Goal: Contribute content: Contribute content

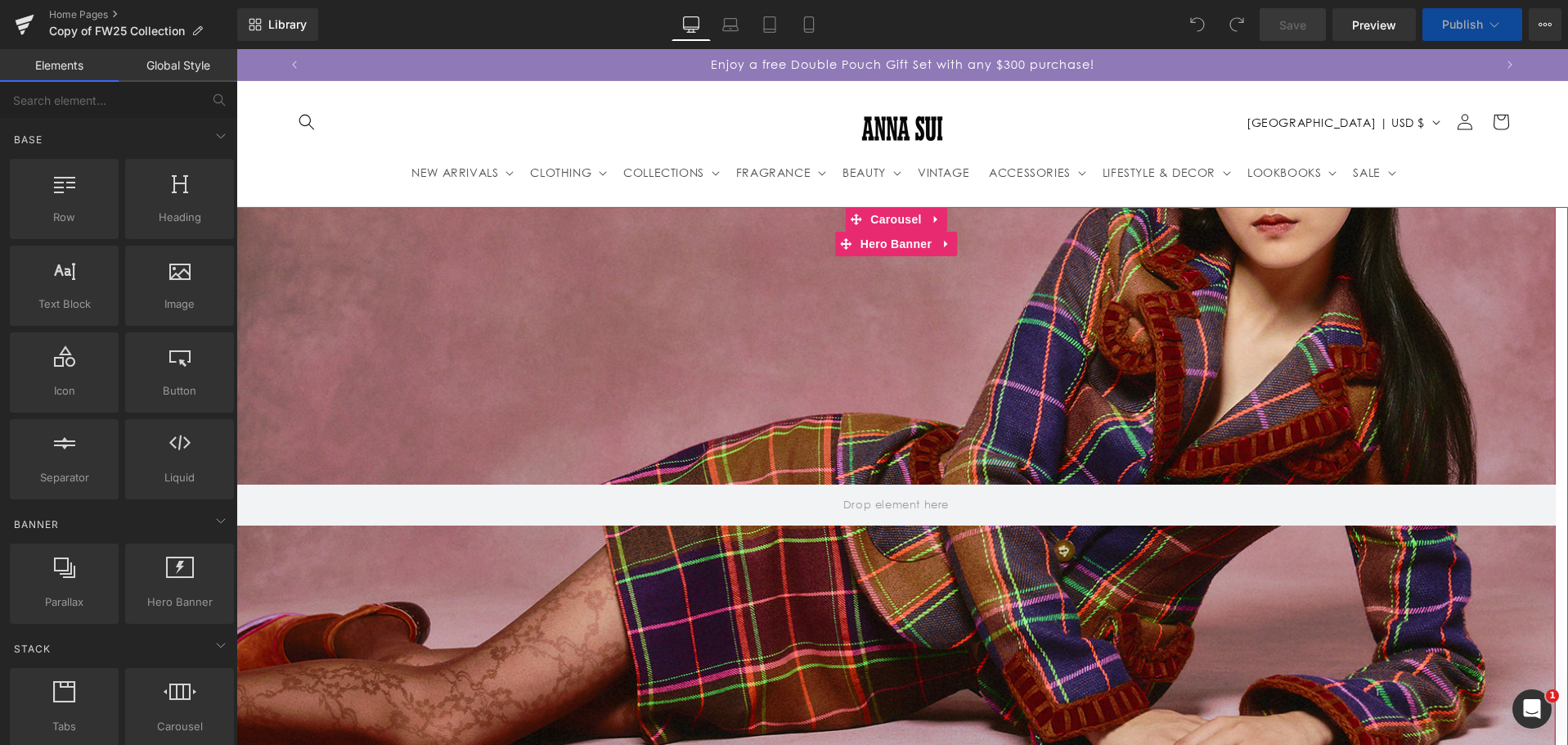
click at [842, 330] on div at bounding box center [896, 505] width 1319 height 597
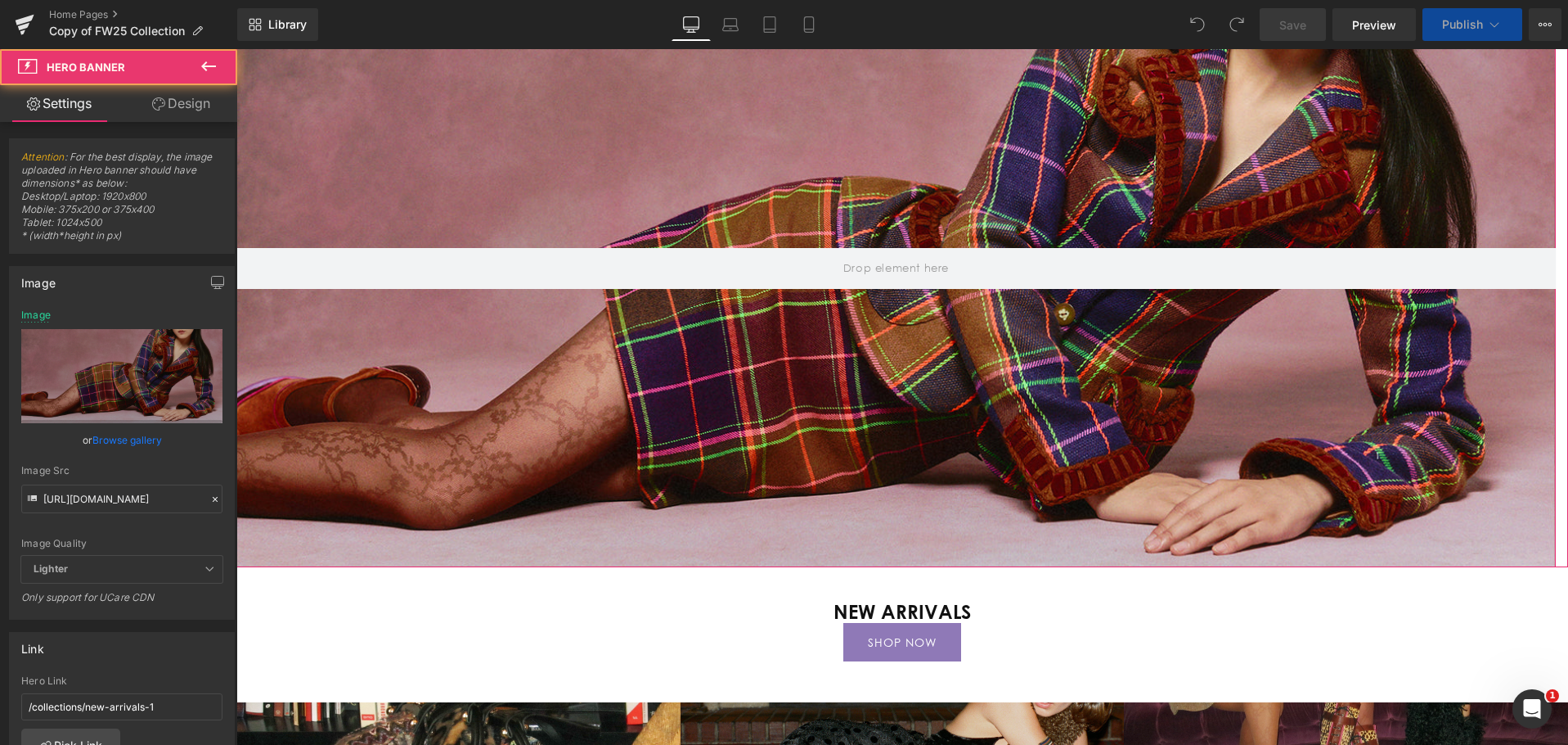
scroll to position [245, 0]
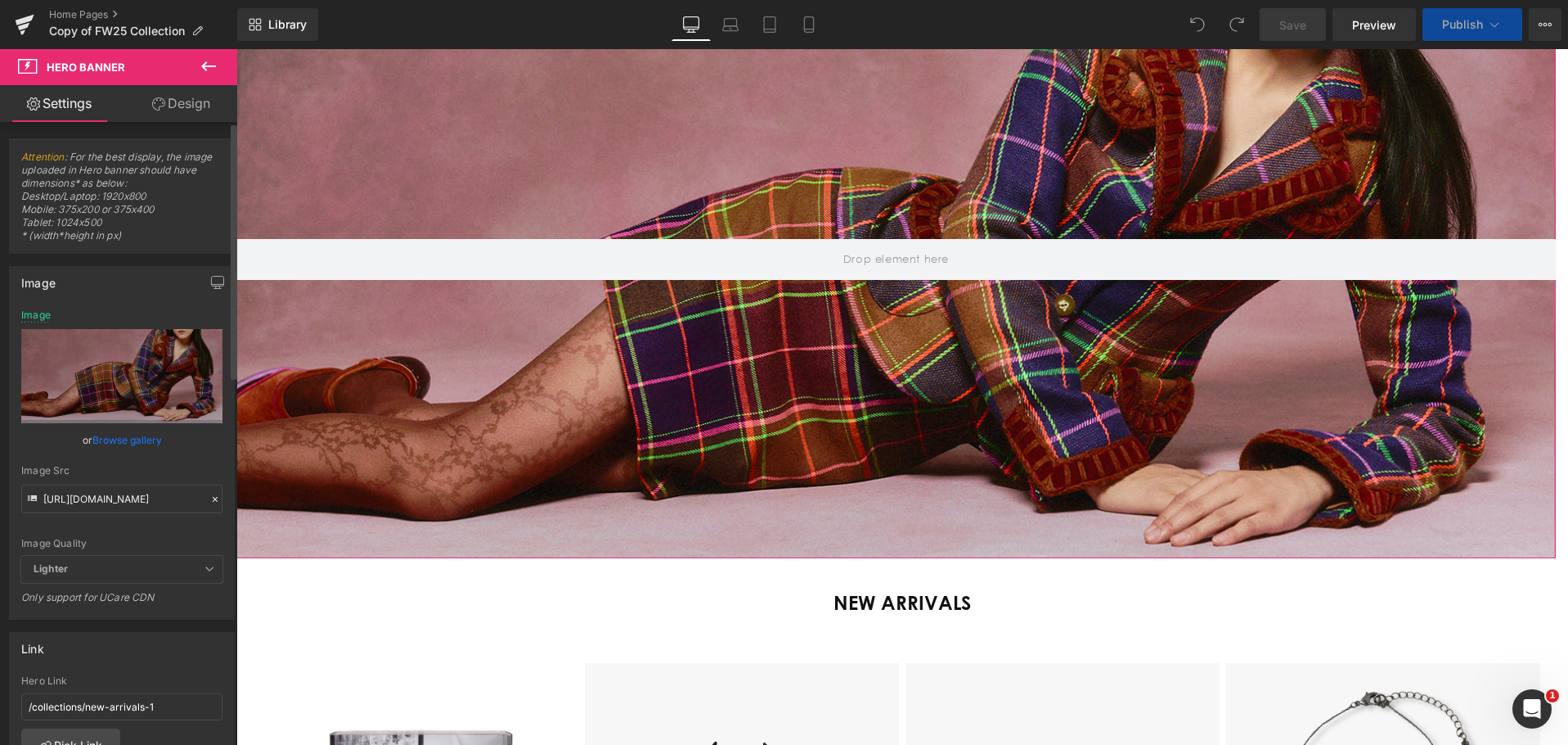
click at [209, 498] on icon at bounding box center [215, 499] width 12 height 12
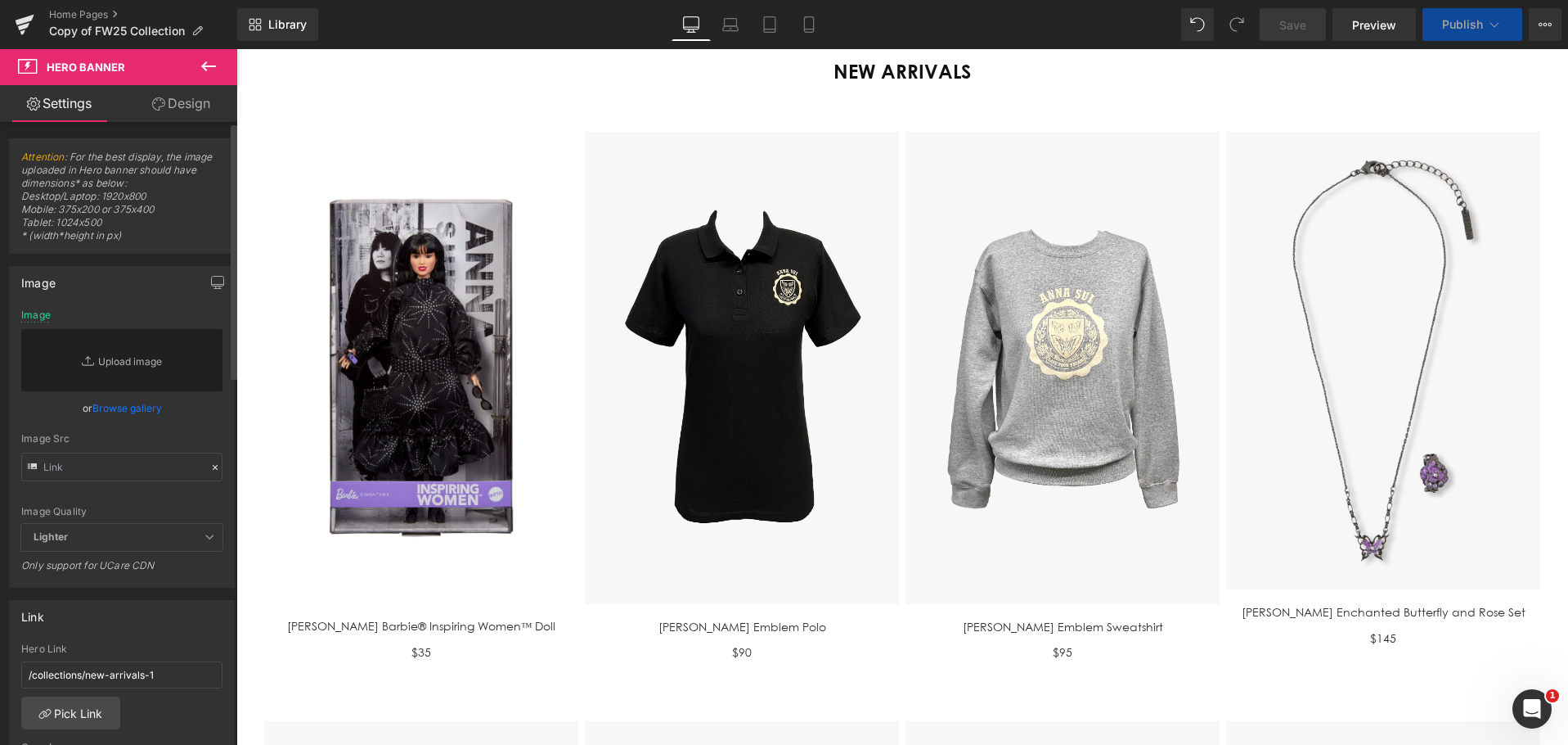
scroll to position [0, 1186]
click at [64, 464] on input "text" at bounding box center [122, 466] width 201 height 28
paste input "[URL][DOMAIN_NAME]"
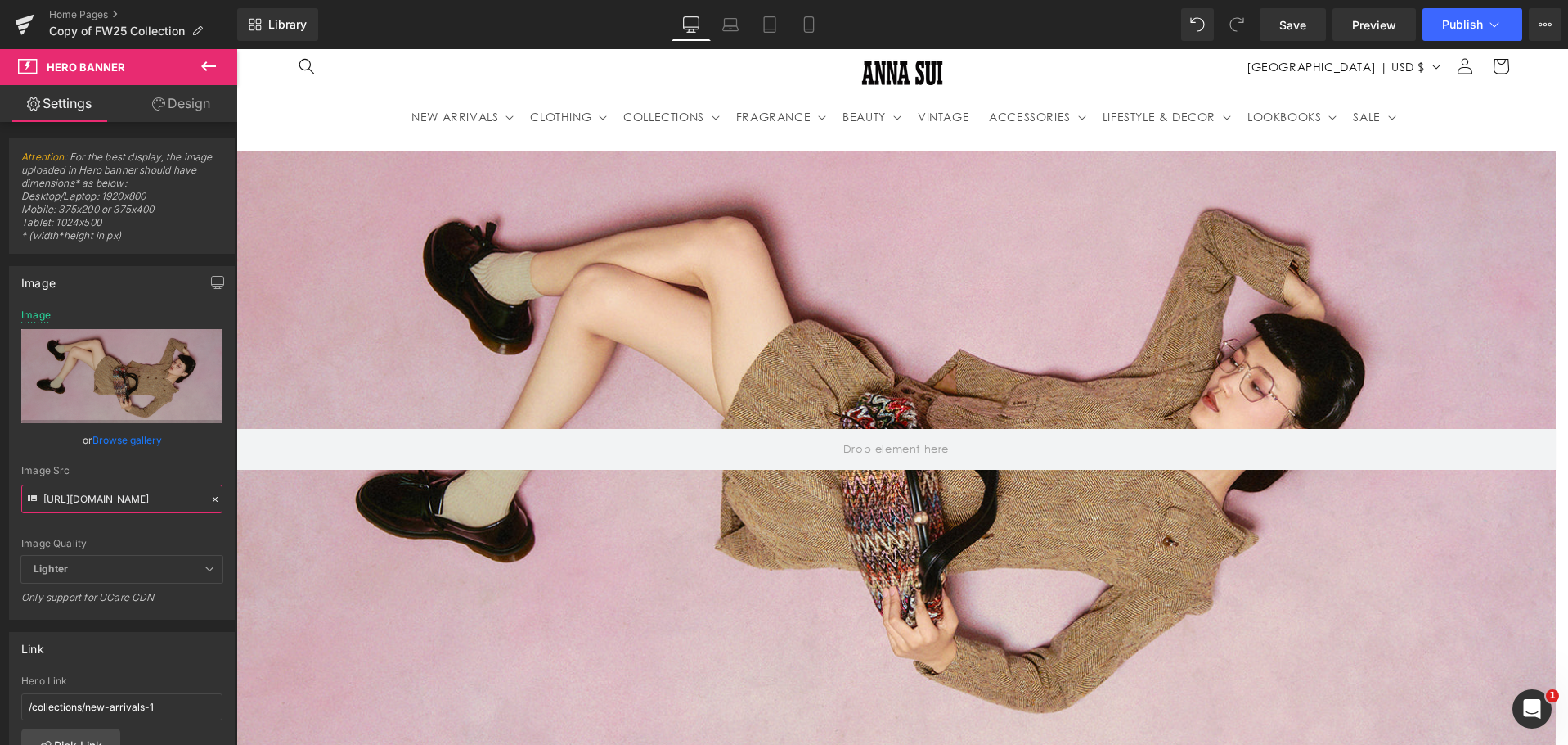
scroll to position [164, 0]
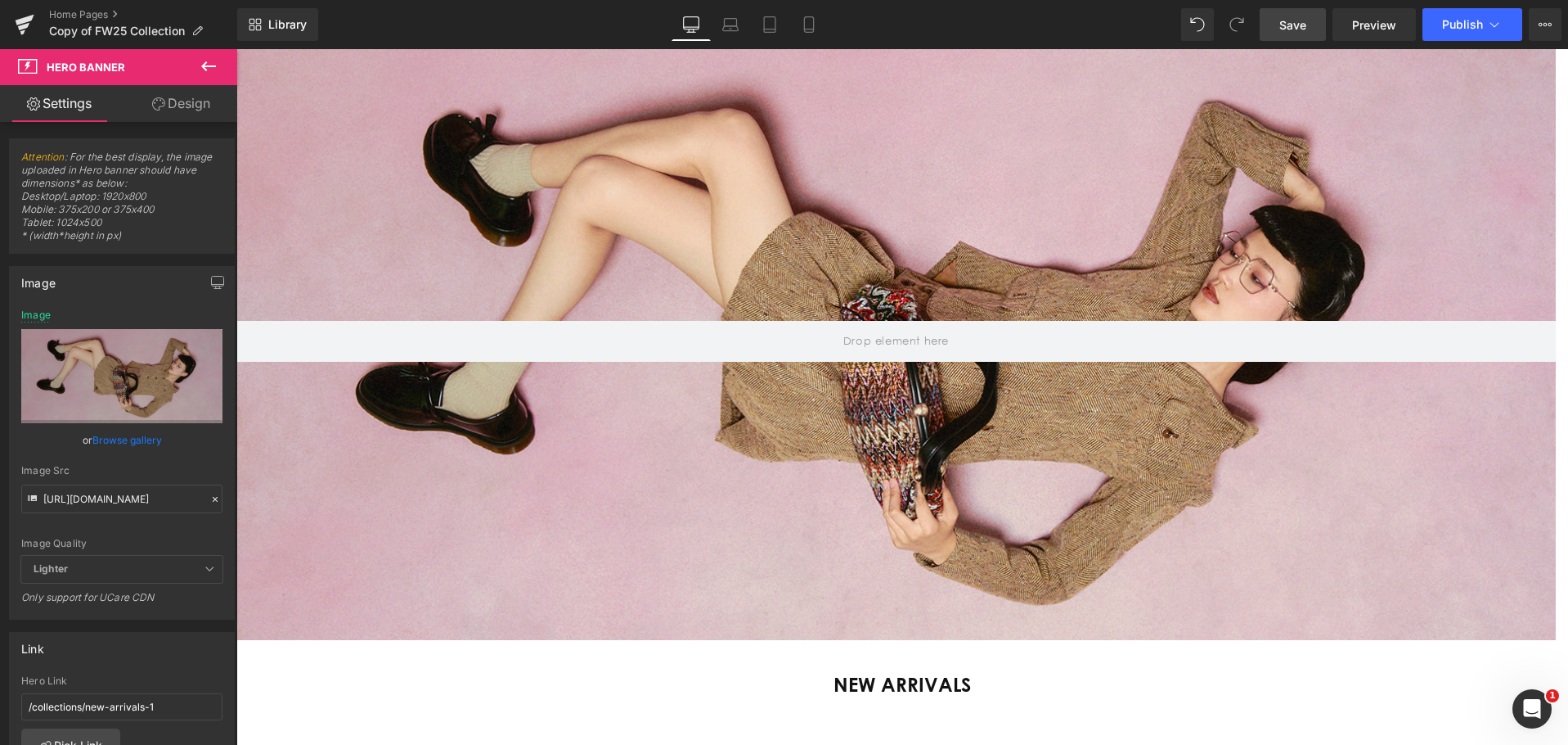
click at [1309, 16] on link "Save" at bounding box center [1292, 24] width 66 height 33
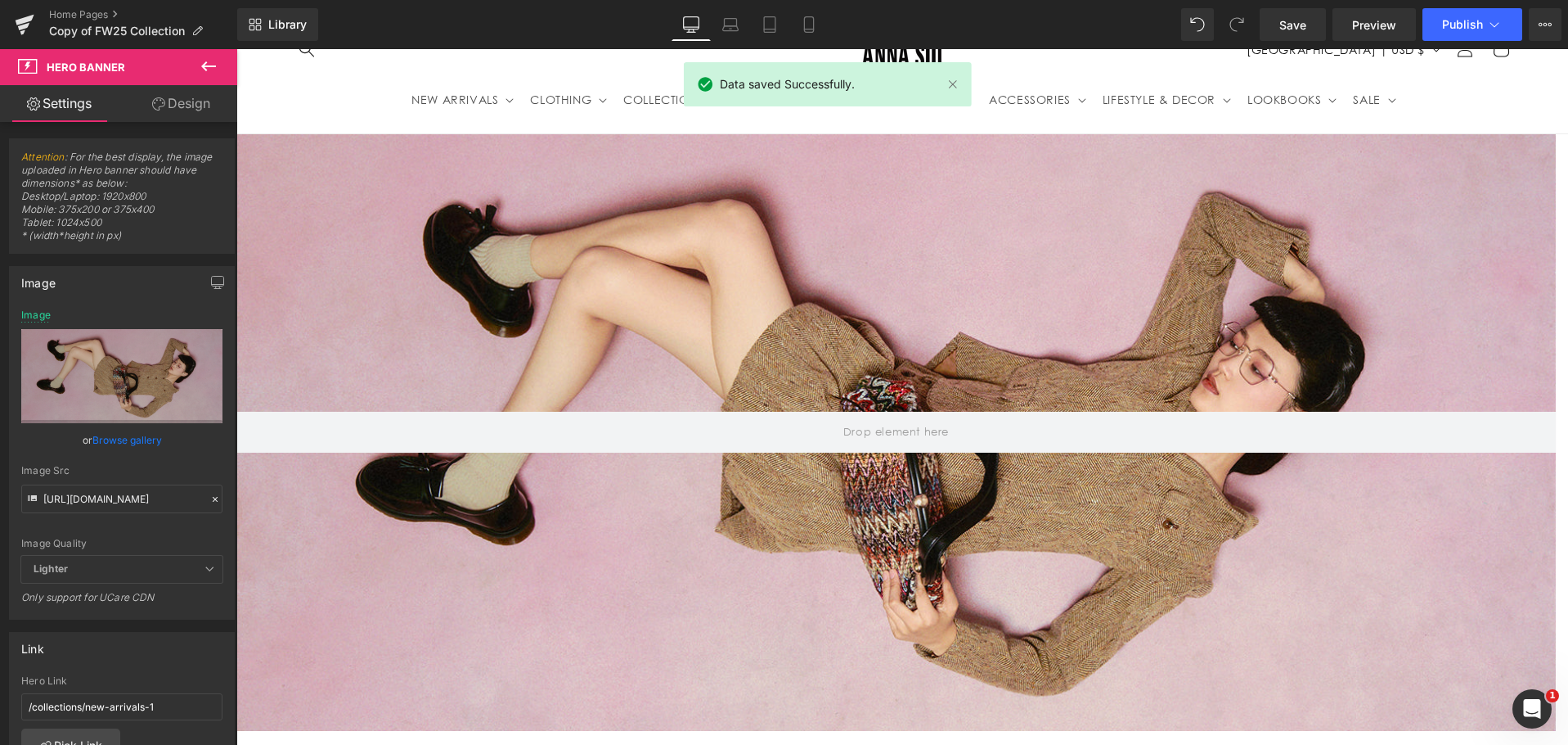
scroll to position [0, 0]
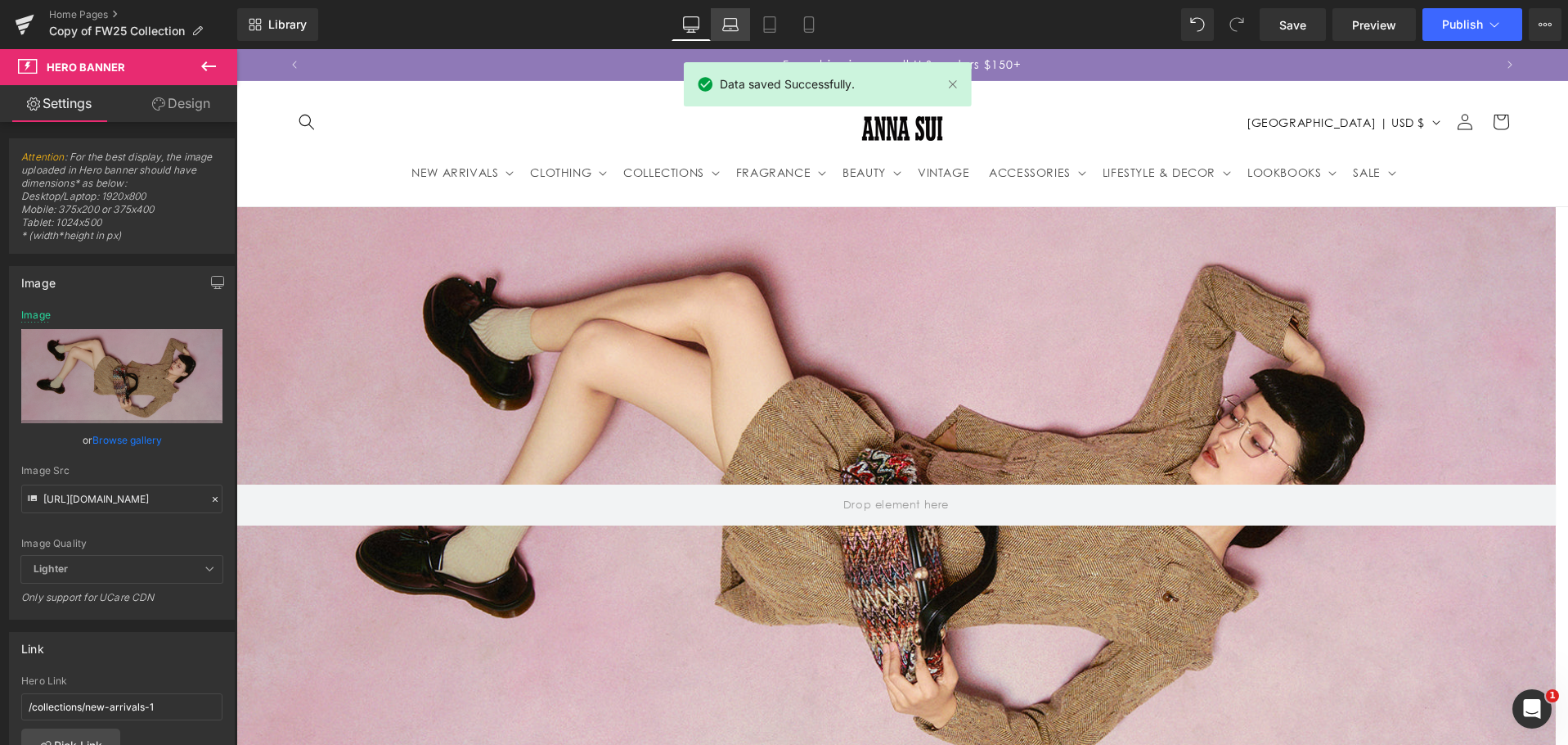
click at [733, 19] on icon at bounding box center [730, 23] width 13 height 8
type input "[URL][DOMAIN_NAME]"
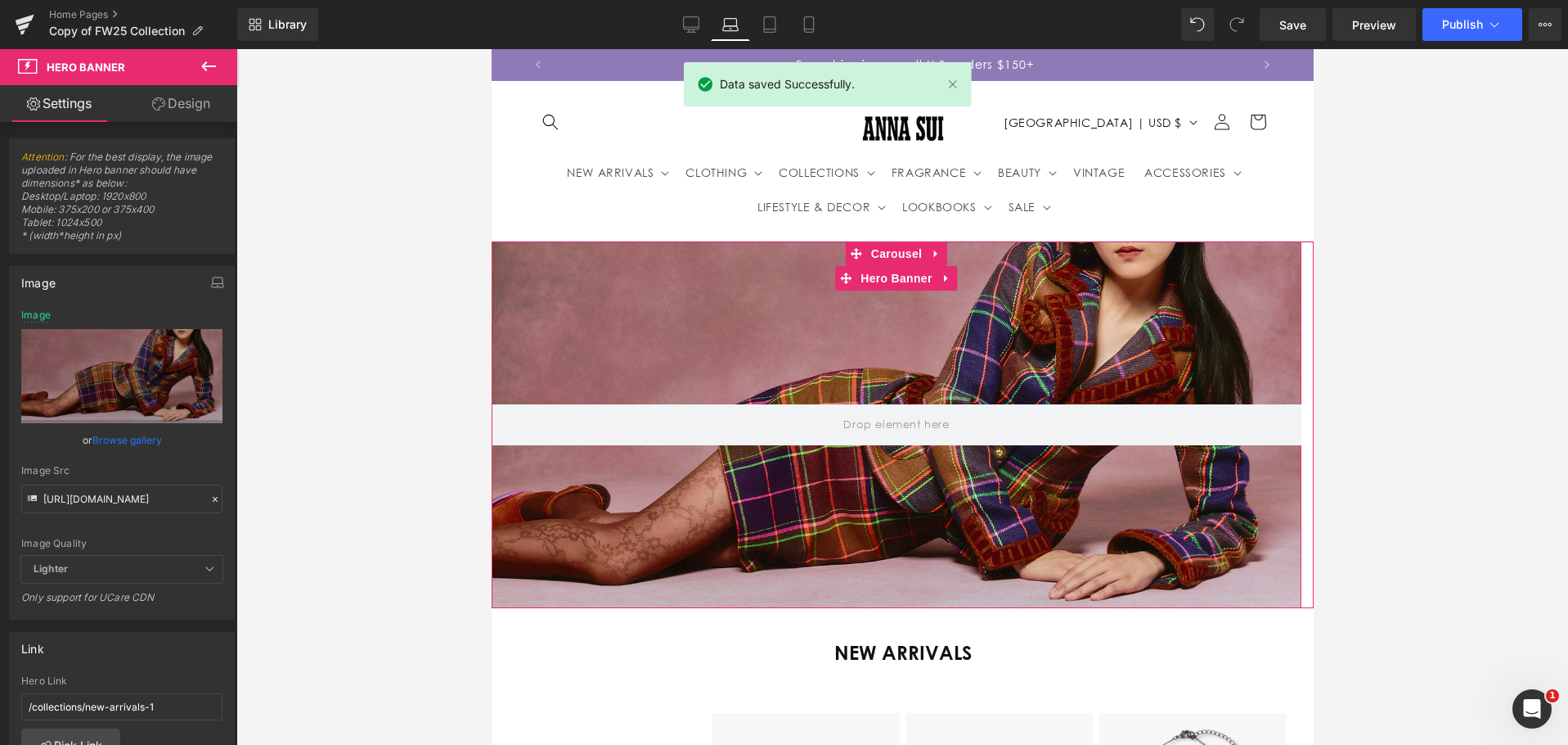
click at [720, 304] on div at bounding box center [895, 424] width 810 height 365
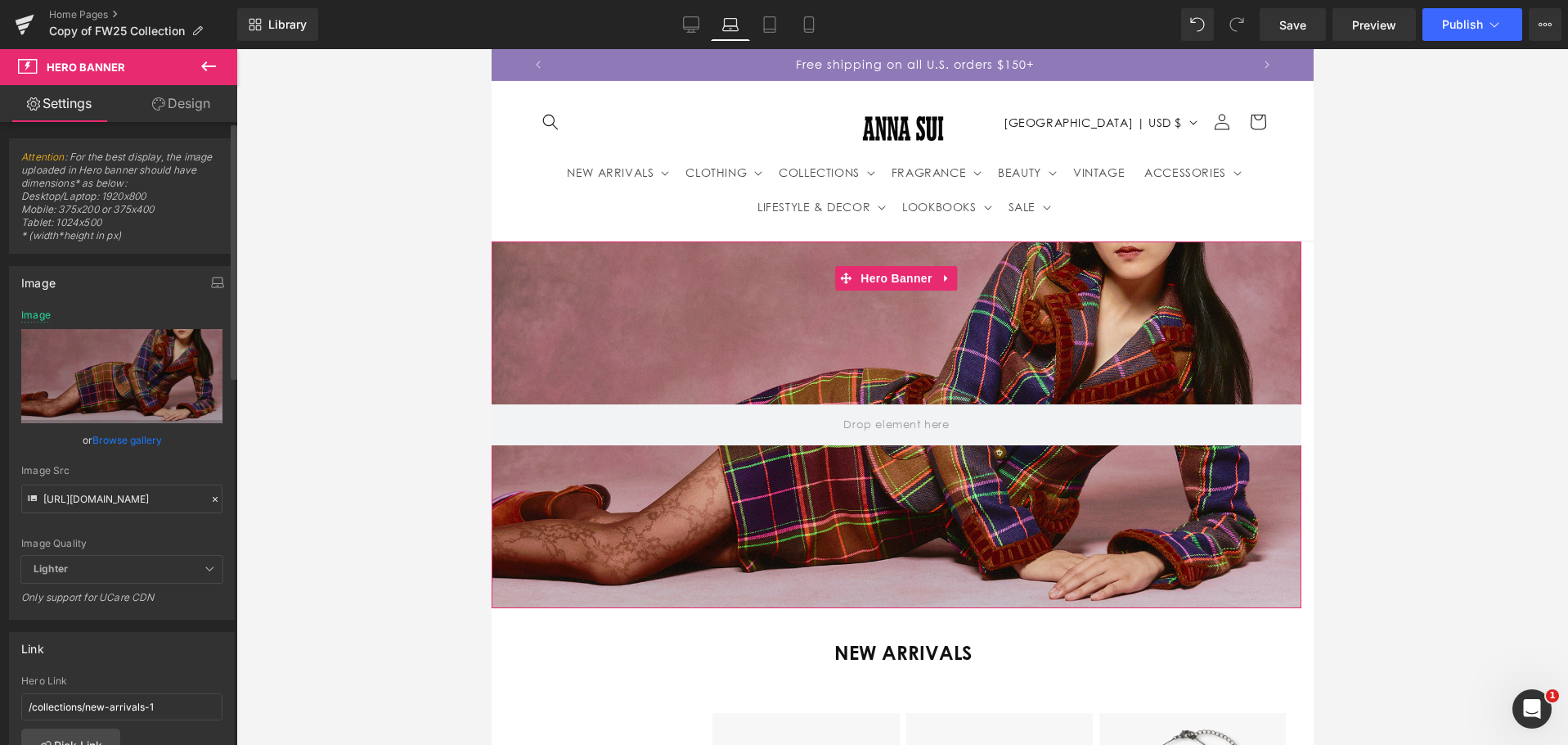
click at [213, 501] on icon at bounding box center [215, 499] width 5 height 5
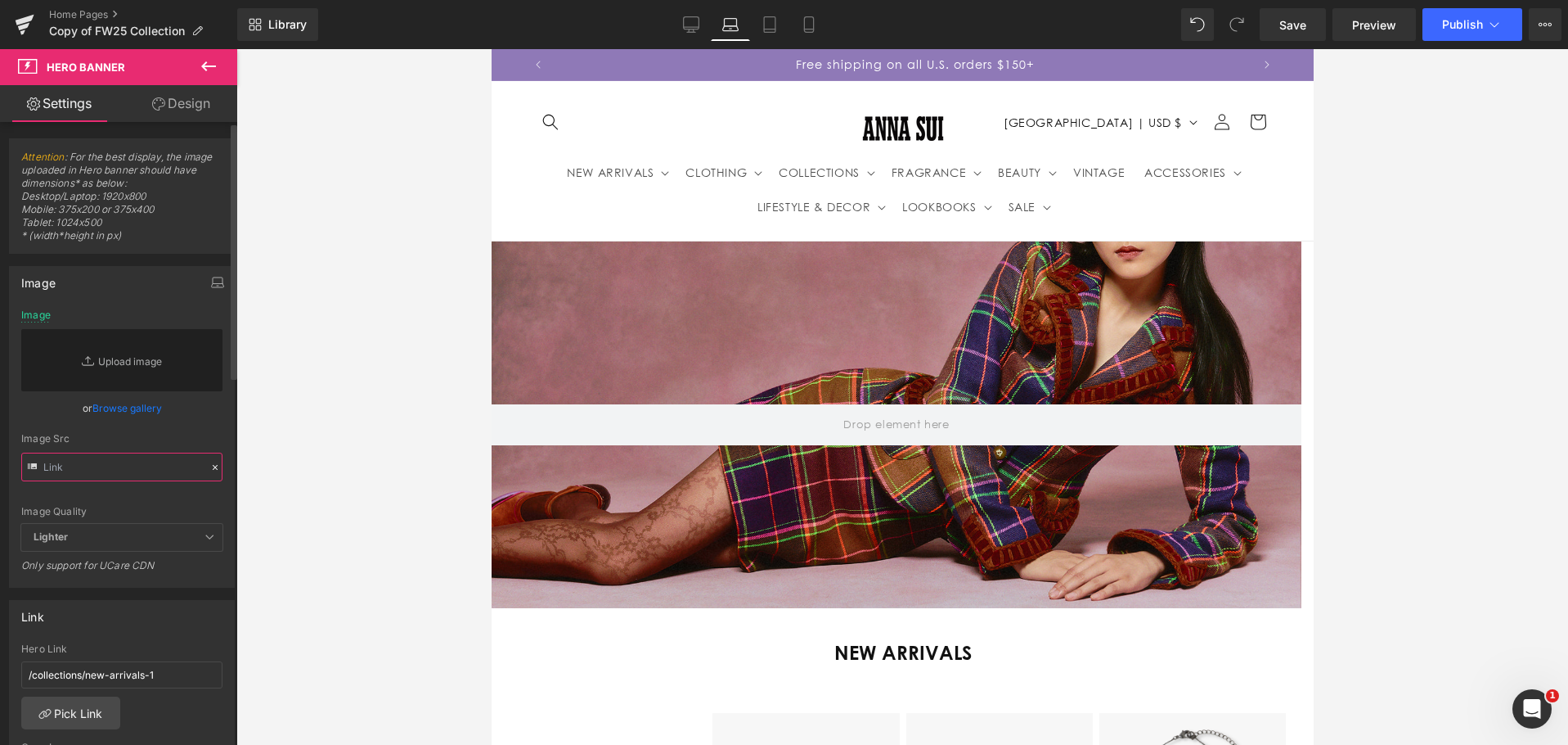
click at [103, 466] on input "text" at bounding box center [122, 466] width 201 height 28
paste input "[URL][DOMAIN_NAME]"
type input "[URL][DOMAIN_NAME]"
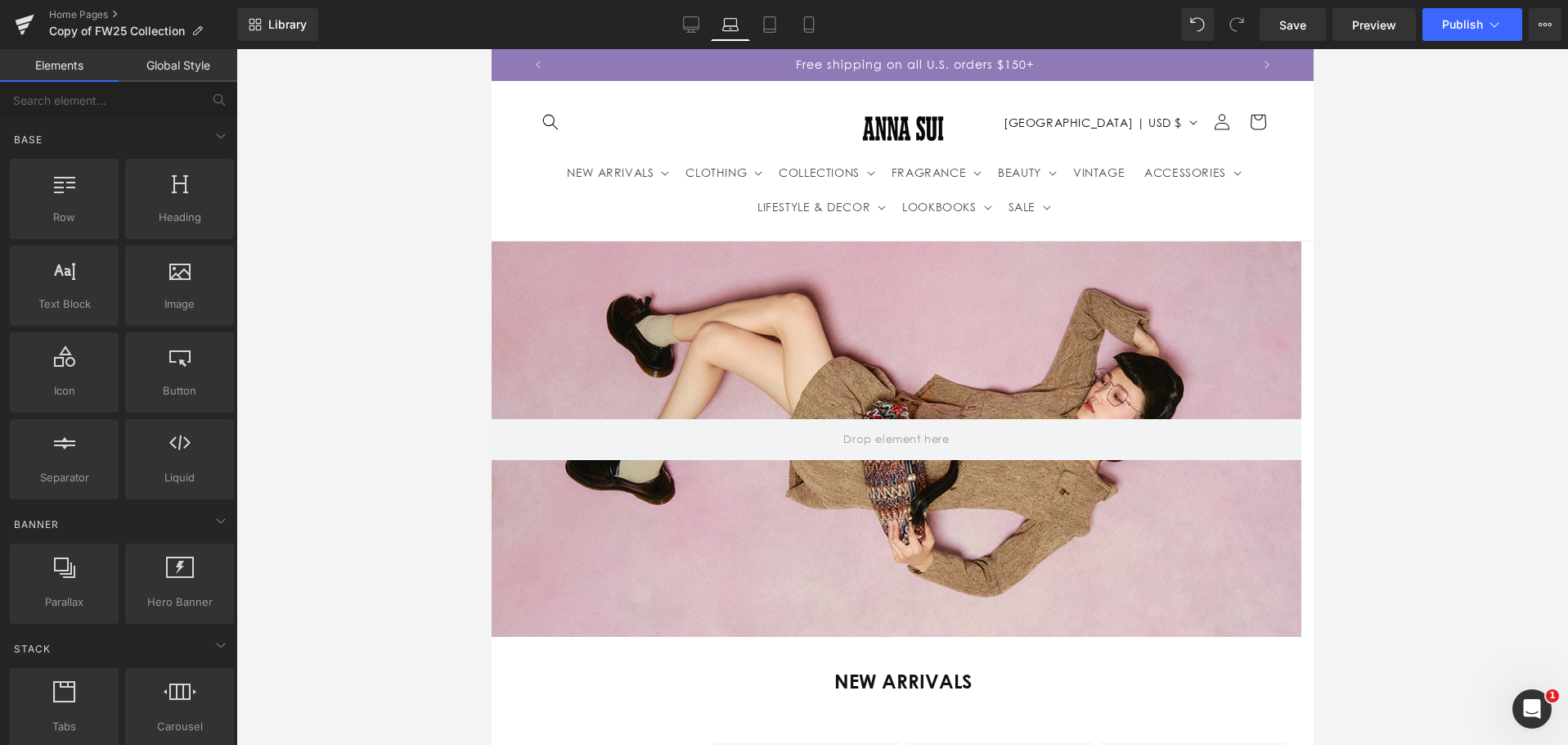
click at [425, 323] on div at bounding box center [902, 397] width 1332 height 696
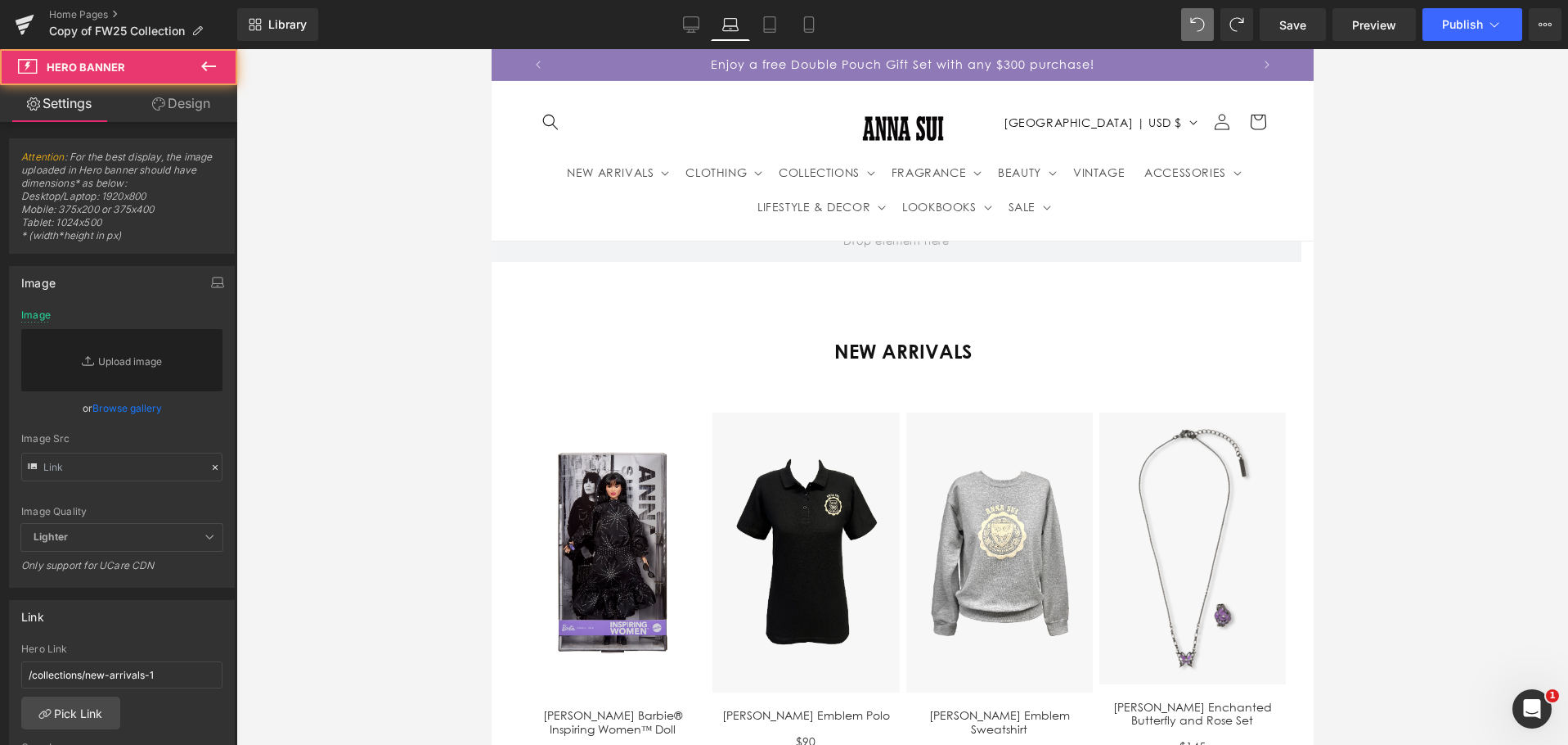
type input "[URL][DOMAIN_NAME]"
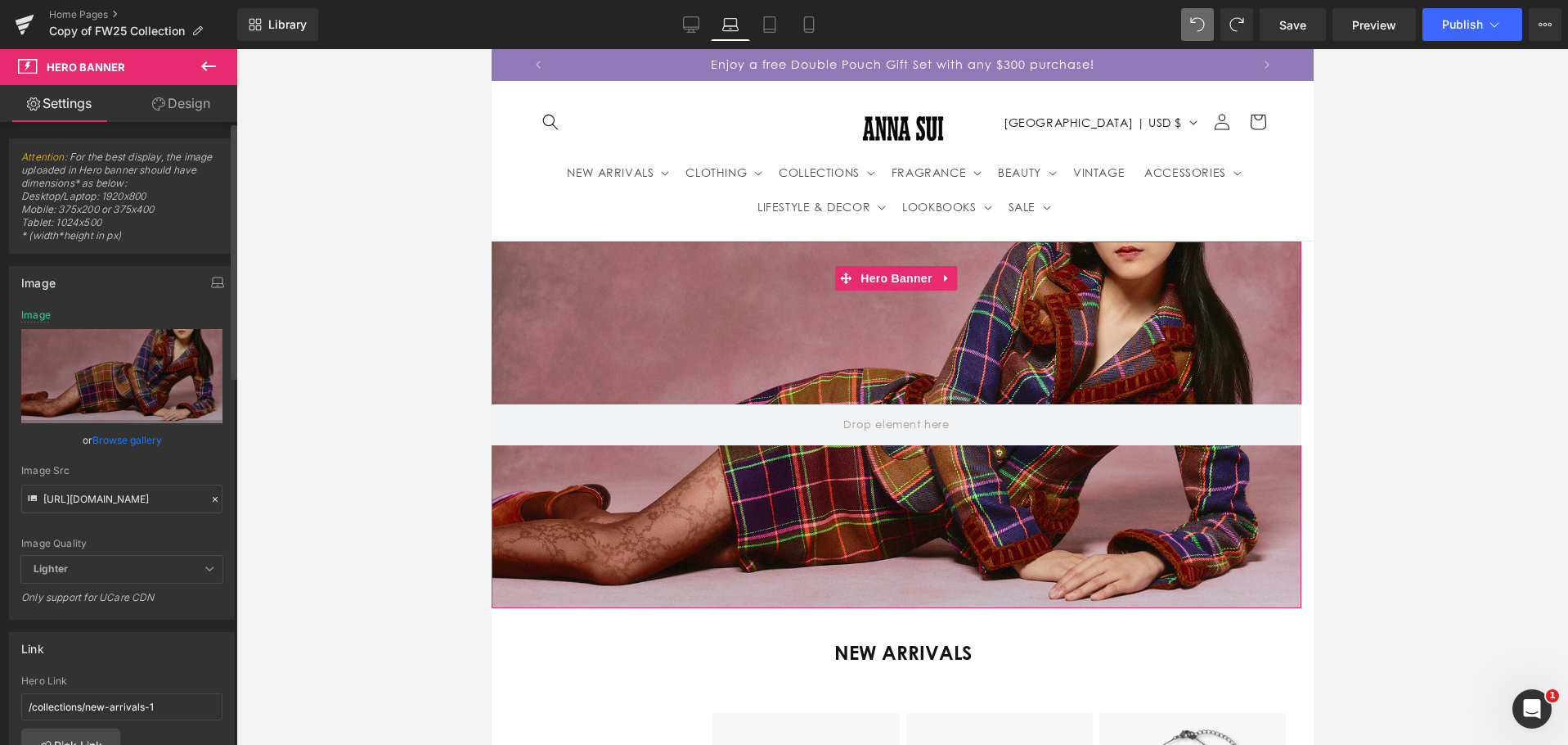
drag, startPoint x: 209, startPoint y: 496, endPoint x: 175, endPoint y: 494, distance: 34.1
click at [209, 496] on icon at bounding box center [215, 499] width 12 height 12
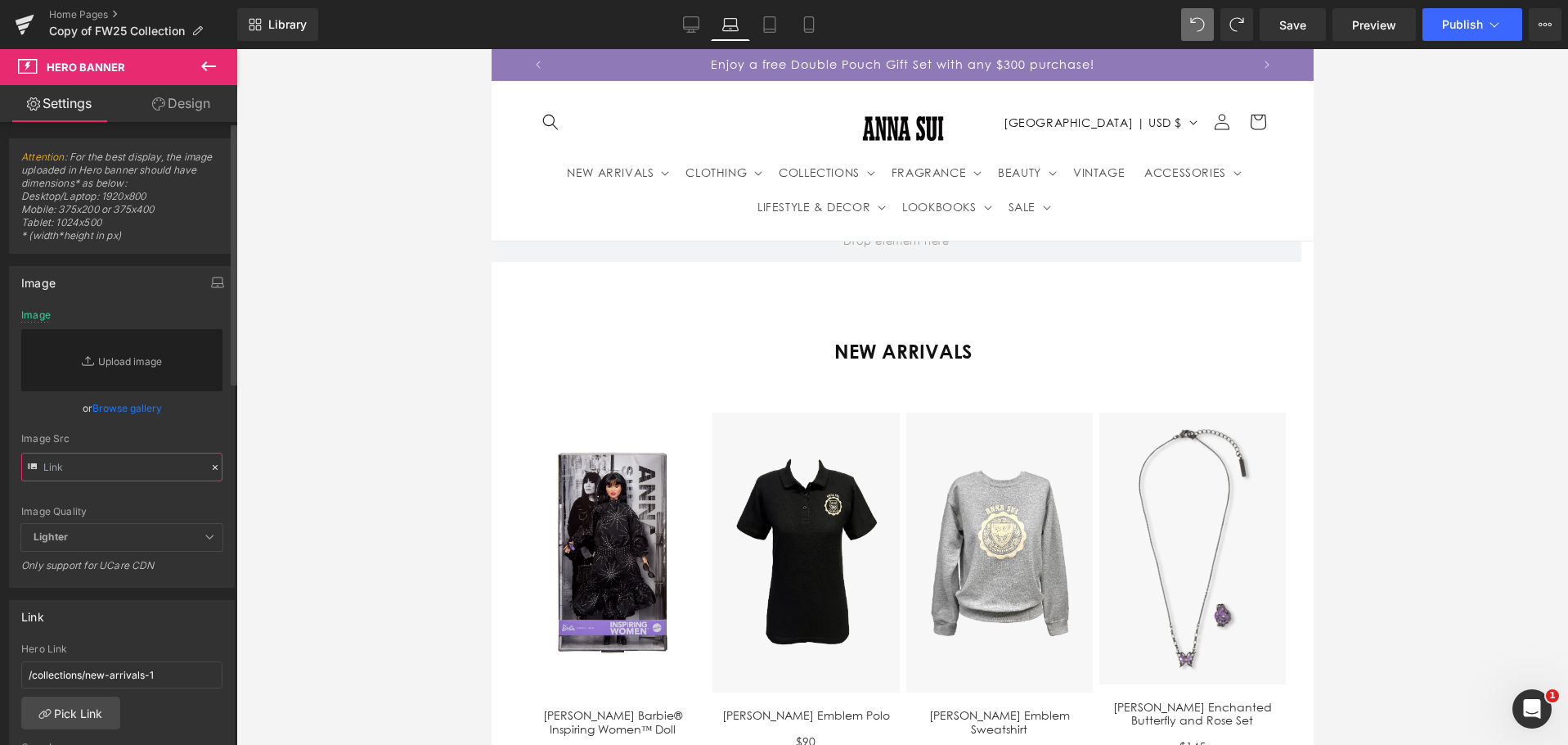
click at [127, 468] on input "text" at bounding box center [122, 466] width 201 height 28
paste input "[URL][DOMAIN_NAME]"
type input "[URL][DOMAIN_NAME]"
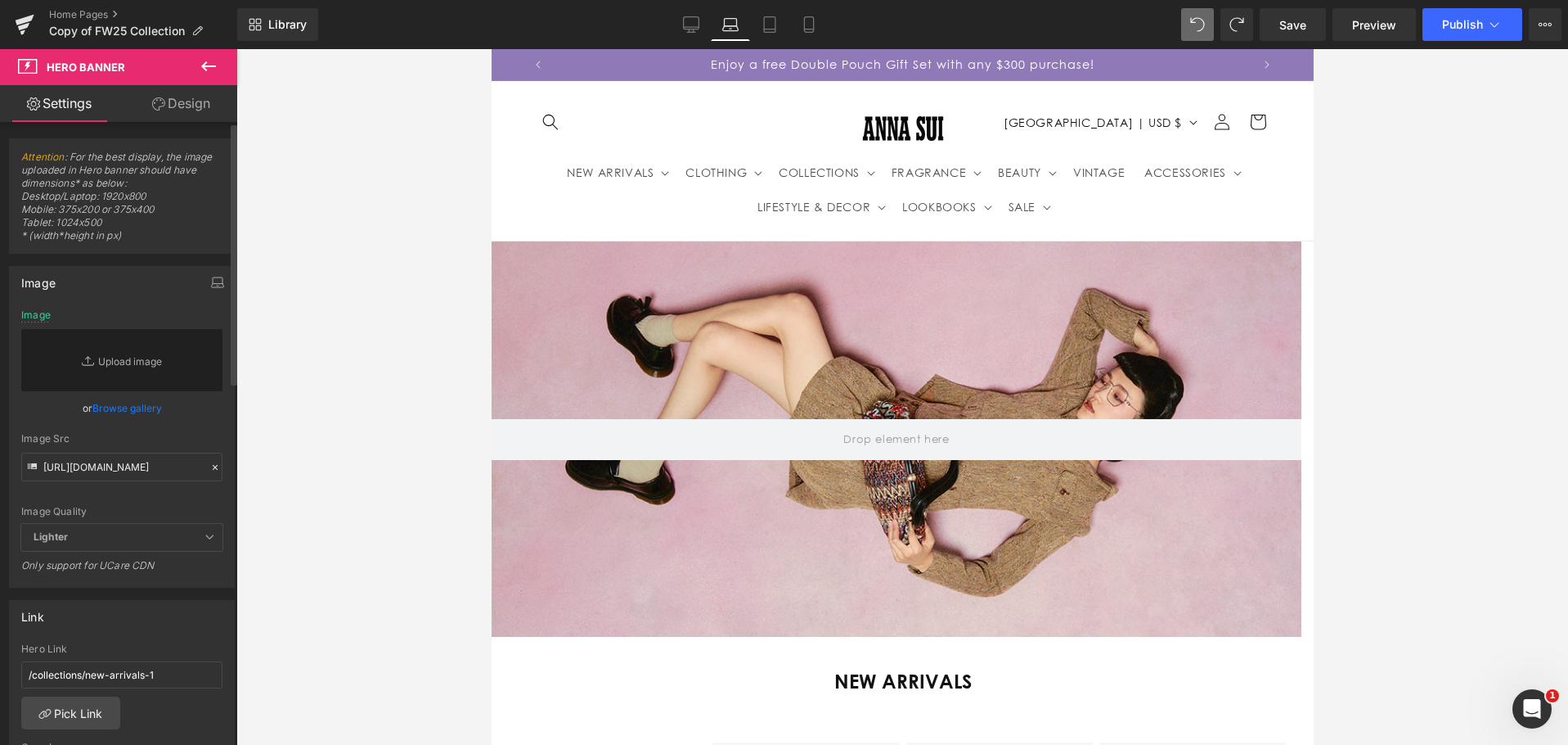
click at [135, 438] on div "Image Src" at bounding box center [122, 439] width 201 height 12
click at [183, 461] on input "[URL][DOMAIN_NAME]" at bounding box center [122, 466] width 201 height 28
click at [188, 474] on input "[URL][DOMAIN_NAME]" at bounding box center [122, 466] width 201 height 28
click at [269, 392] on div at bounding box center [902, 397] width 1332 height 696
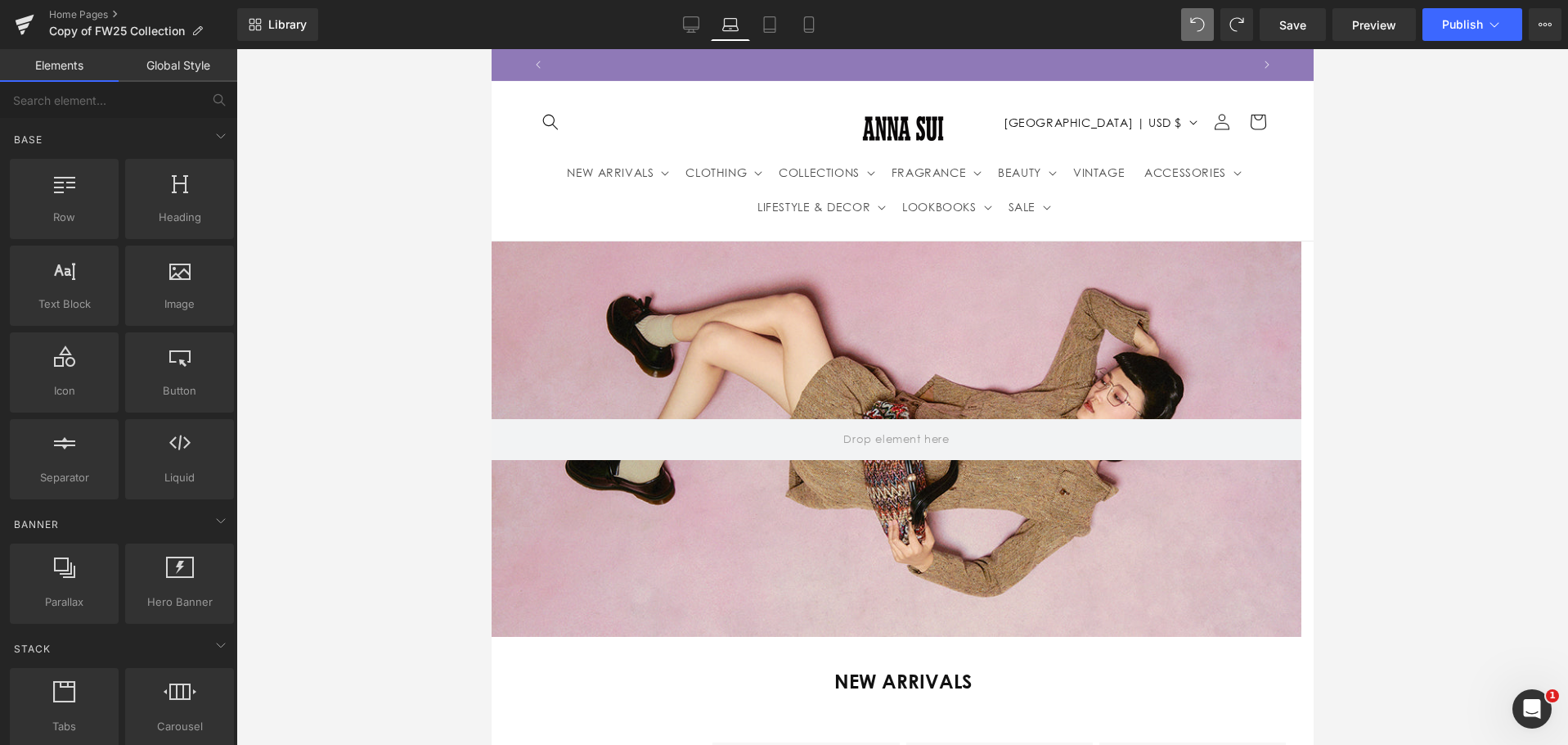
scroll to position [0, 687]
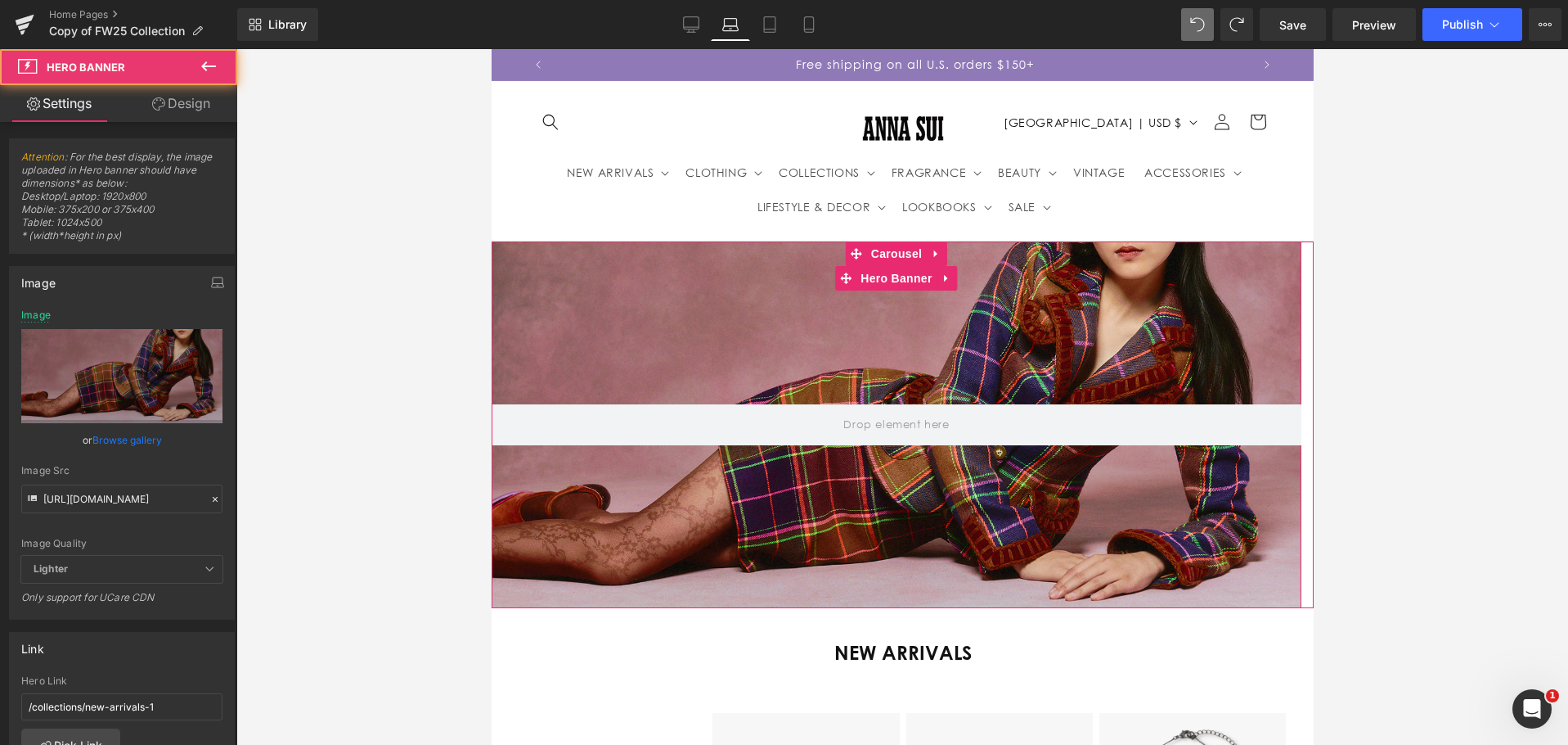
click at [697, 344] on div at bounding box center [895, 424] width 810 height 365
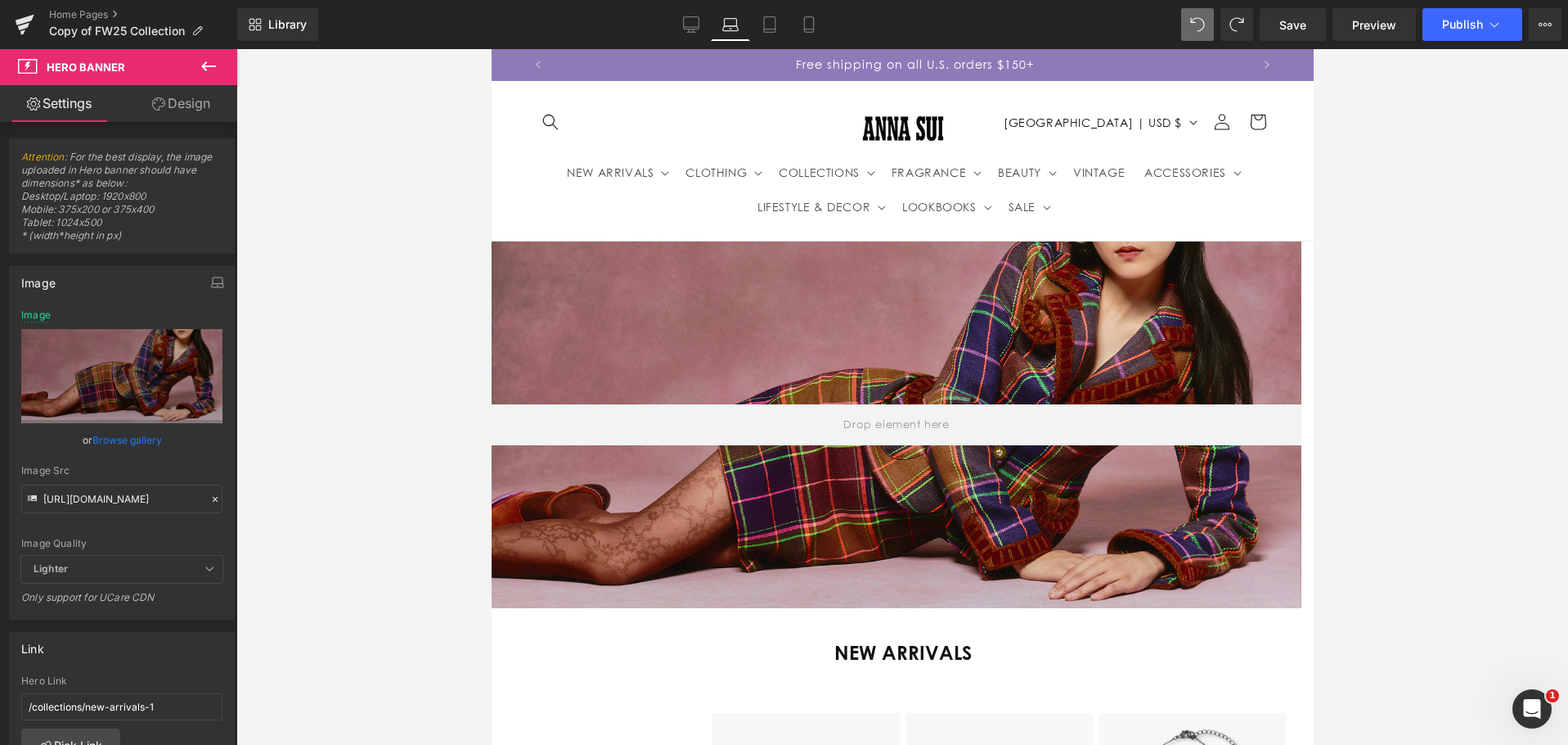
type input "[URL][DOMAIN_NAME]"
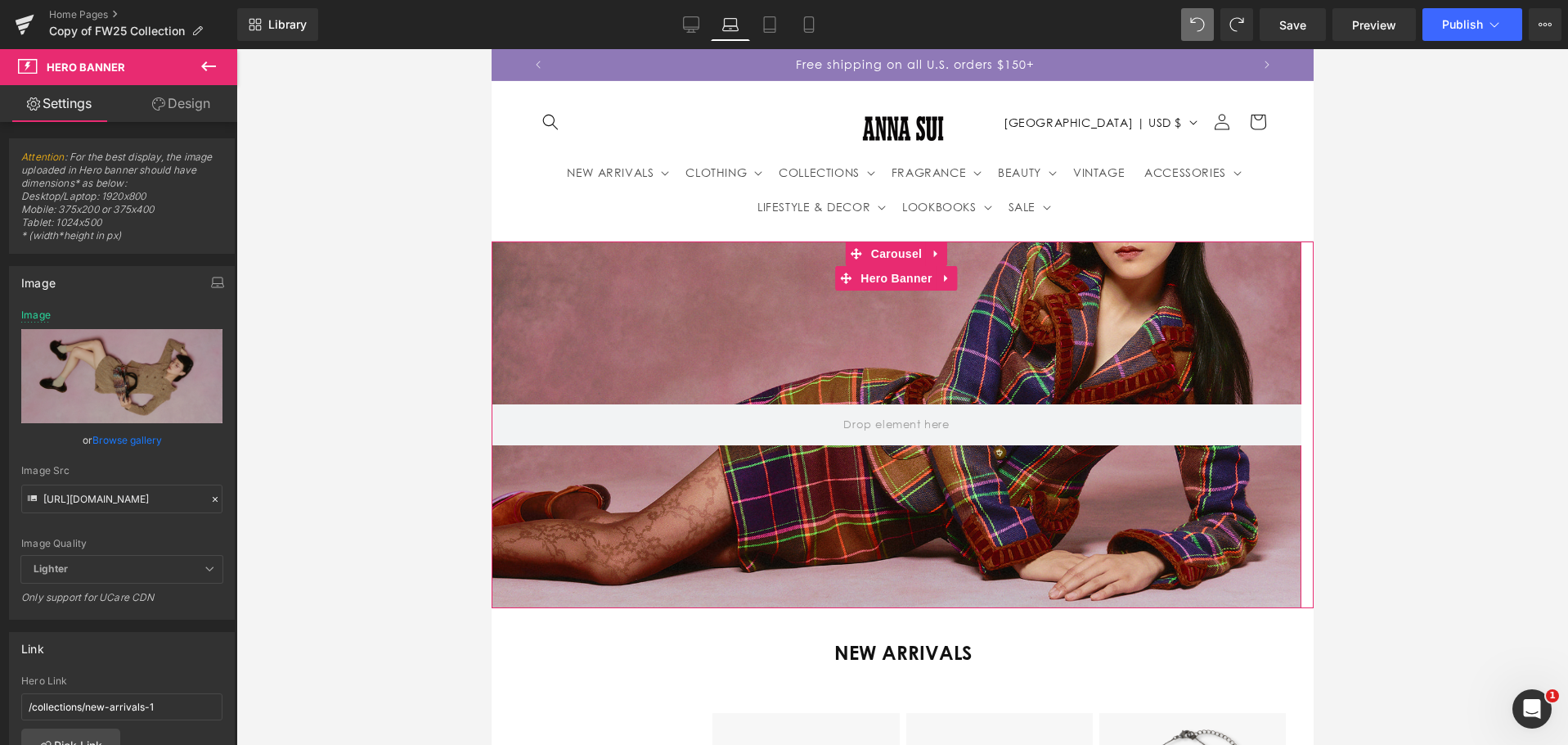
click at [634, 300] on div at bounding box center [895, 424] width 810 height 365
click at [213, 501] on icon at bounding box center [215, 499] width 5 height 5
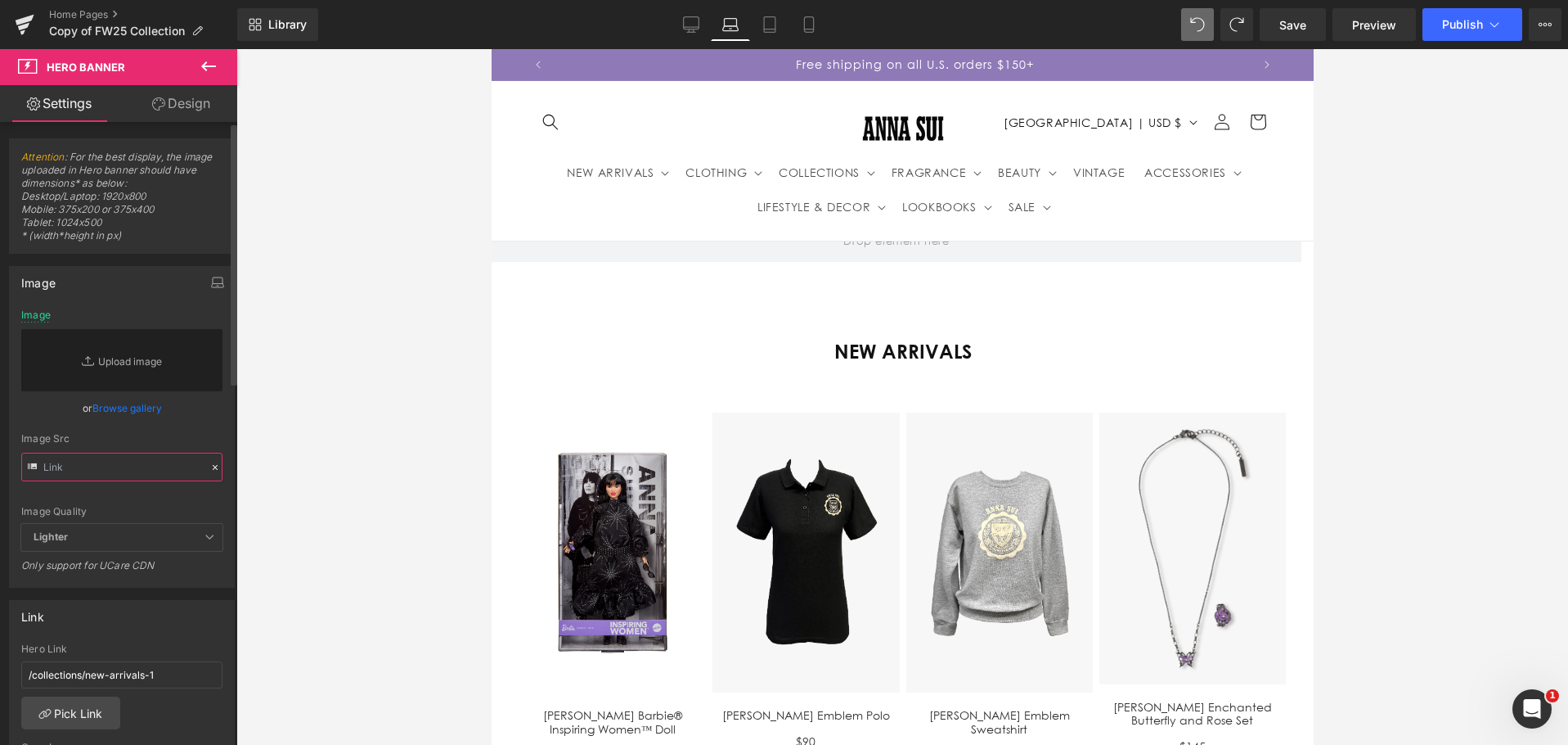
click at [158, 463] on input "text" at bounding box center [122, 466] width 201 height 28
paste input "[URL][DOMAIN_NAME]"
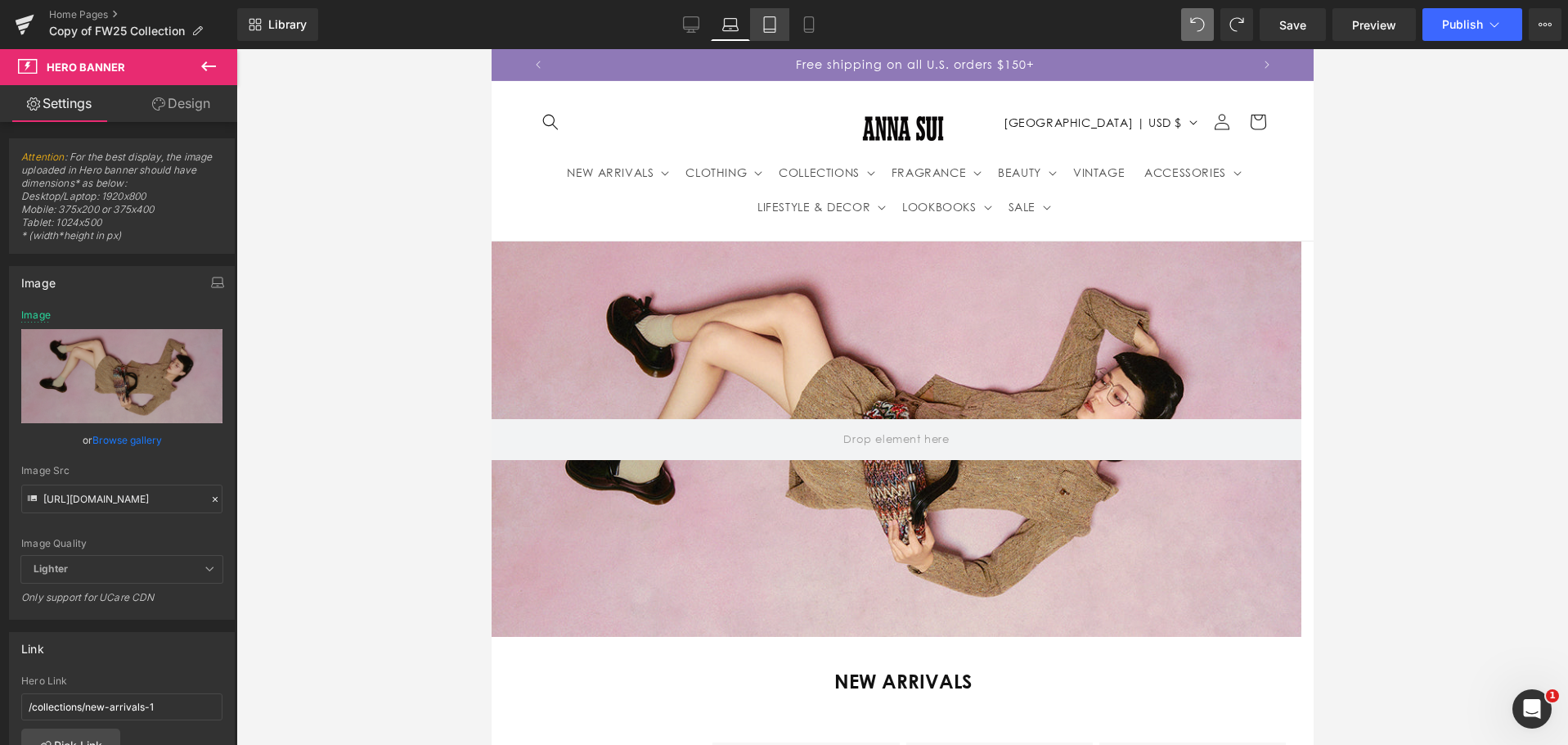
click at [770, 28] on icon at bounding box center [770, 25] width 17 height 17
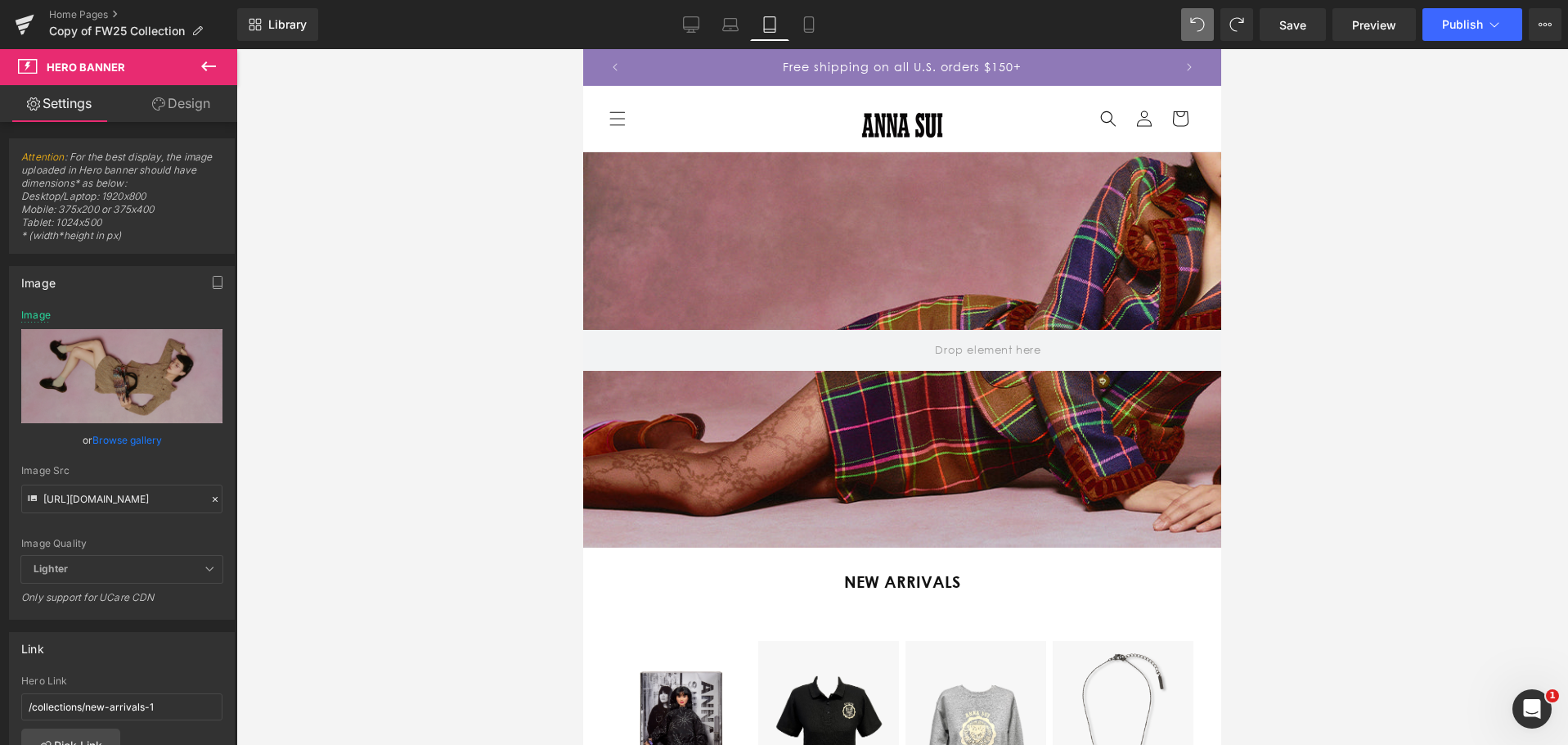
type input "[URL][DOMAIN_NAME]"
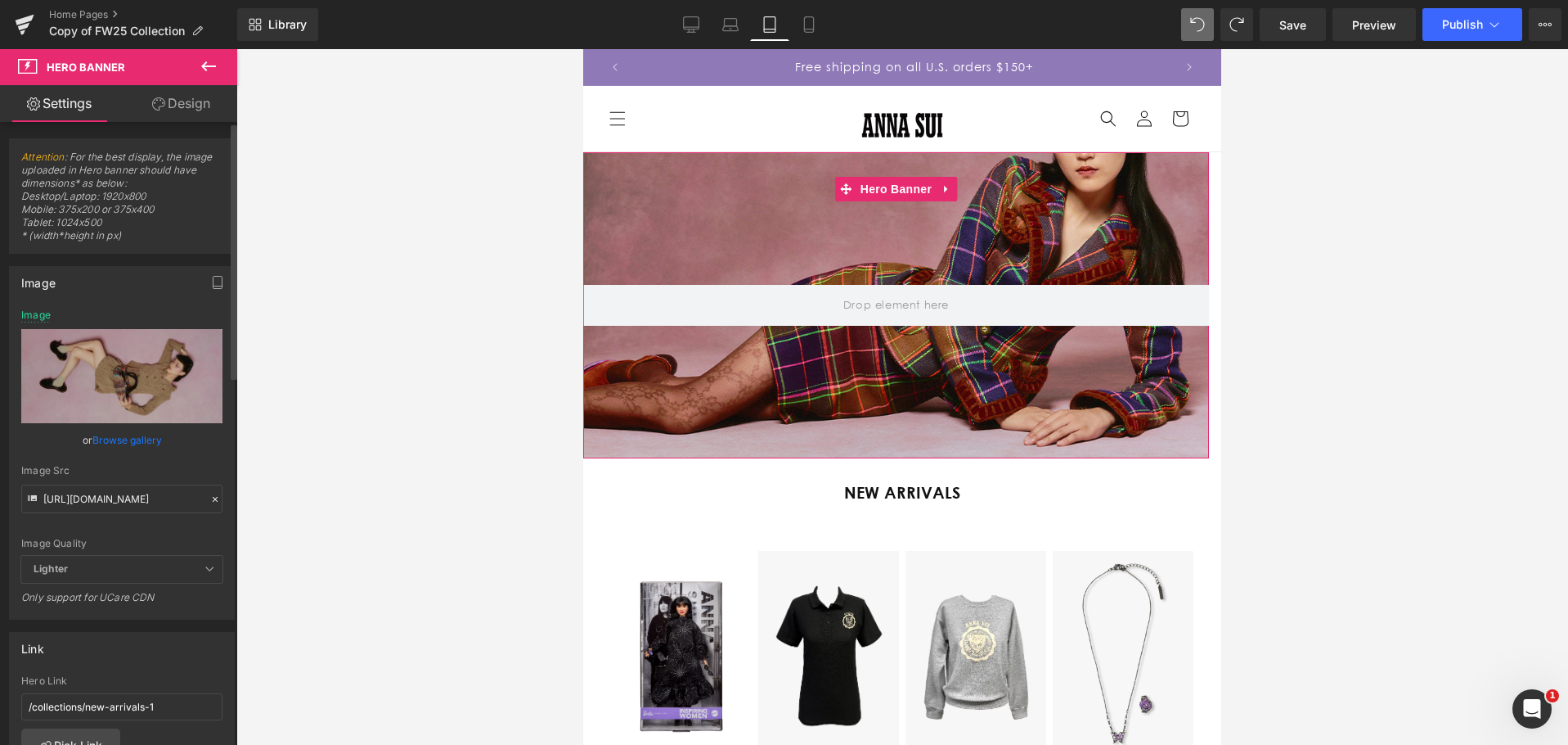
click at [209, 496] on icon at bounding box center [215, 499] width 12 height 12
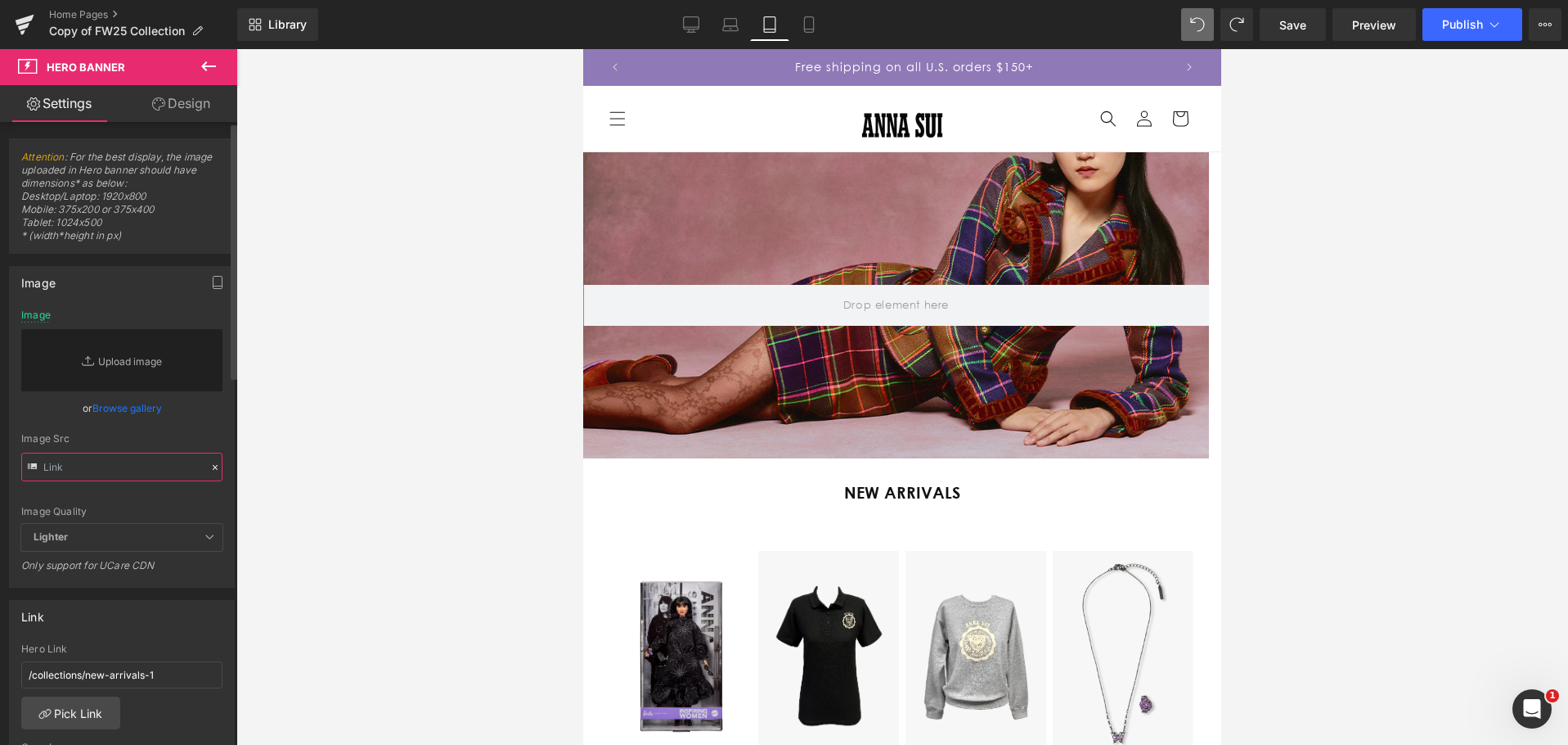
click at [120, 468] on input "text" at bounding box center [122, 466] width 201 height 28
paste input "[URL][DOMAIN_NAME]"
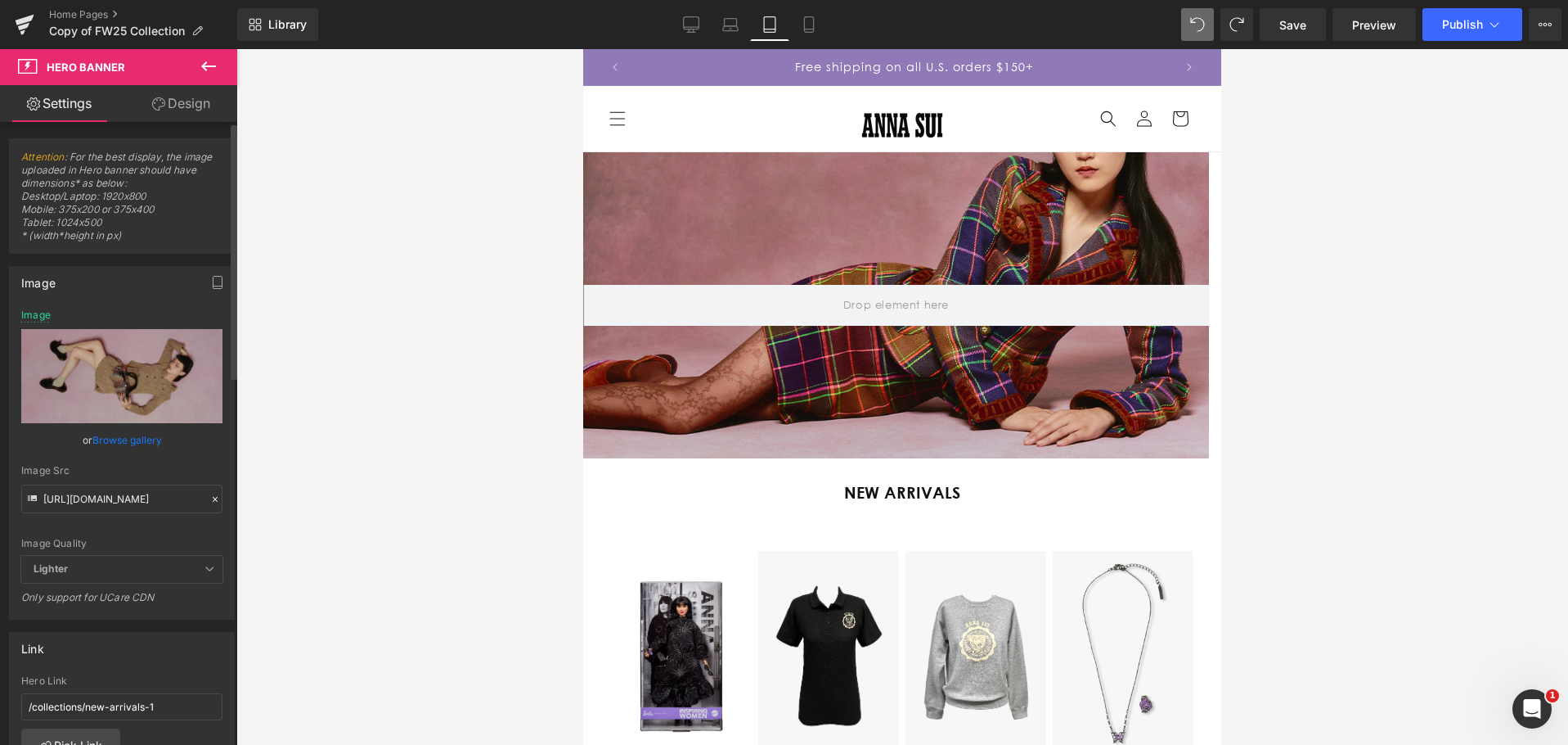
click at [217, 466] on div "[URL][DOMAIN_NAME] Image Replace Image Upload image or Browse gallery Image Src…" at bounding box center [122, 464] width 224 height 310
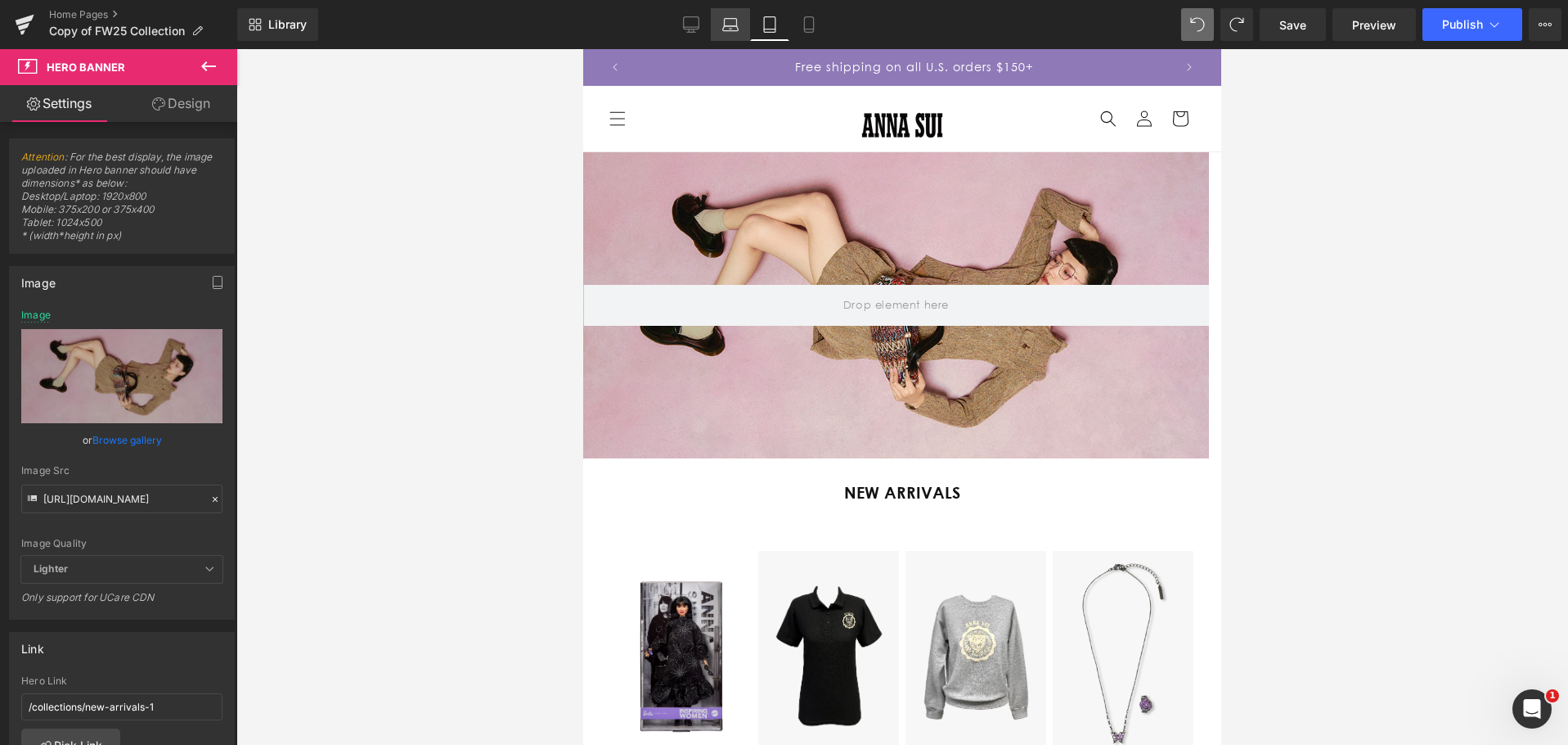
click at [735, 21] on icon at bounding box center [731, 25] width 17 height 17
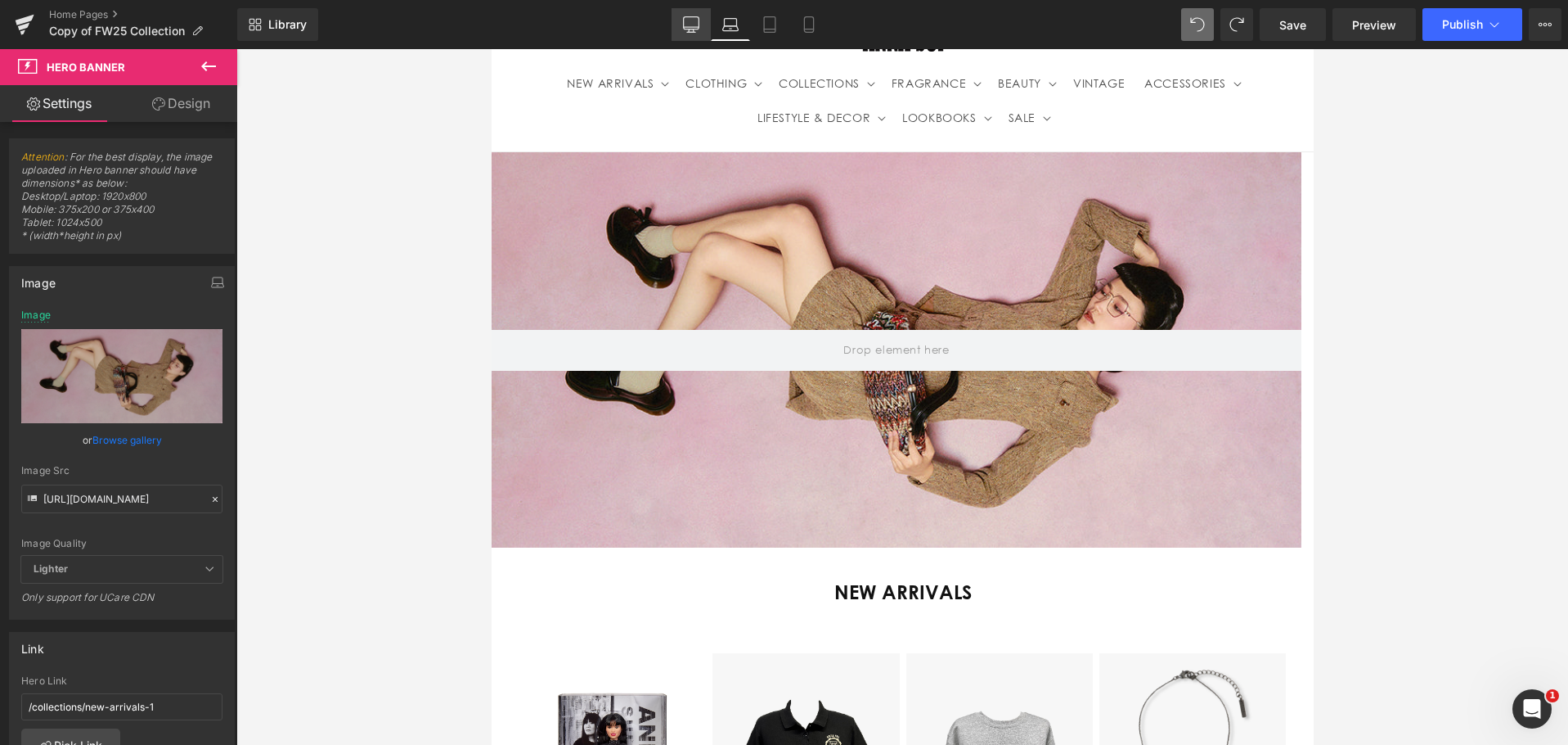
click at [688, 27] on icon at bounding box center [691, 27] width 16 height 0
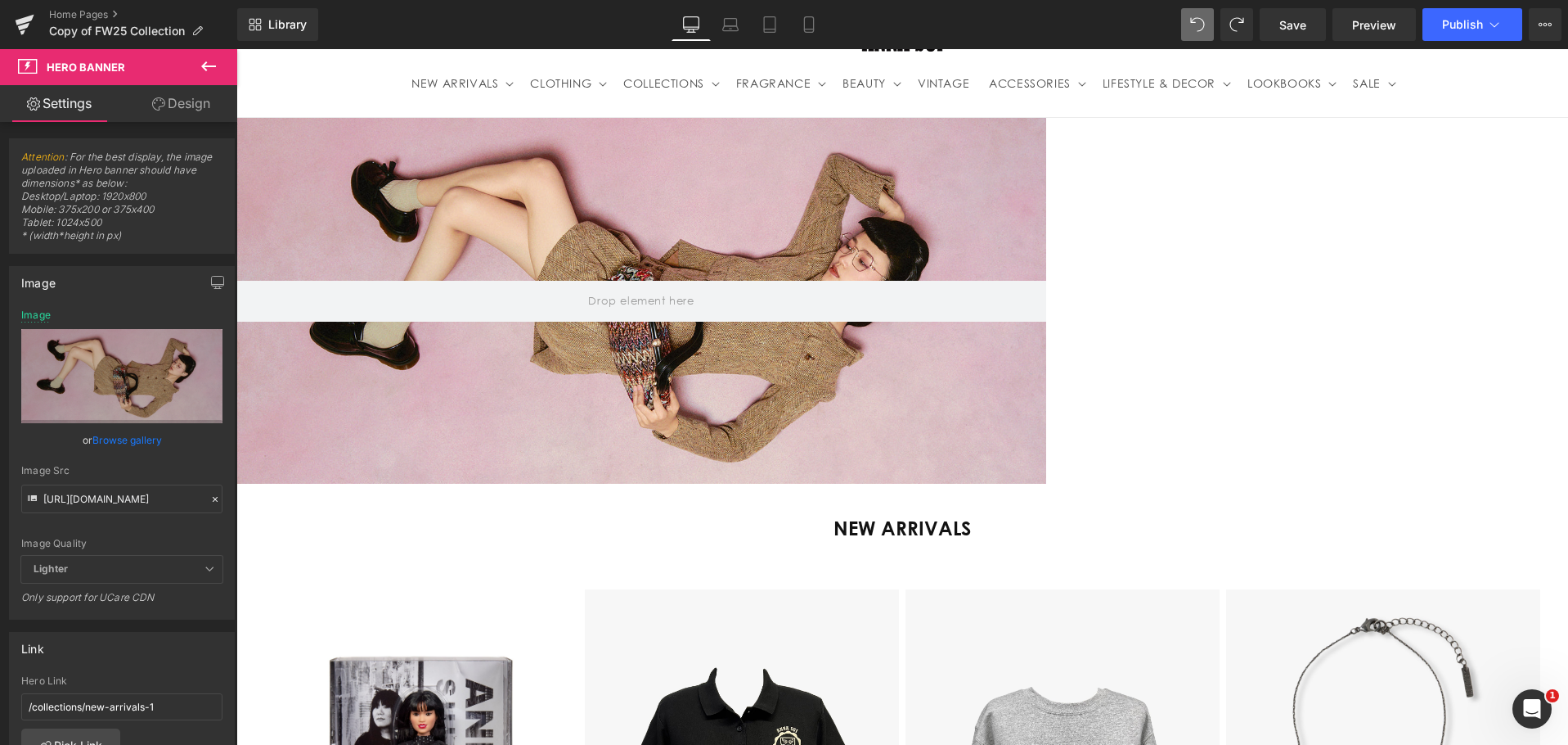
scroll to position [55, 0]
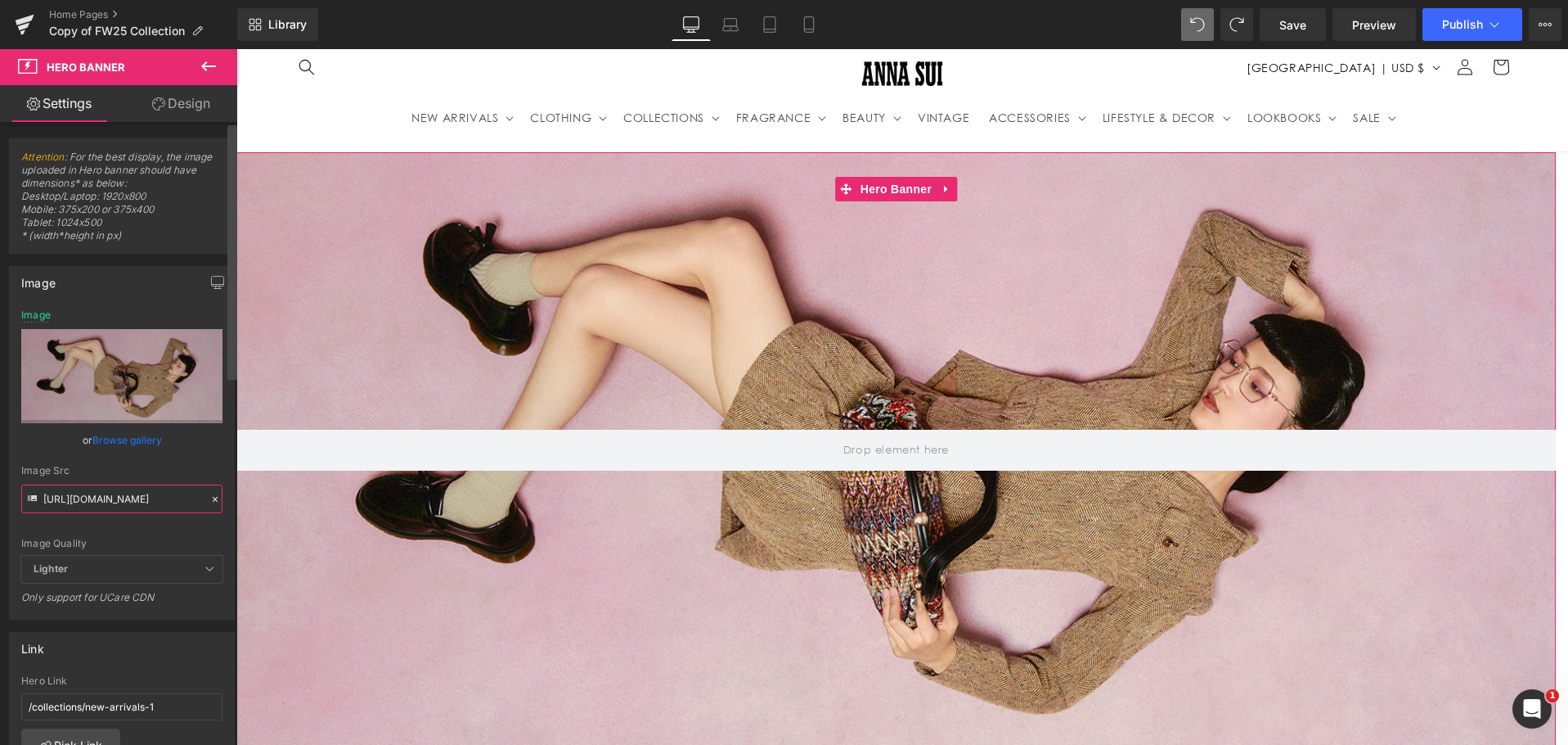
drag, startPoint x: 44, startPoint y: 499, endPoint x: 231, endPoint y: 495, distance: 187.0
click at [231, 495] on div "Attention : For the best display, the image uploaded in Hero banner should have…" at bounding box center [118, 436] width 237 height 630
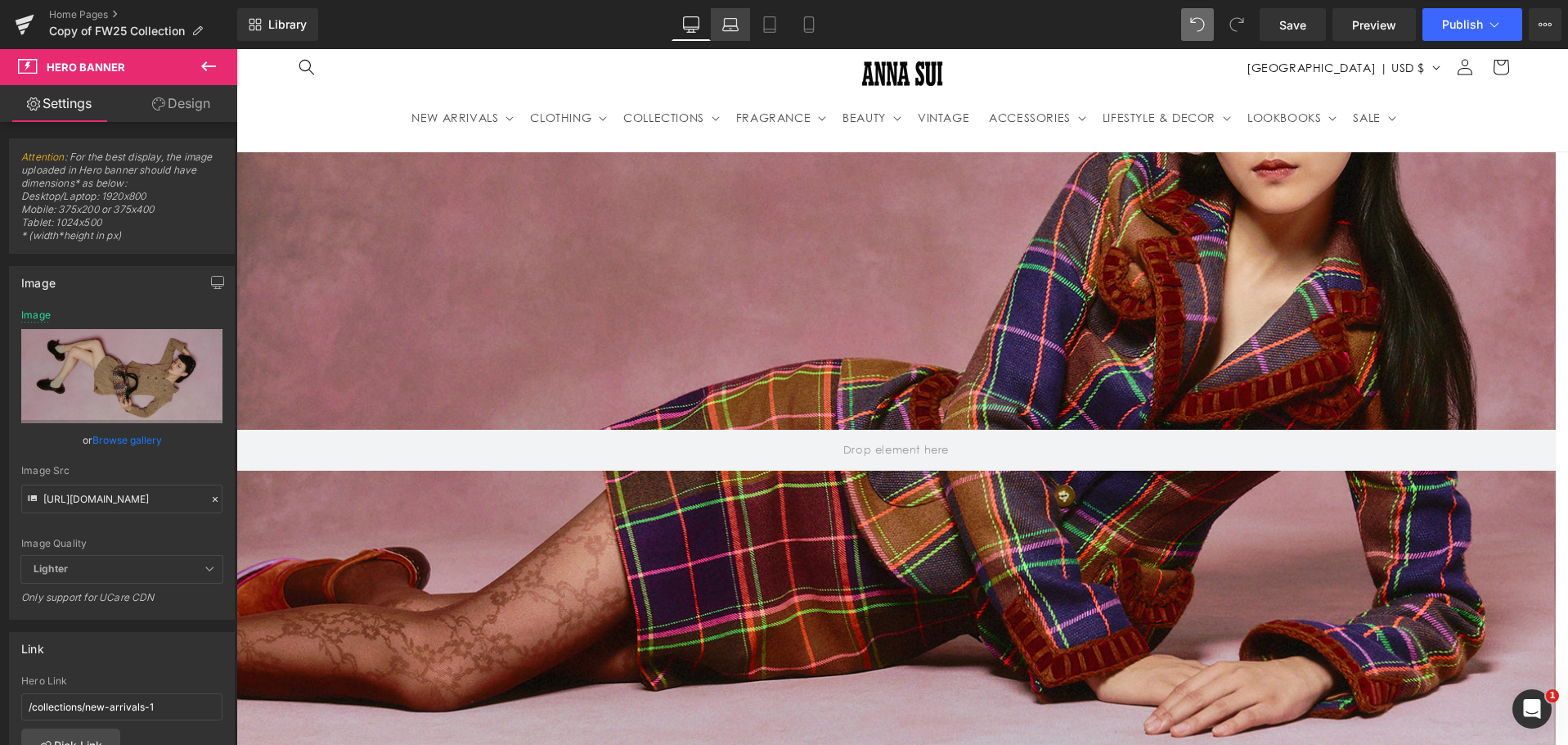
click at [721, 27] on link "Laptop" at bounding box center [730, 24] width 39 height 33
type input "[URL][DOMAIN_NAME]"
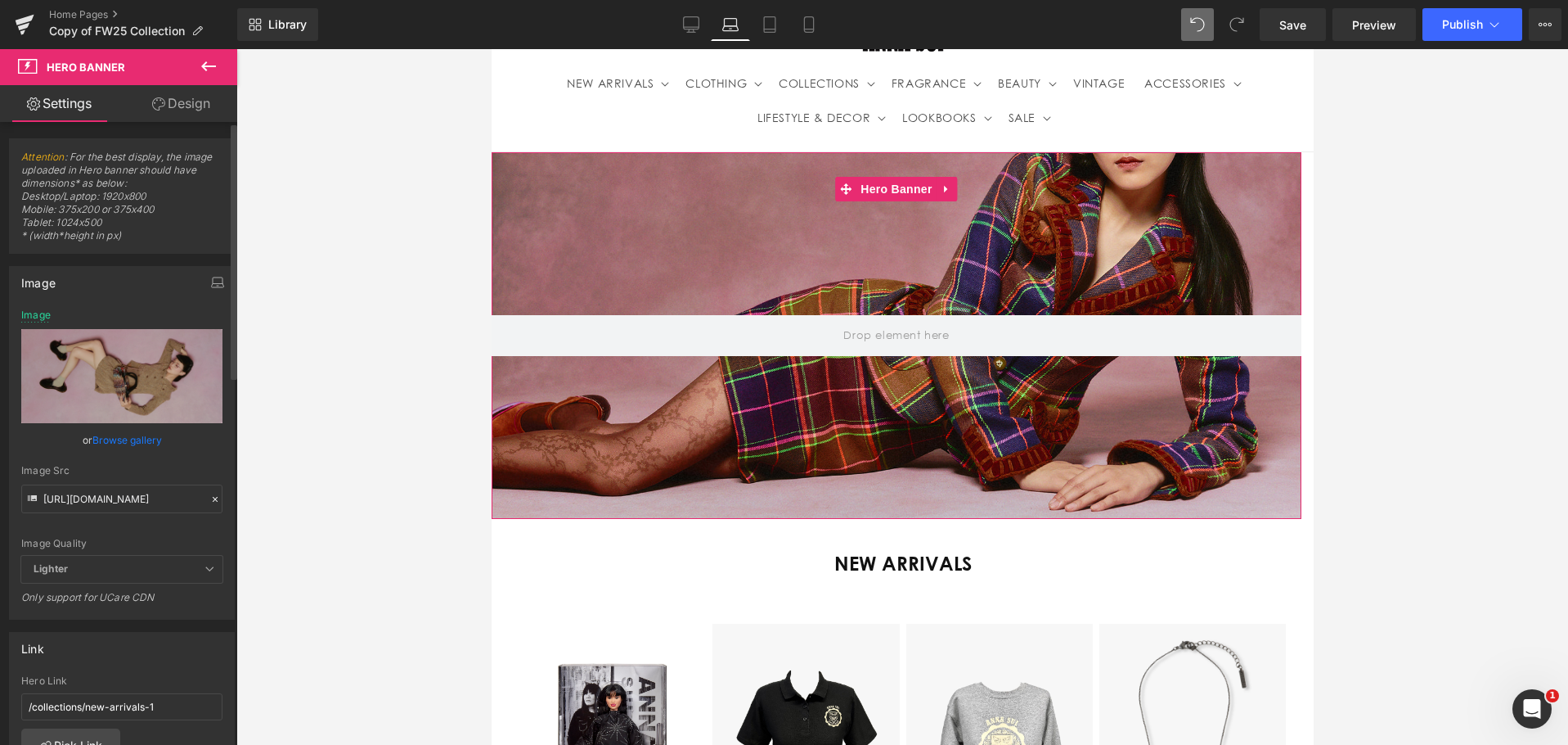
click at [209, 499] on icon at bounding box center [215, 499] width 12 height 12
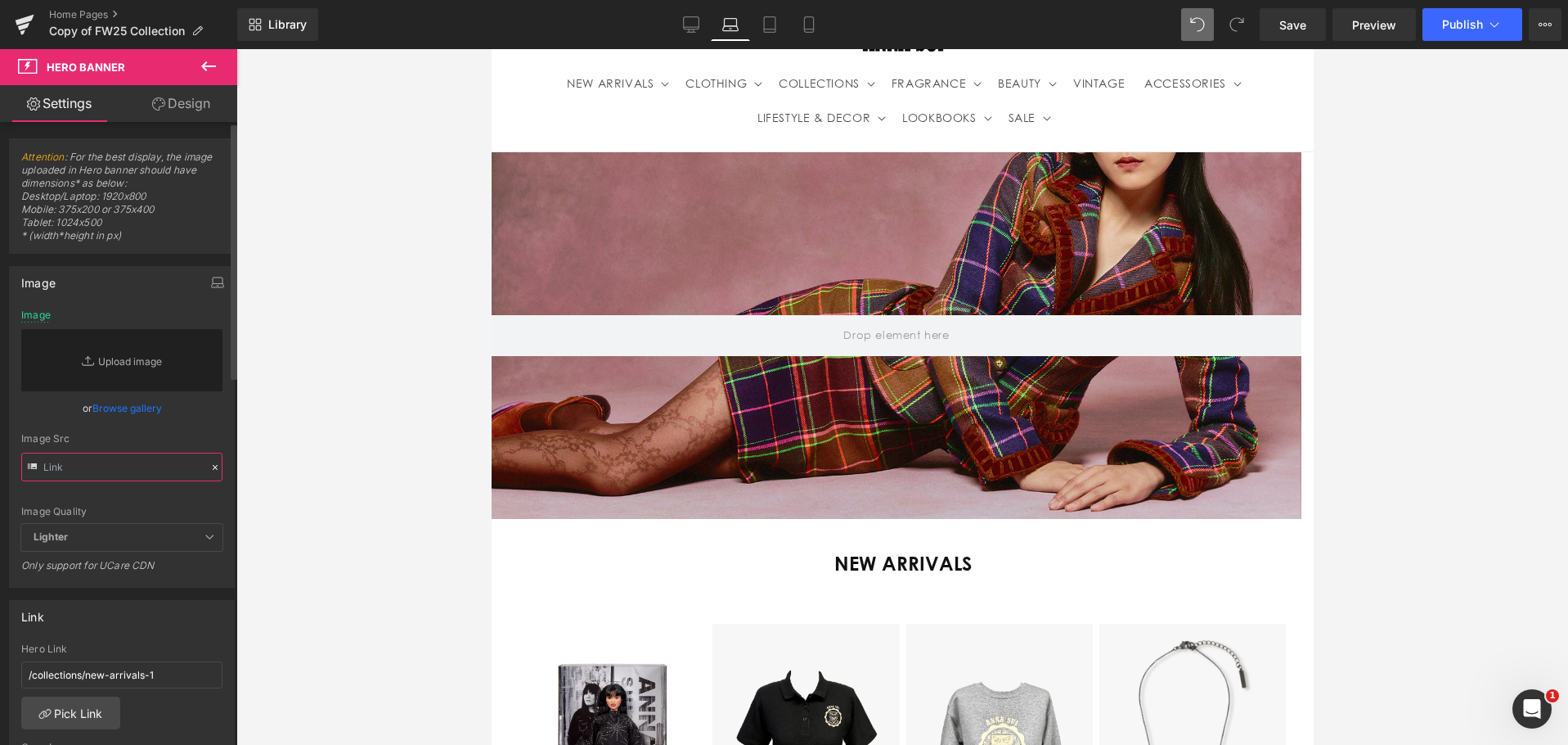
click at [113, 472] on input "text" at bounding box center [122, 466] width 201 height 28
paste input "[URL][DOMAIN_NAME]"
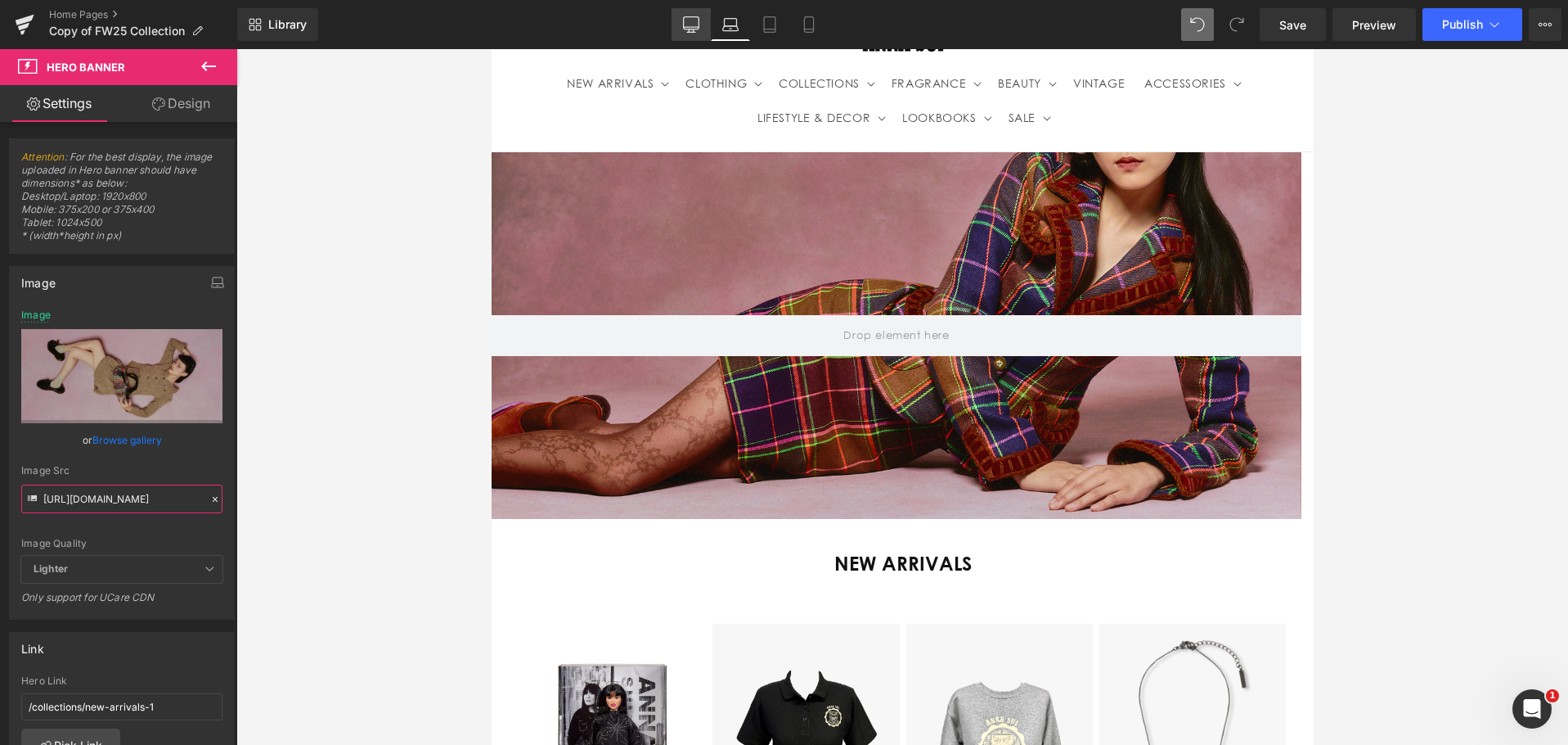
type input "[URL][DOMAIN_NAME]"
click at [704, 33] on link "Desktop" at bounding box center [691, 24] width 39 height 33
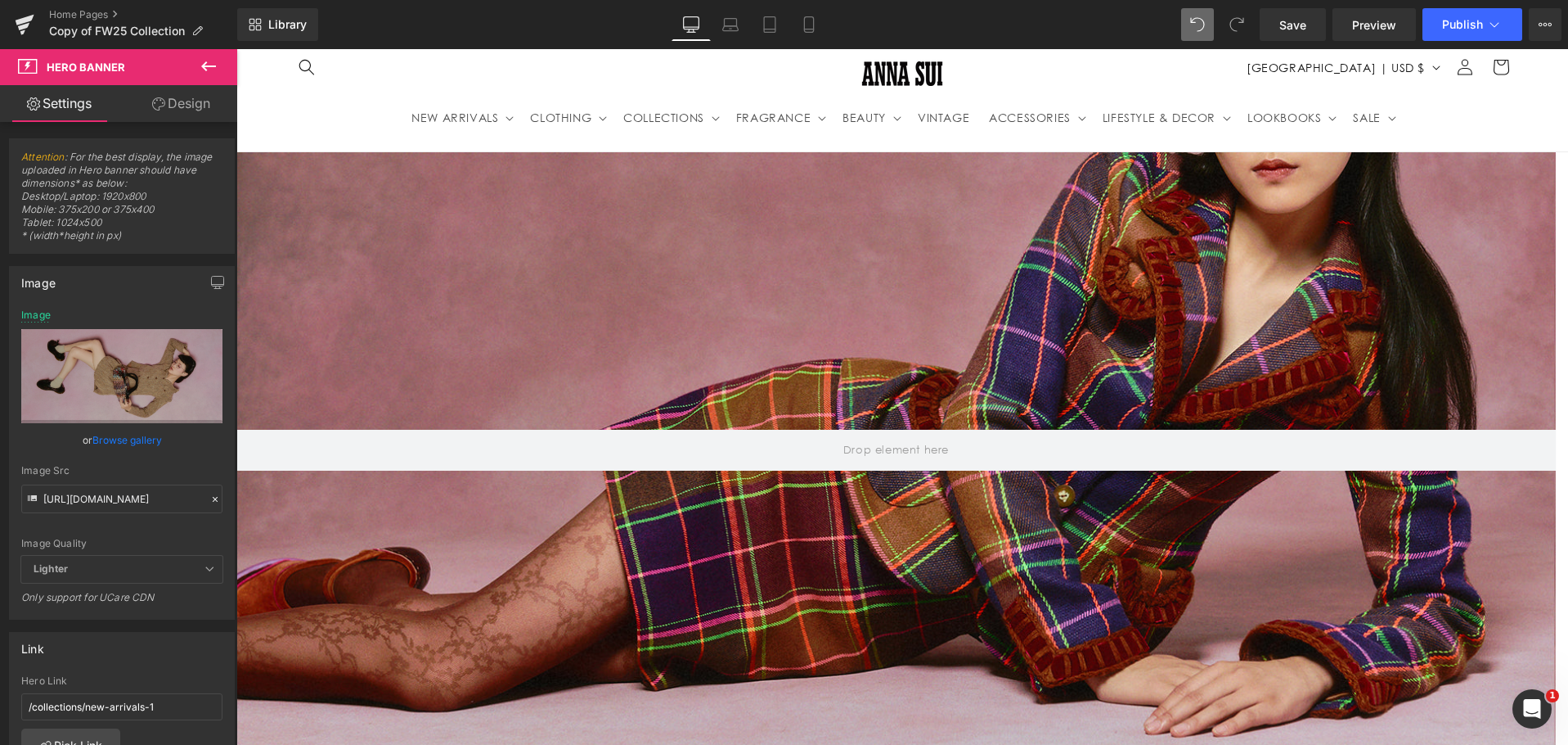
click at [641, 284] on div at bounding box center [896, 450] width 1319 height 597
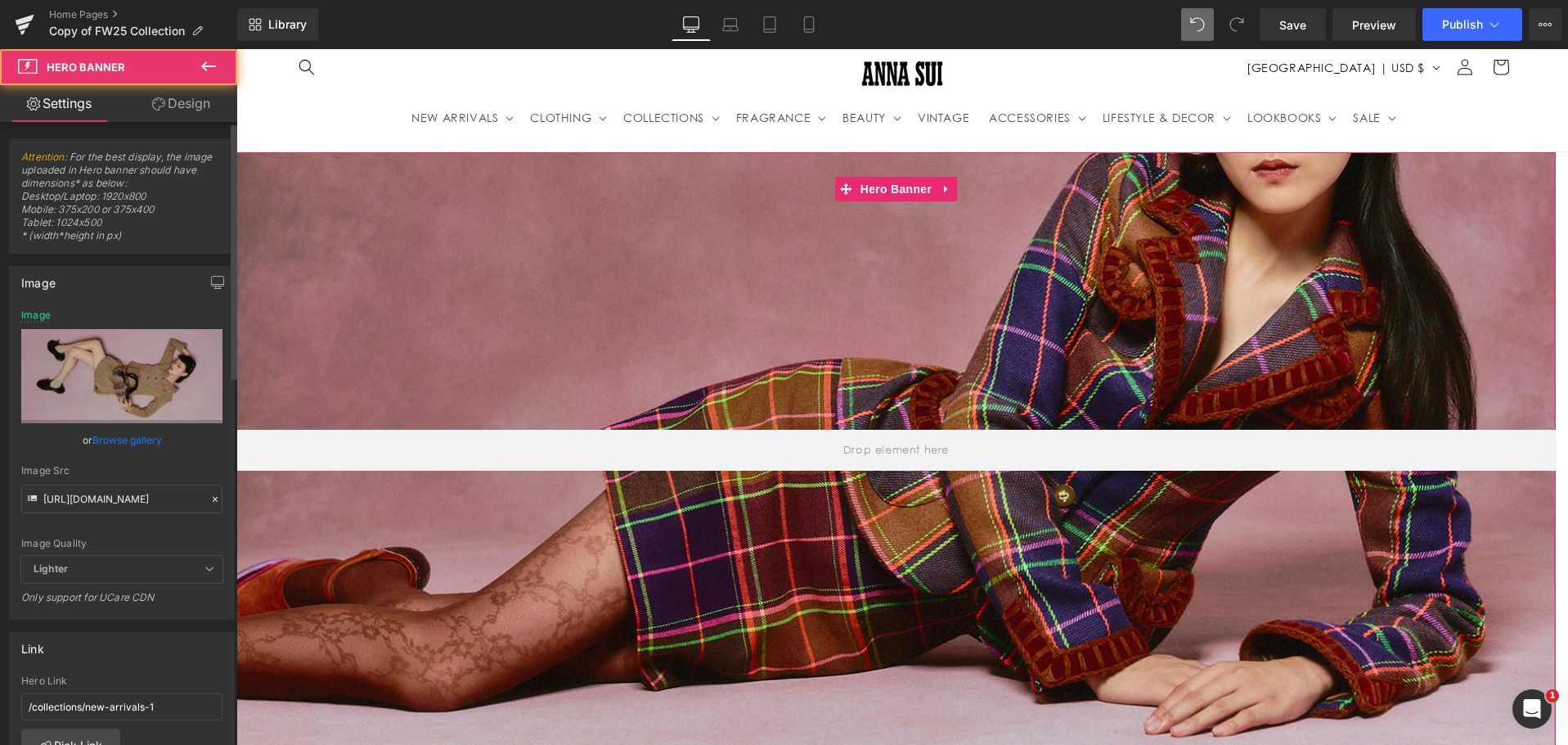
click at [192, 530] on div "Image Quality Lighter Lightest Lighter Lighter Lightest Only support for UCare …" at bounding box center [122, 432] width 201 height 246
click at [550, 284] on div at bounding box center [896, 450] width 1319 height 597
click at [213, 501] on icon at bounding box center [215, 499] width 5 height 5
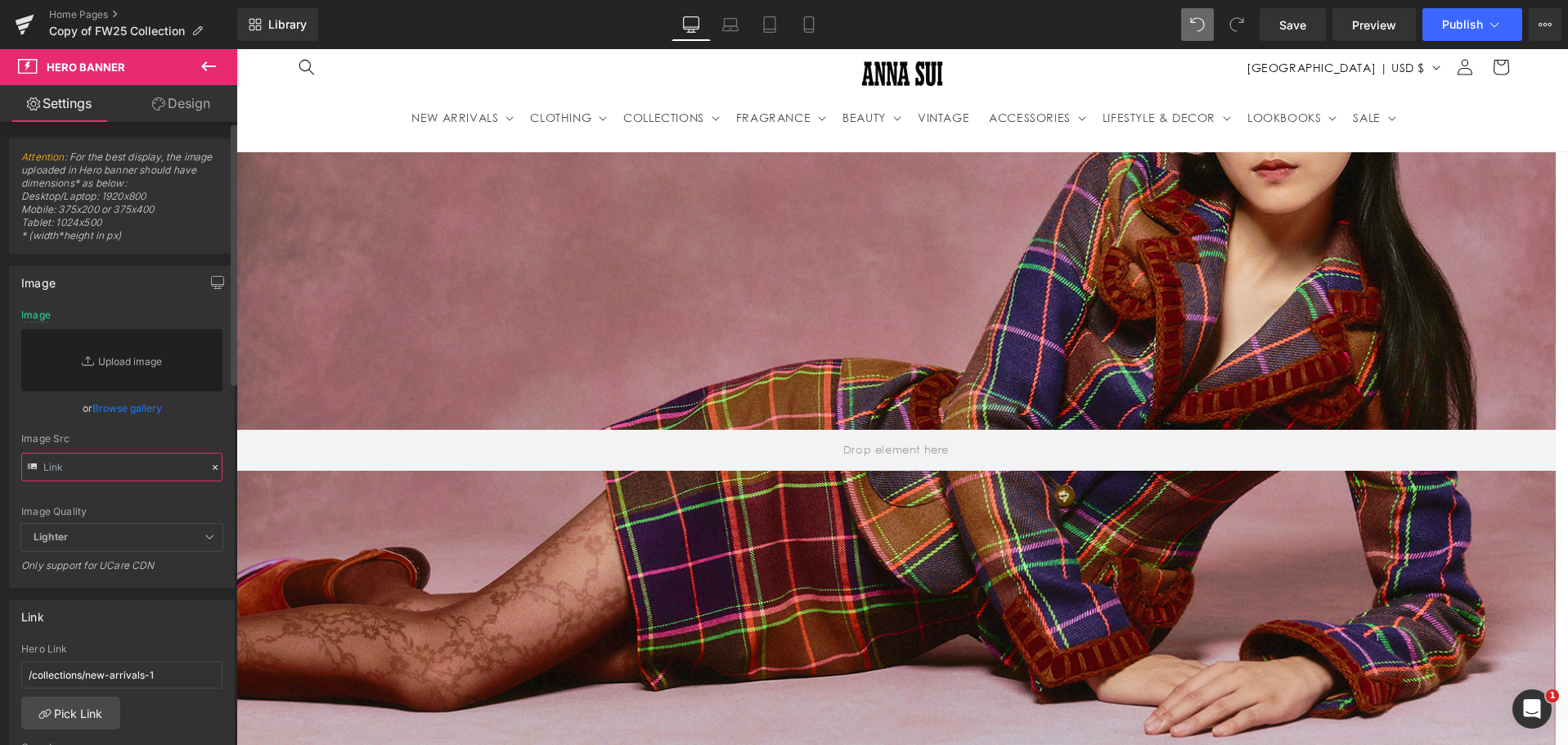
click at [144, 469] on input "text" at bounding box center [122, 466] width 201 height 28
paste input "[URL][DOMAIN_NAME]"
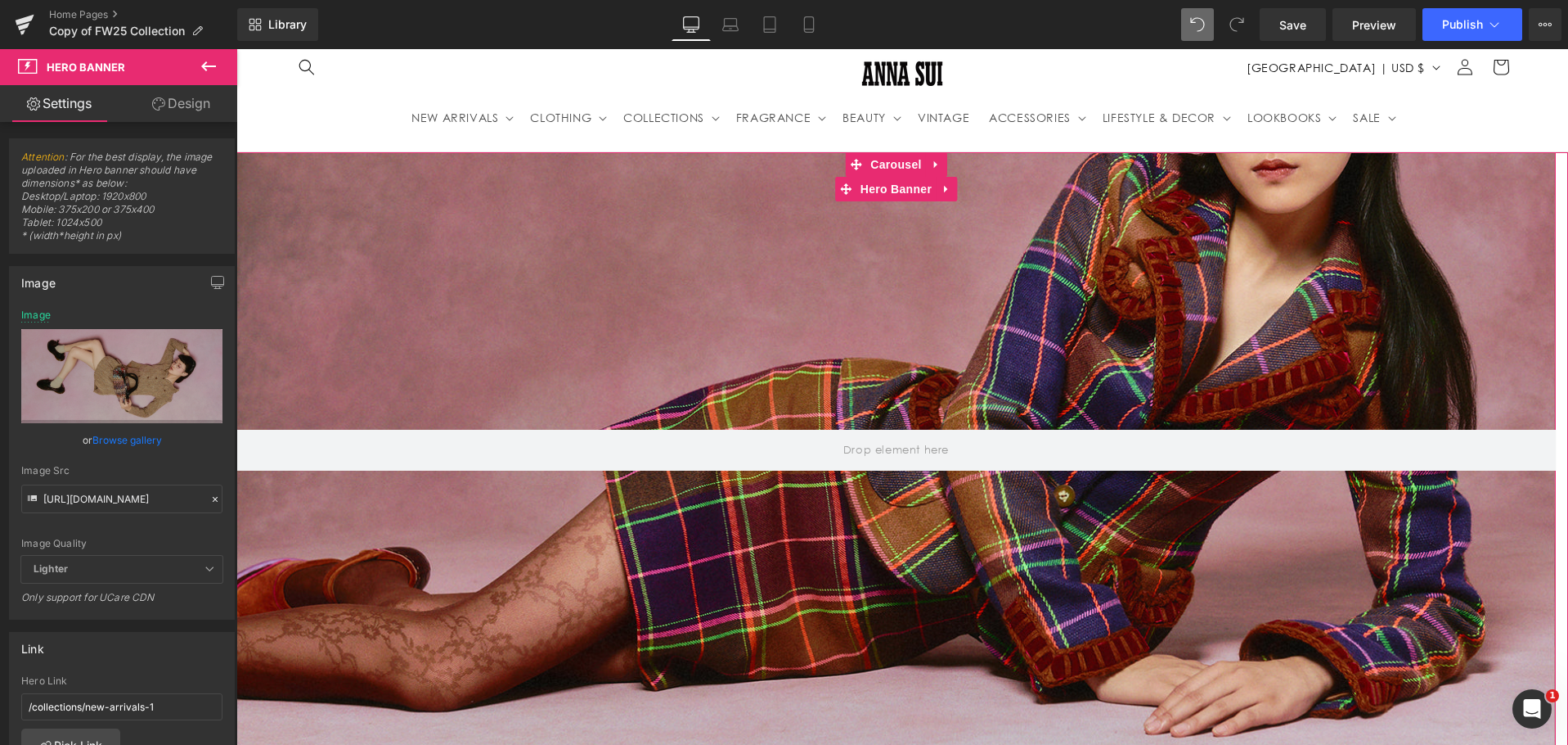
click at [587, 252] on div at bounding box center [896, 450] width 1319 height 597
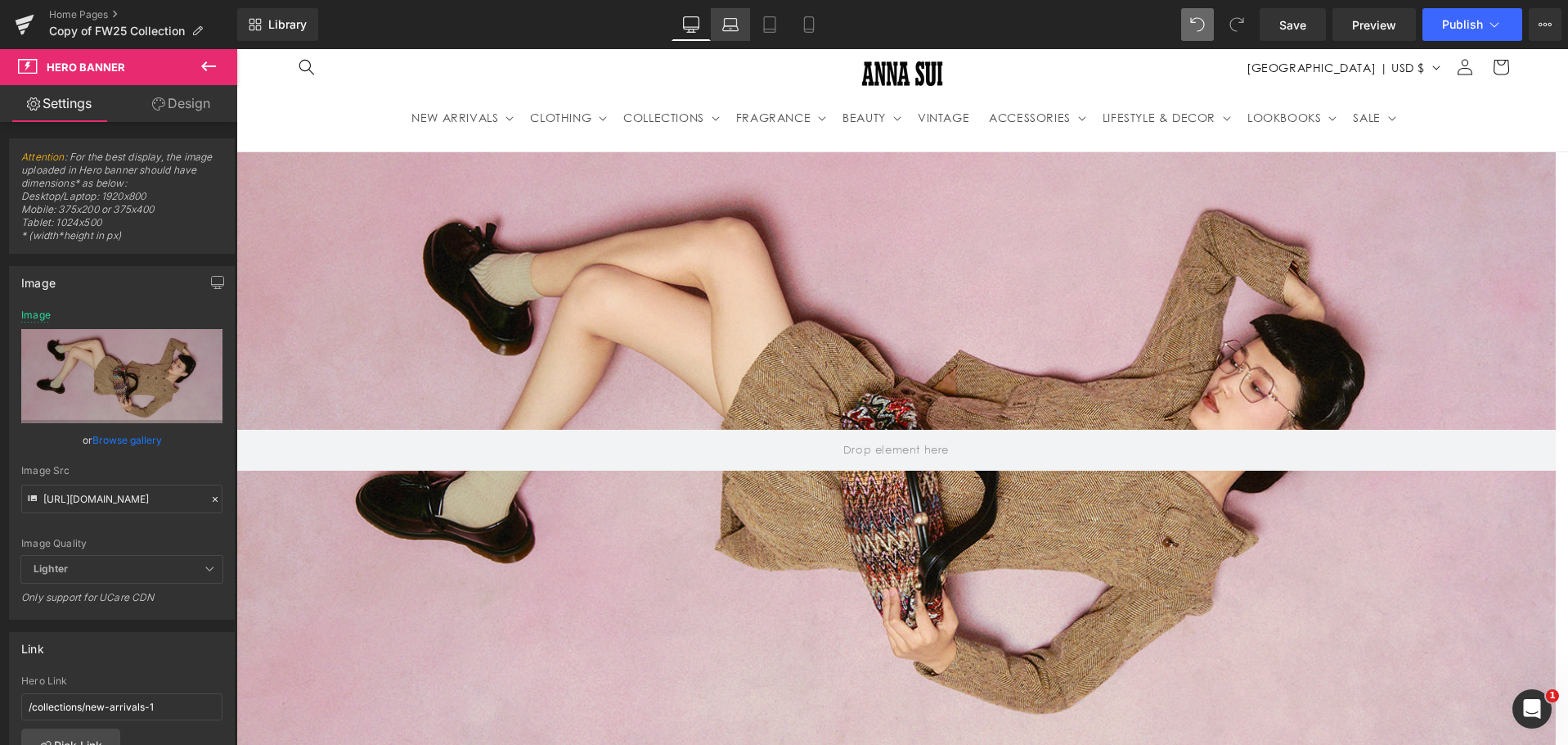
click at [730, 23] on icon at bounding box center [731, 25] width 17 height 17
type input "[URL][DOMAIN_NAME]"
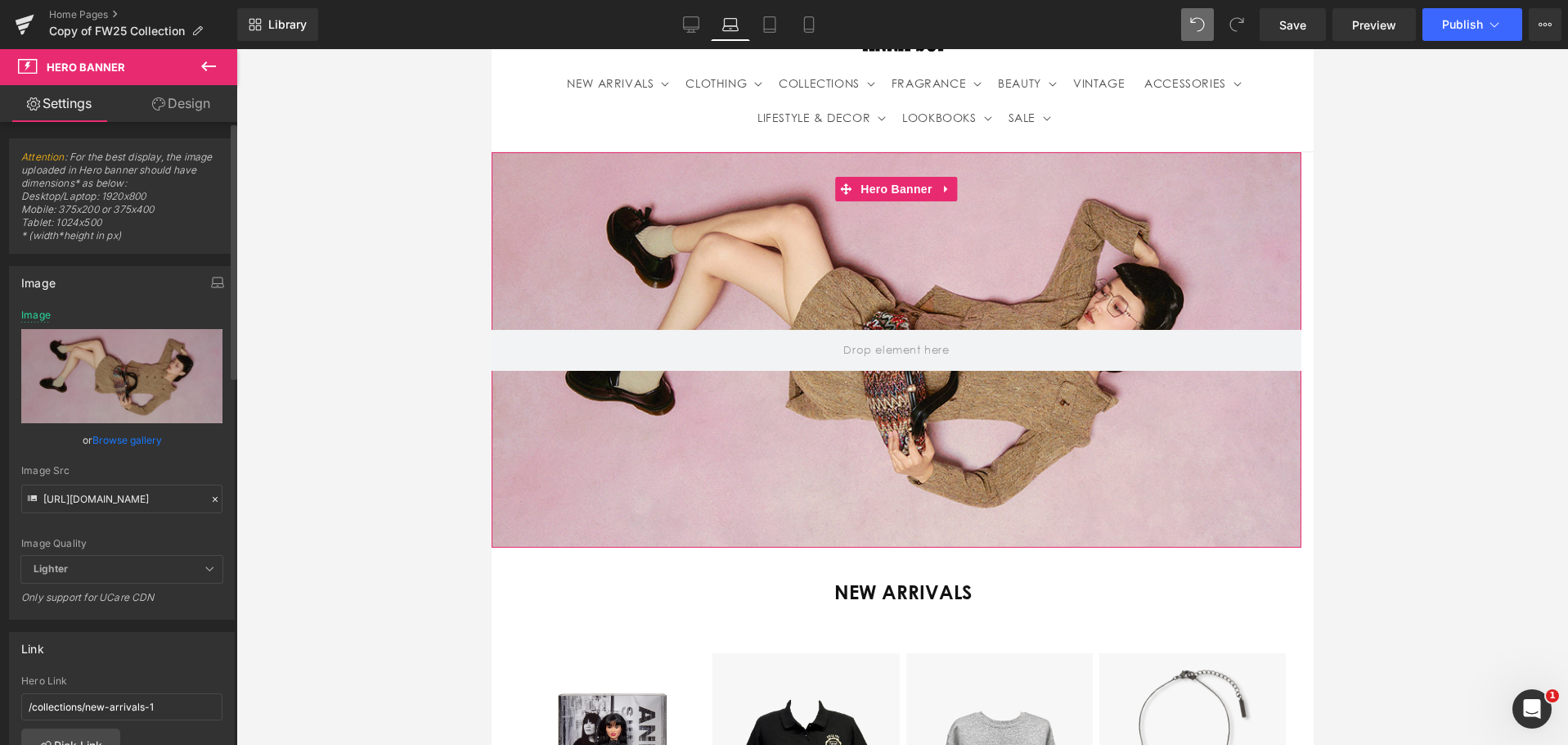
click at [209, 496] on icon at bounding box center [215, 499] width 12 height 12
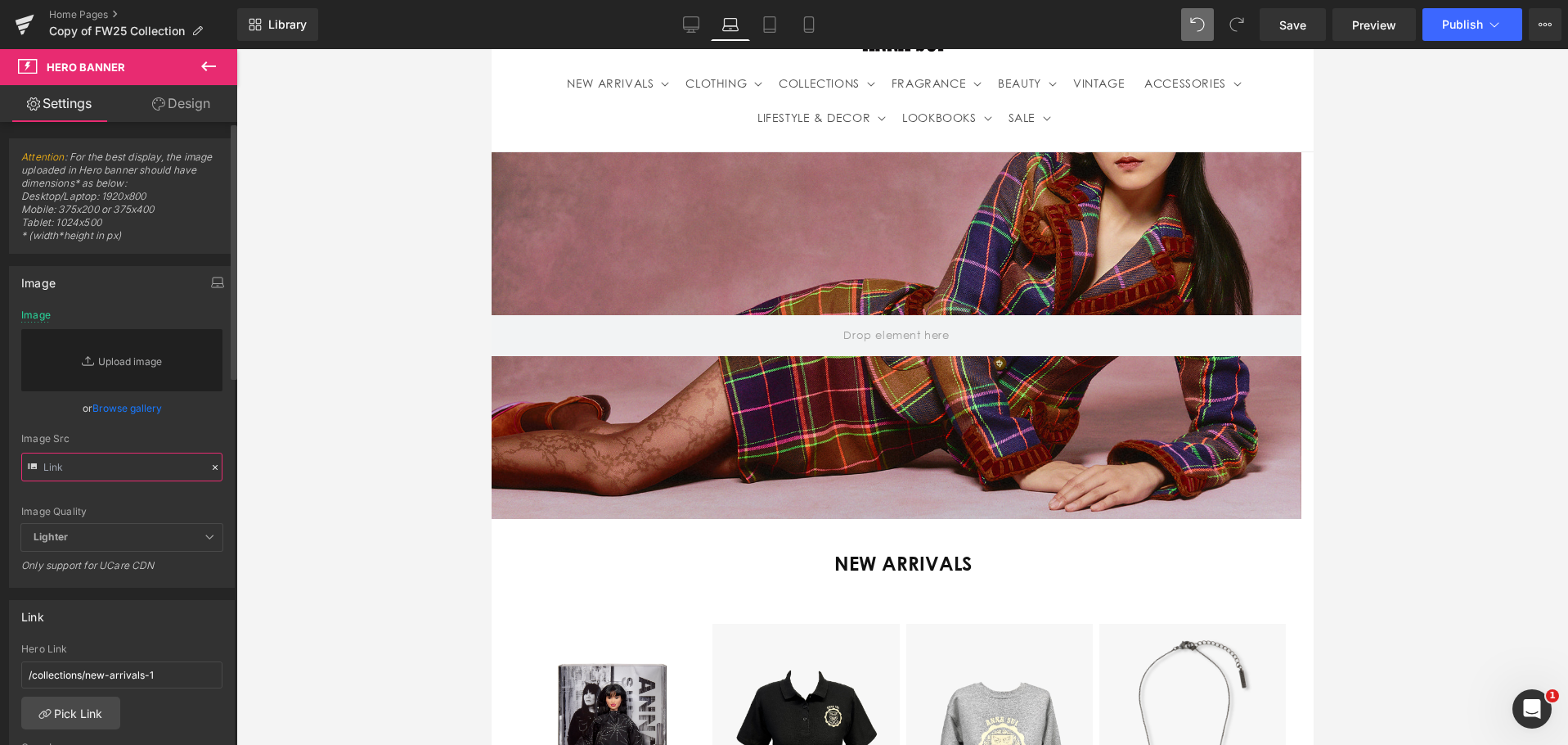
click at [124, 468] on input "text" at bounding box center [122, 466] width 201 height 28
paste input "[URL][DOMAIN_NAME]"
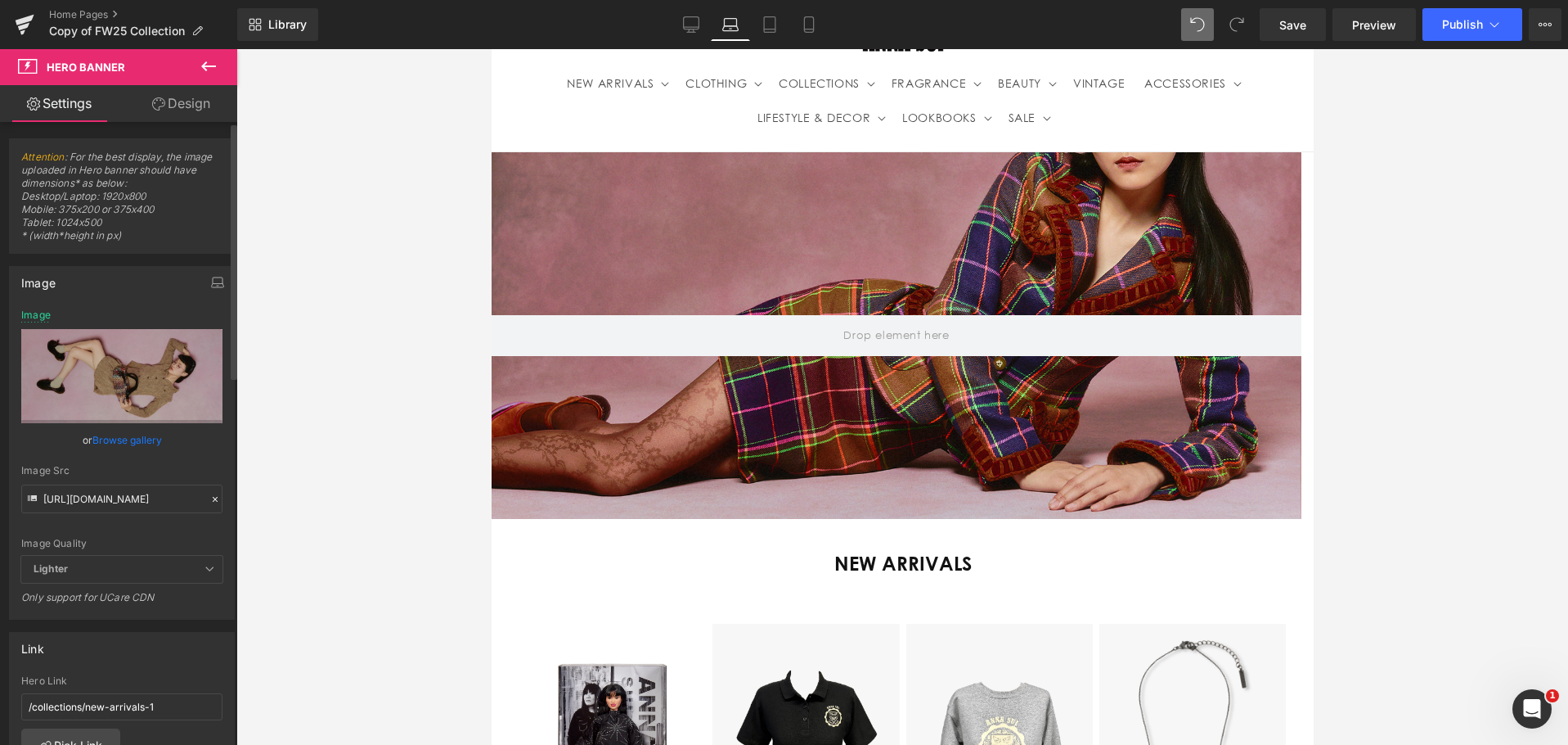
click at [168, 466] on div "Image Src" at bounding box center [122, 471] width 201 height 12
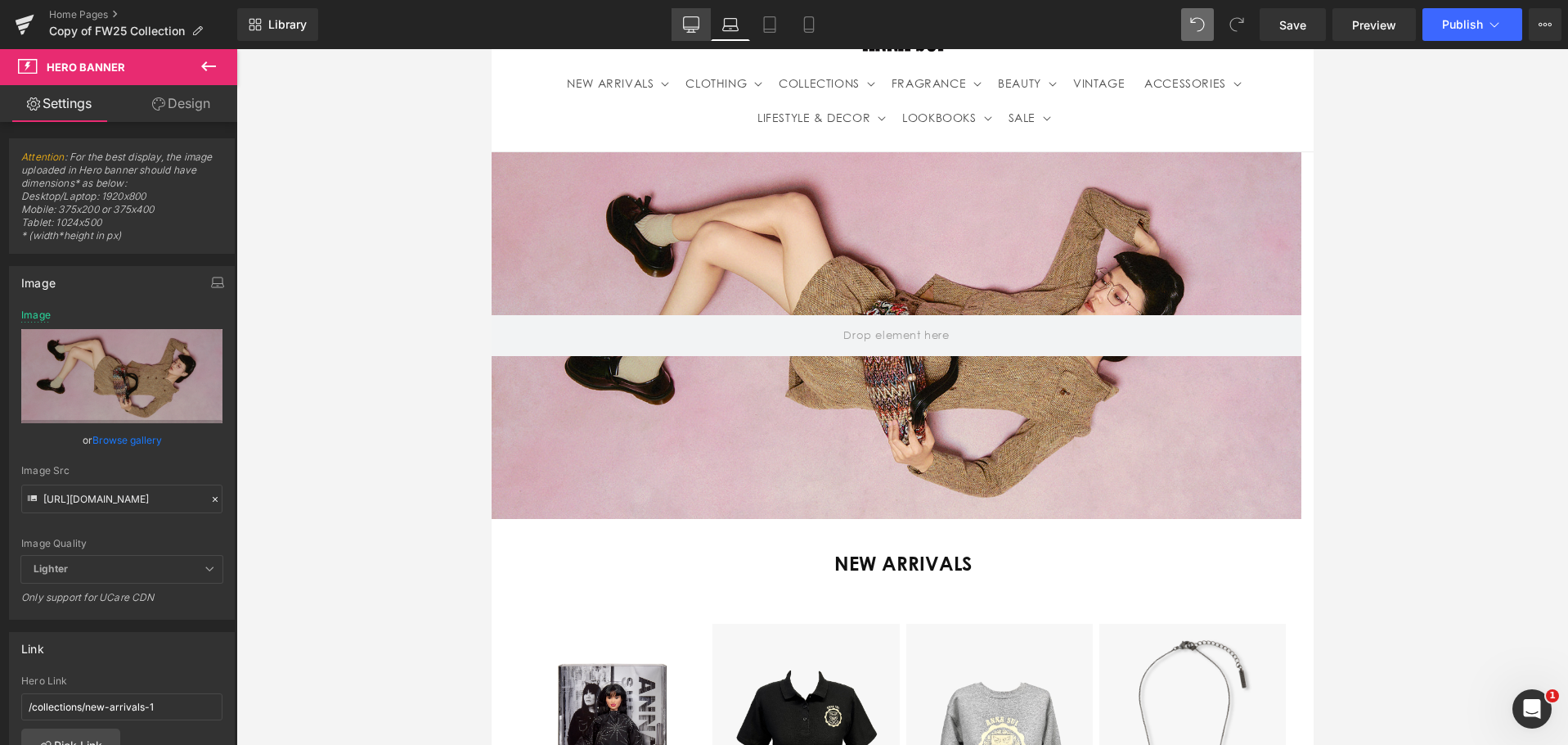
click at [687, 26] on icon at bounding box center [691, 25] width 17 height 17
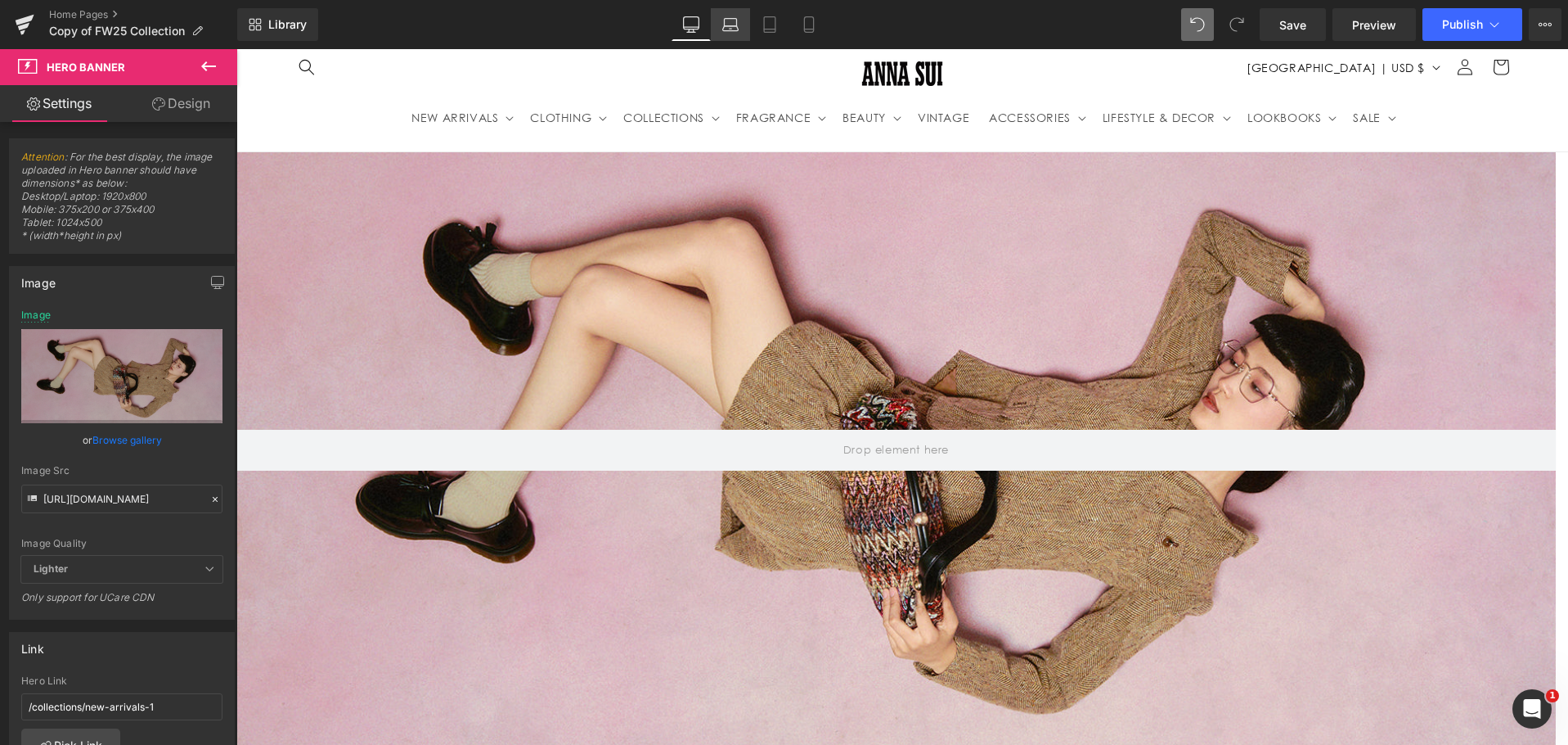
click at [736, 22] on icon at bounding box center [731, 25] width 17 height 17
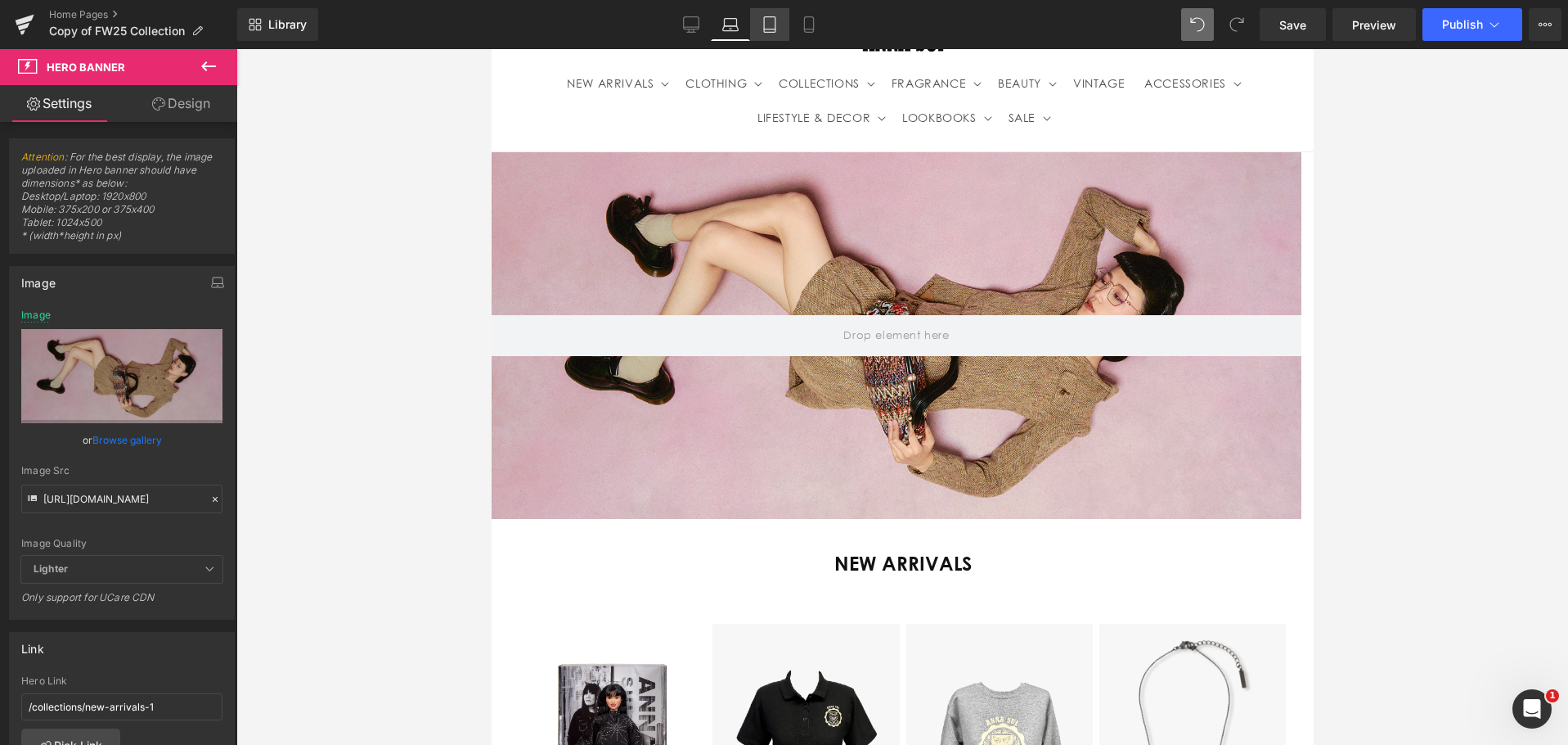
click at [774, 22] on icon at bounding box center [770, 25] width 17 height 17
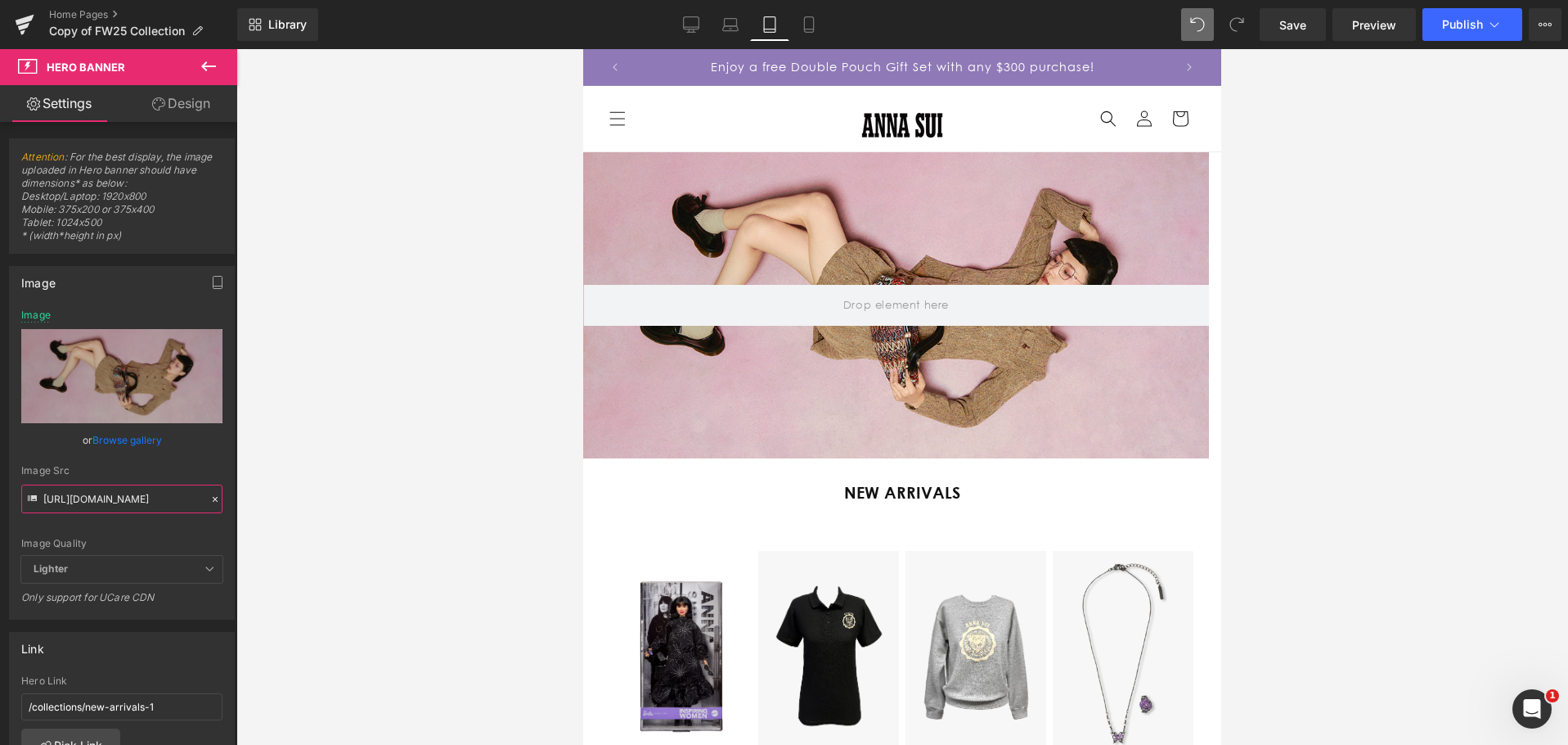
drag, startPoint x: 164, startPoint y: 505, endPoint x: 240, endPoint y: 501, distance: 76.1
click at [240, 501] on div "You are previewing how the will restyle your page. You can not edit Elements in…" at bounding box center [784, 386] width 1568 height 773
click at [734, 16] on link "Laptop" at bounding box center [730, 24] width 39 height 33
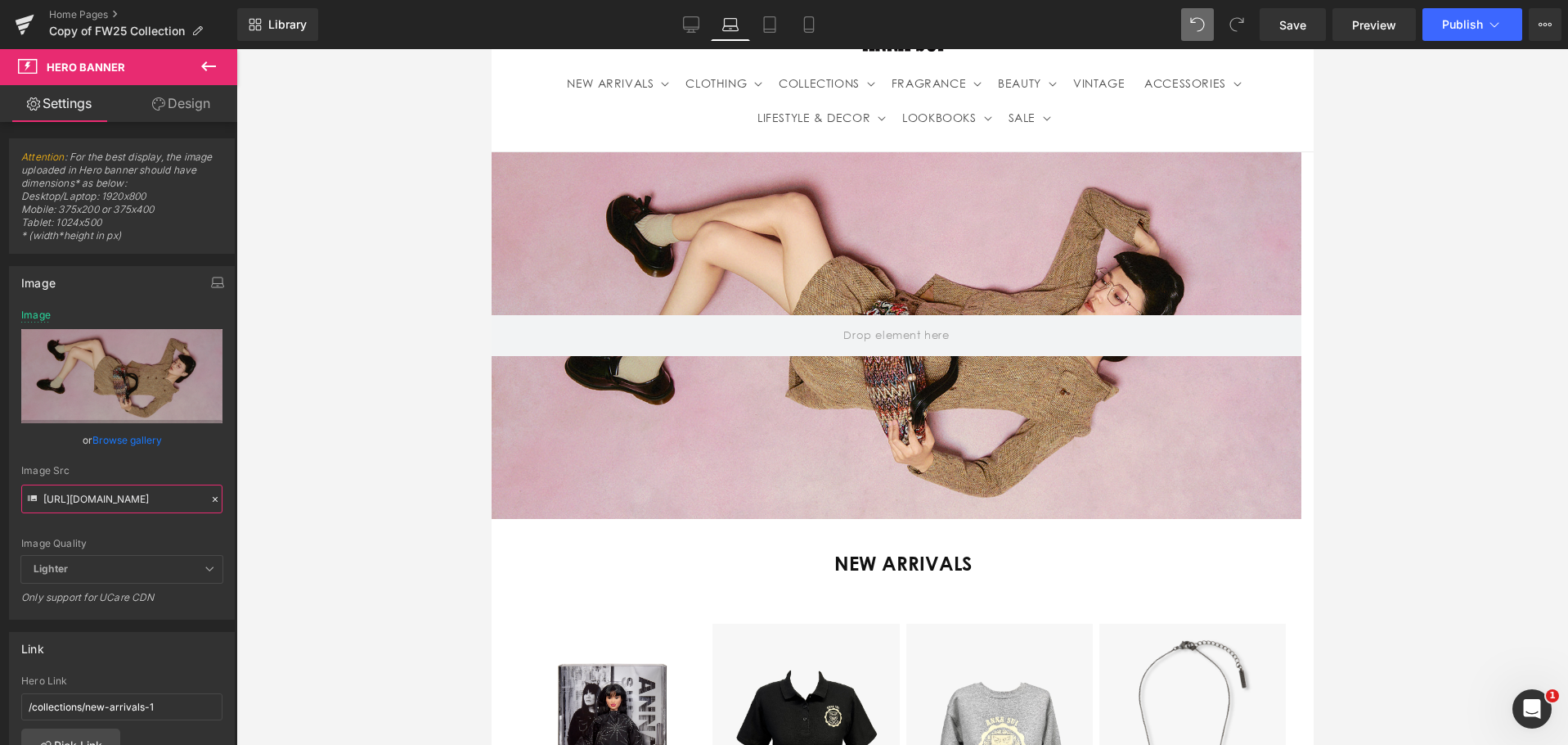
drag, startPoint x: 168, startPoint y: 501, endPoint x: 295, endPoint y: 507, distance: 127.1
click at [295, 507] on div "You are previewing how the will restyle your page. You can not edit Elements in…" at bounding box center [784, 386] width 1568 height 773
click at [689, 27] on icon at bounding box center [691, 27] width 16 height 0
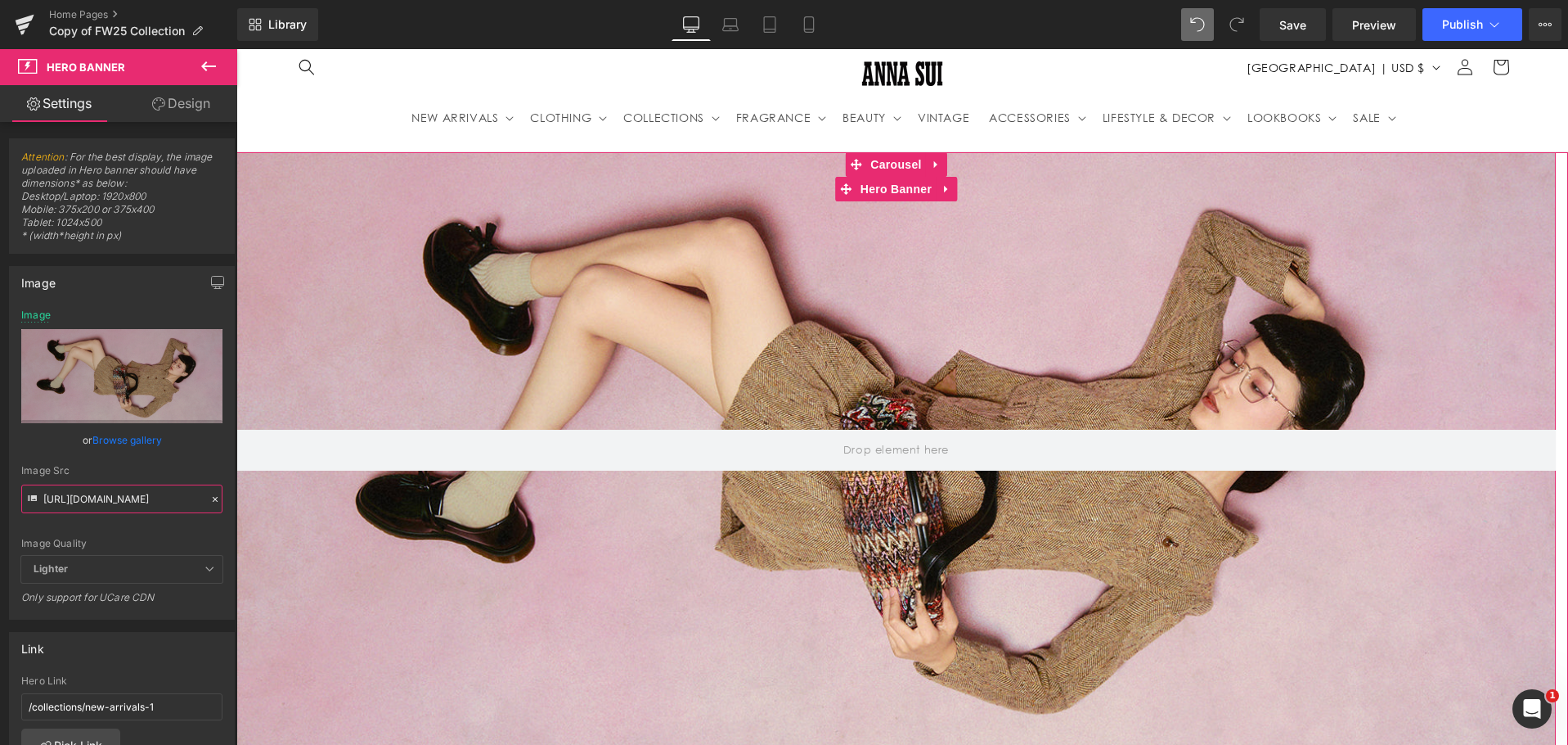
drag, startPoint x: 389, startPoint y: 558, endPoint x: 384, endPoint y: 528, distance: 30.4
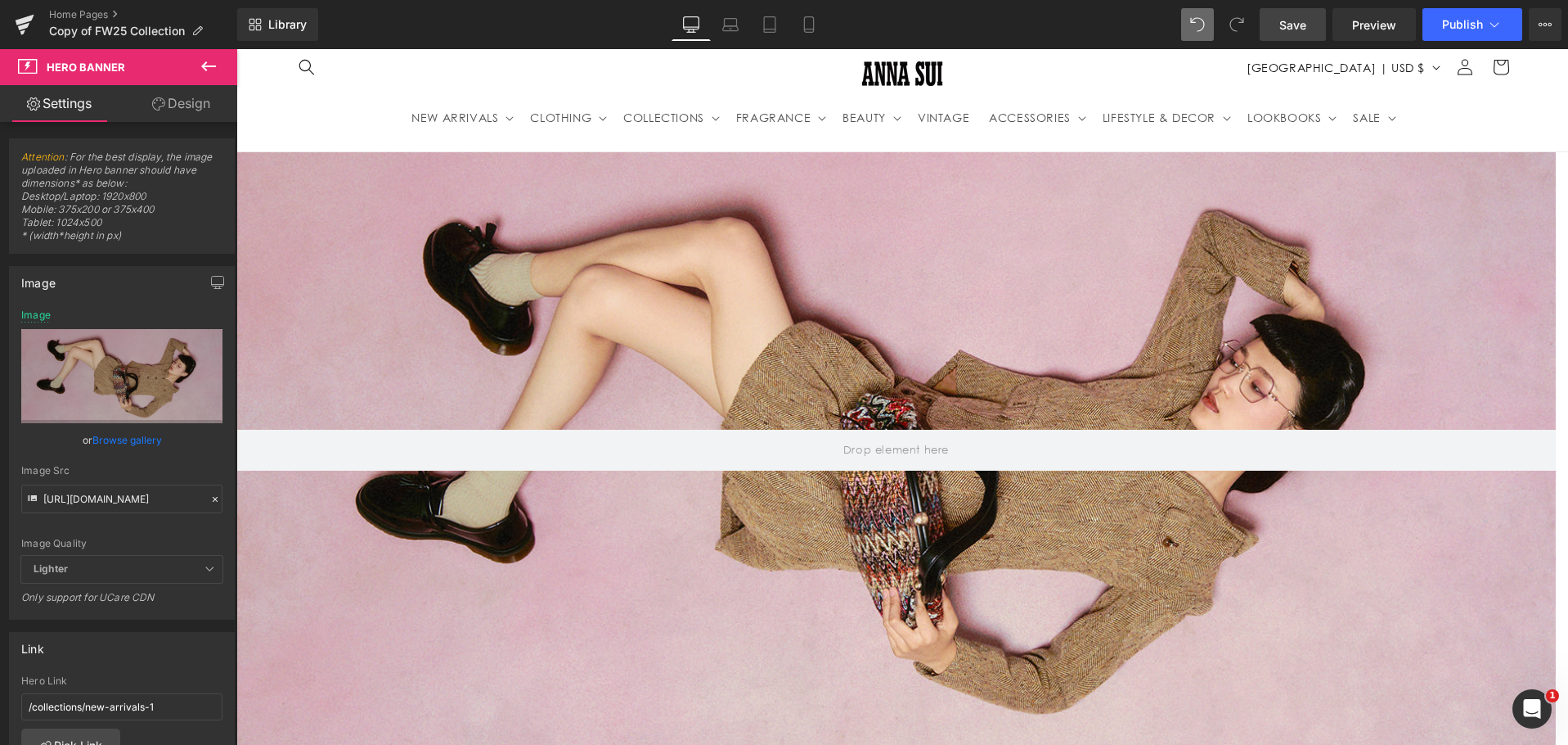
click at [1291, 26] on span "Save" at bounding box center [1293, 25] width 27 height 18
click at [816, 27] on icon at bounding box center [809, 25] width 17 height 17
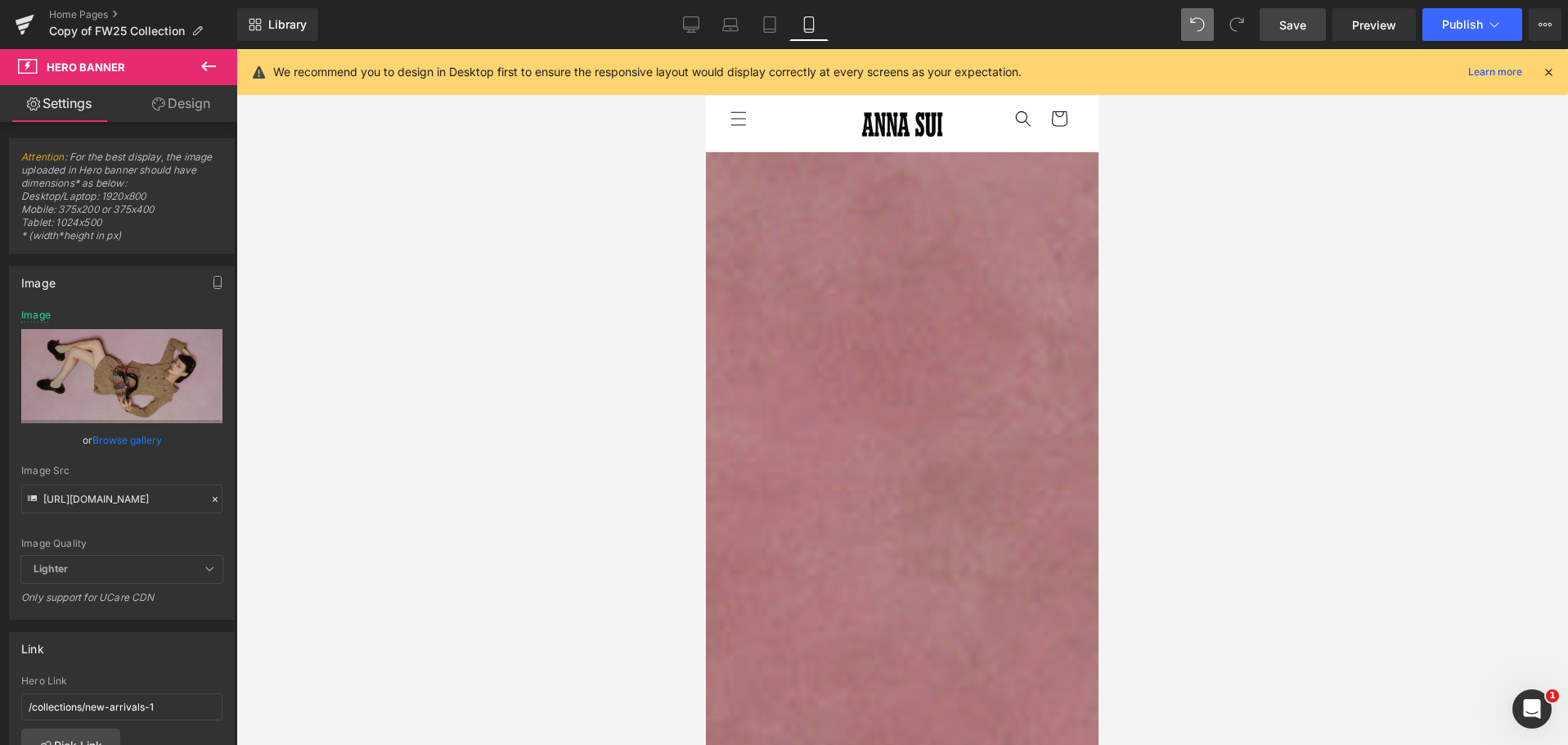
type input "[URL][DOMAIN_NAME][PHONE_NUMBER]"
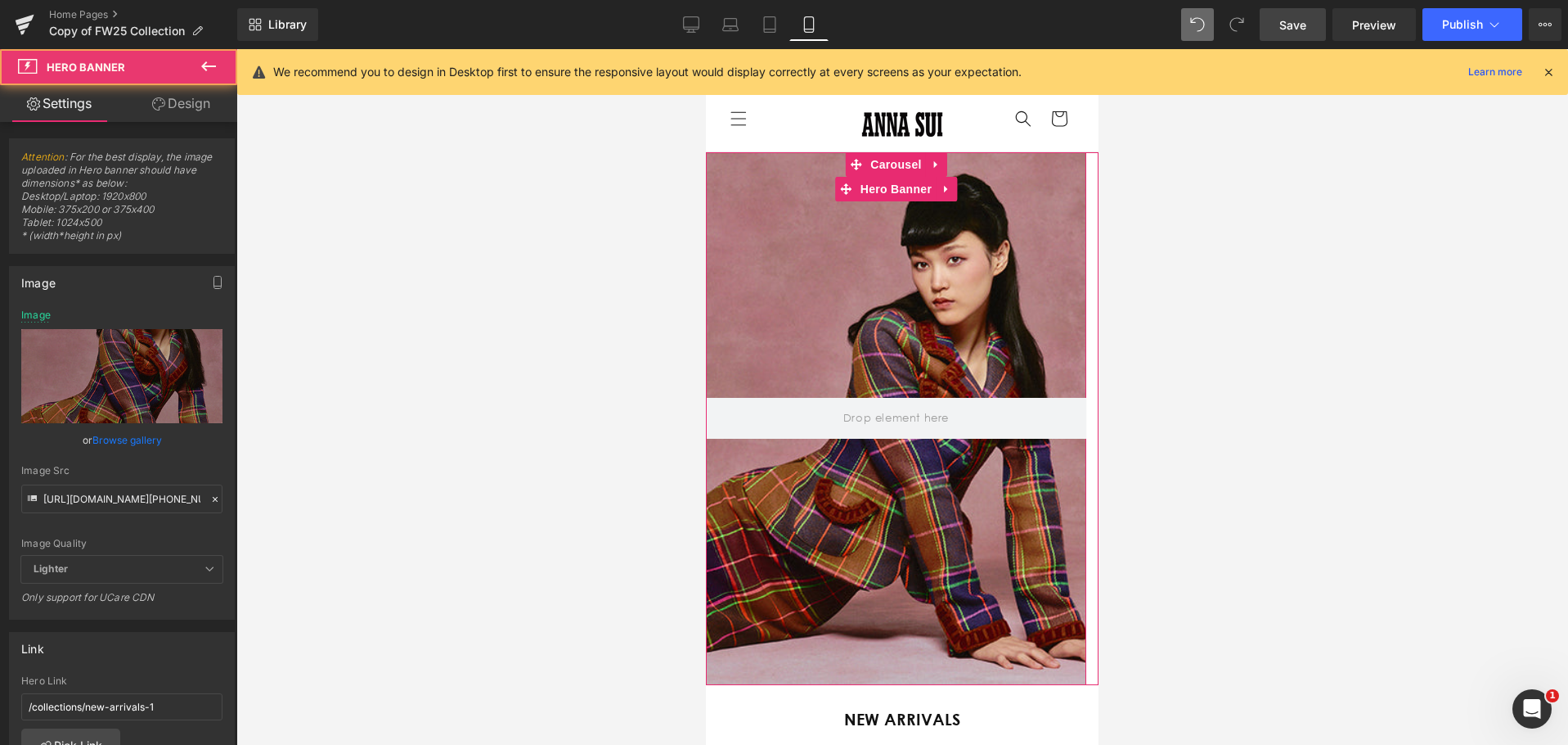
click at [795, 299] on div at bounding box center [896, 418] width 380 height 532
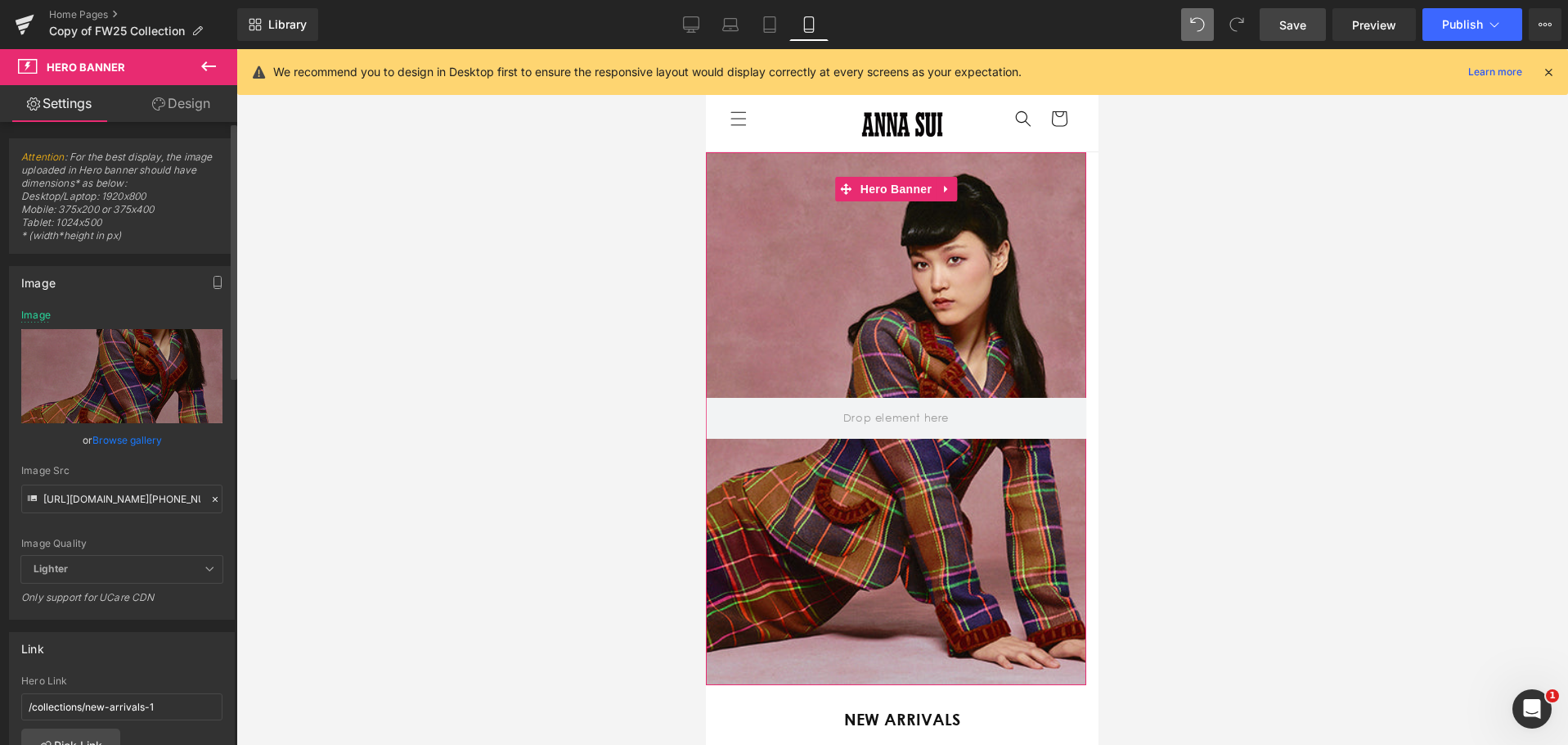
click at [209, 496] on icon at bounding box center [215, 499] width 12 height 12
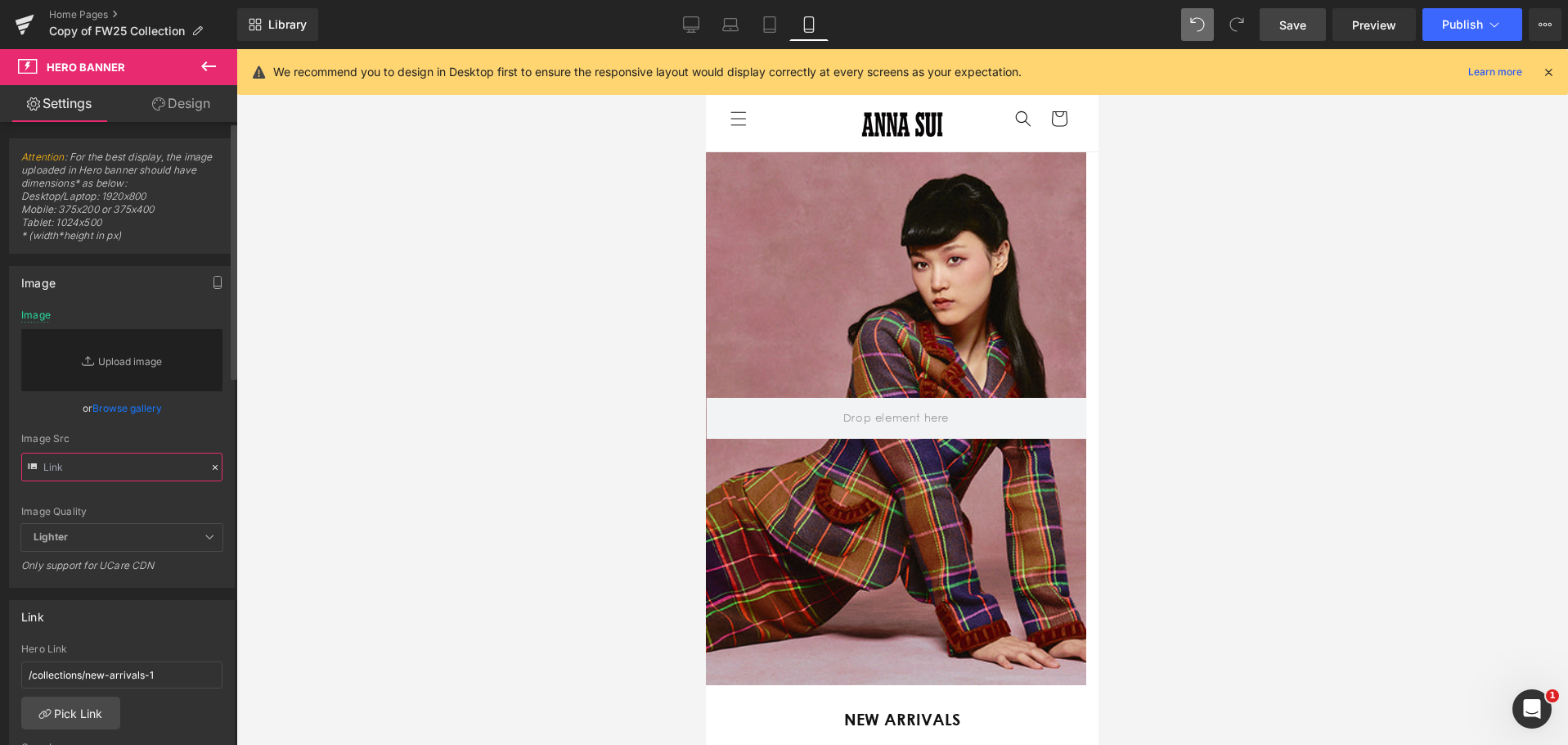
click at [64, 463] on input "text" at bounding box center [122, 466] width 201 height 28
paste input "[URL][DOMAIN_NAME][PHONE_NUMBER]"
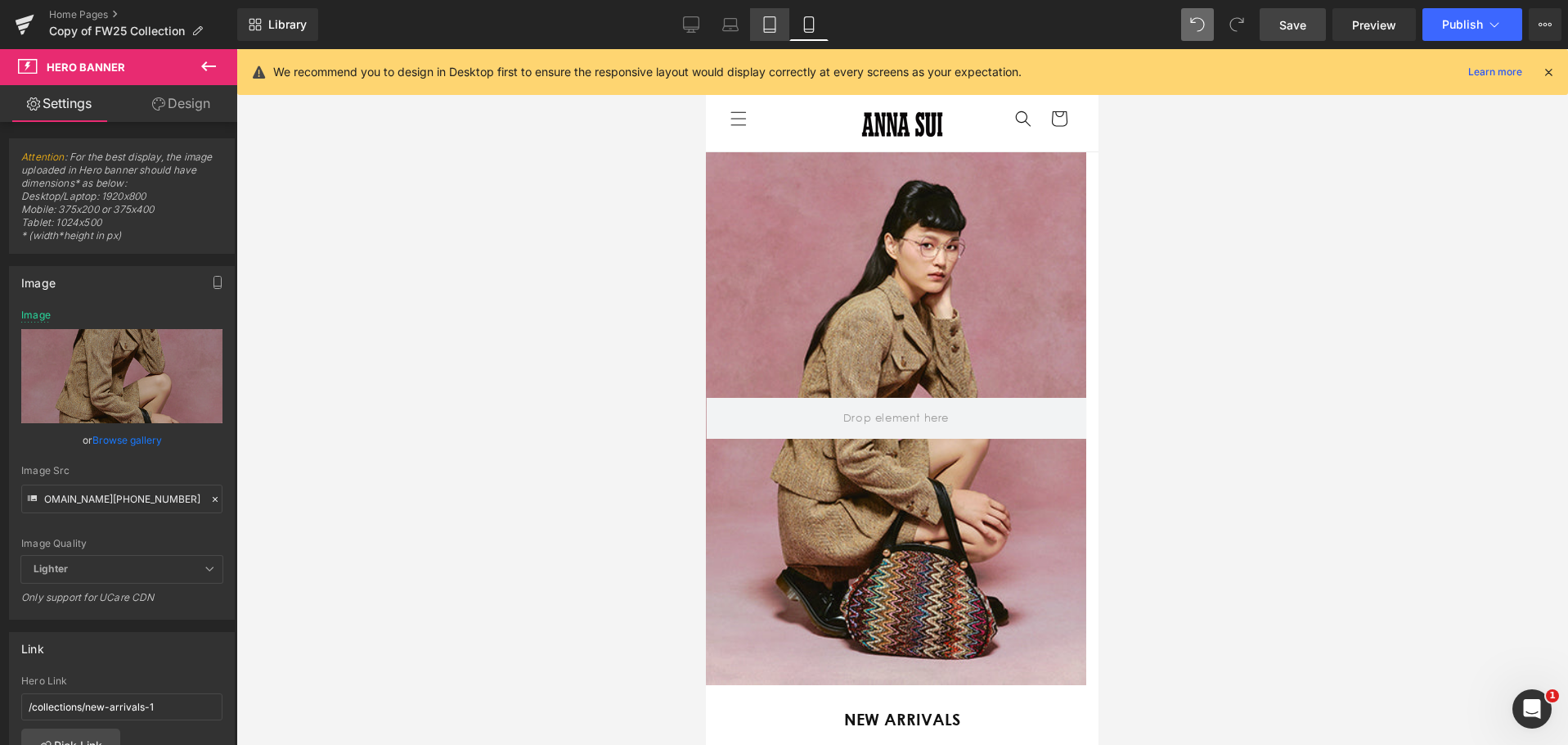
click at [776, 22] on icon at bounding box center [770, 25] width 12 height 16
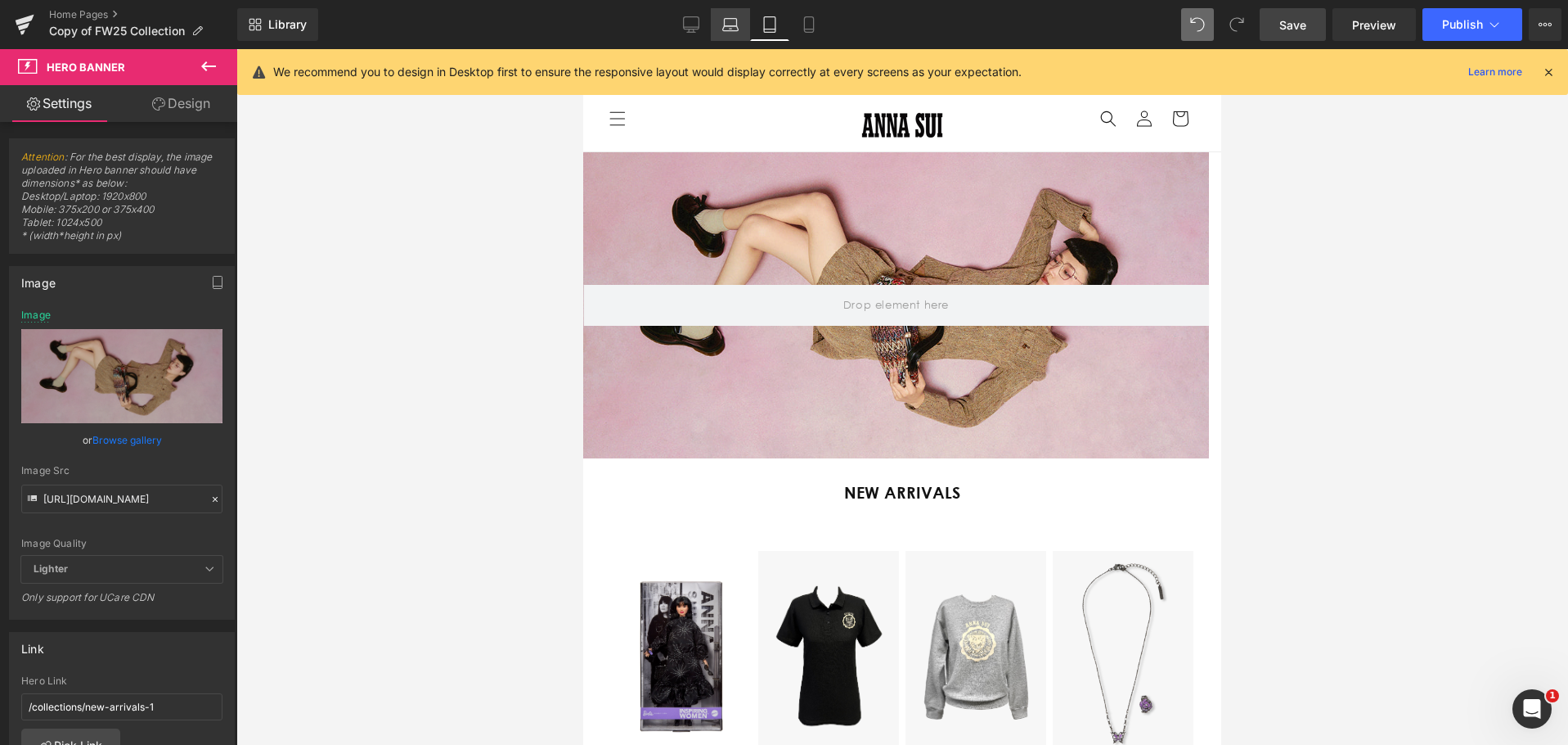
click at [731, 27] on icon at bounding box center [731, 25] width 17 height 17
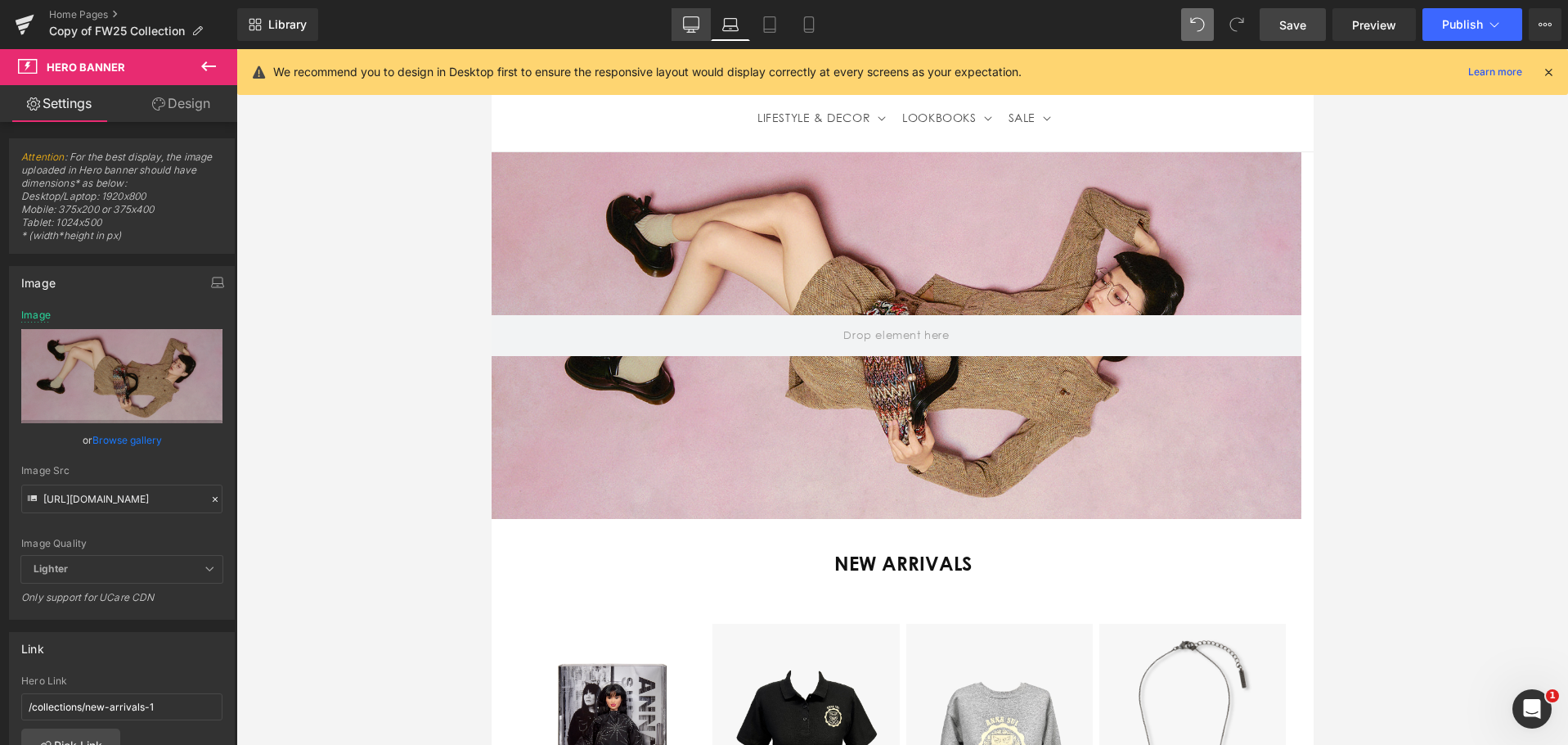
click at [705, 27] on link "Desktop" at bounding box center [691, 24] width 39 height 33
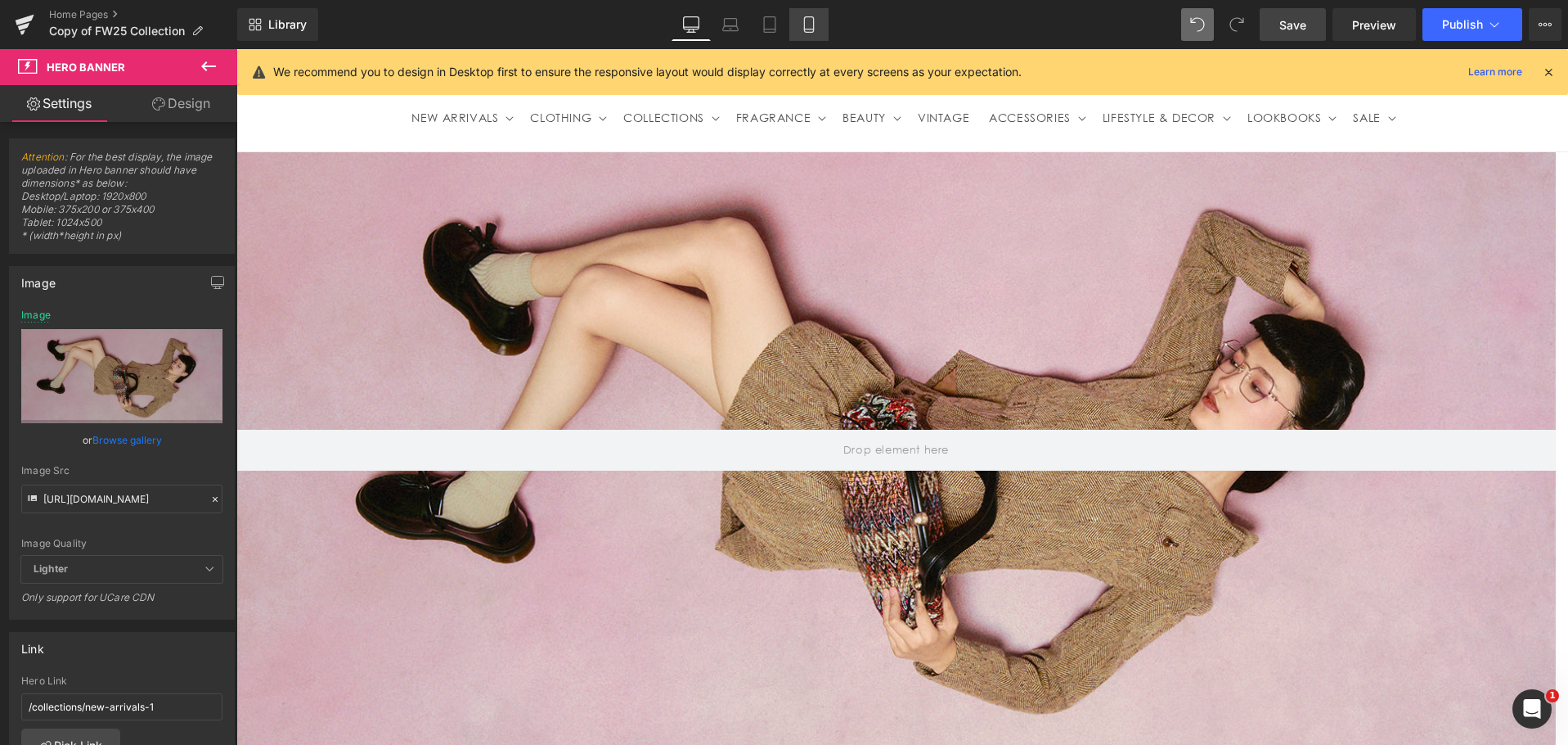
click at [815, 22] on icon at bounding box center [809, 25] width 17 height 17
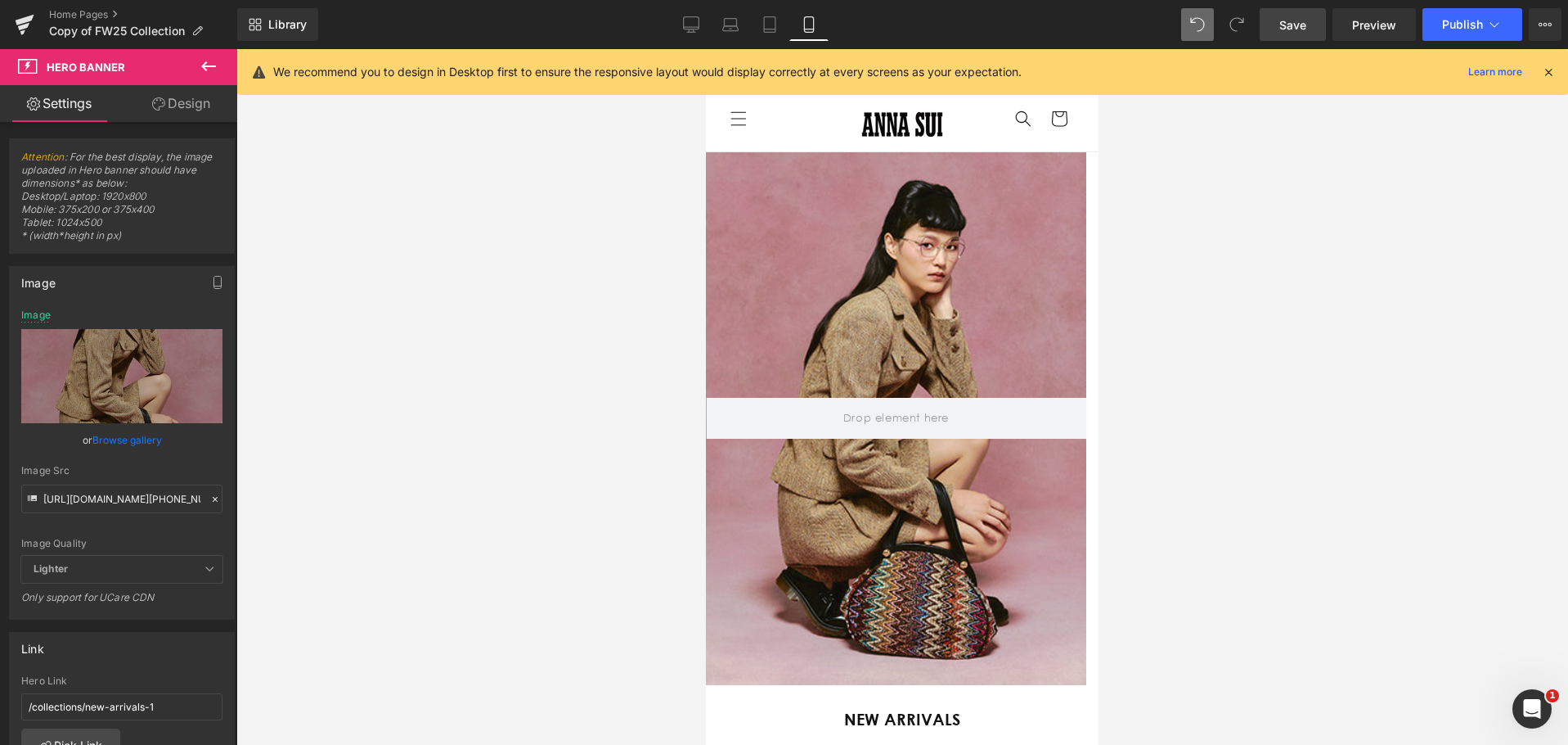
click at [1300, 24] on span "Save" at bounding box center [1293, 25] width 27 height 18
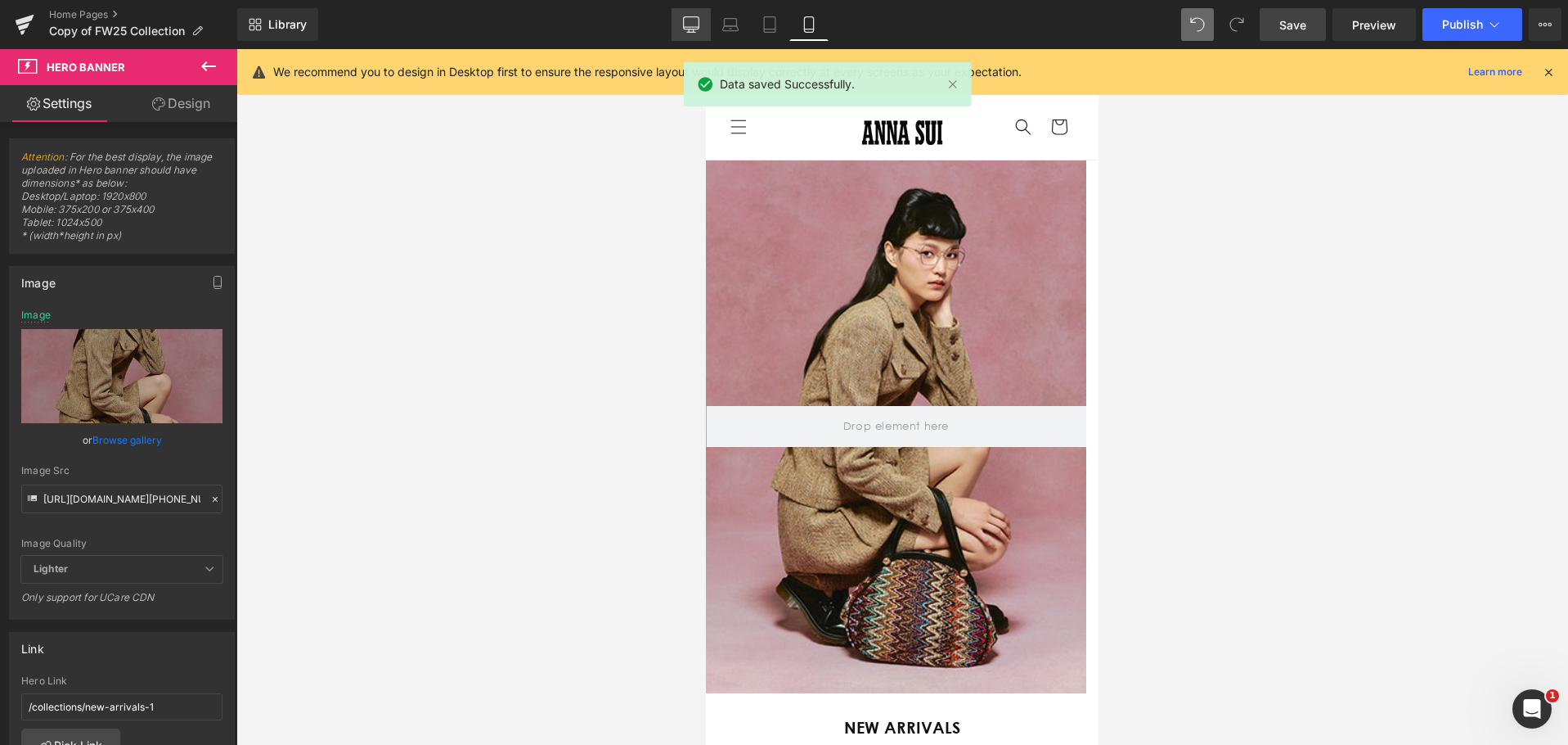
click at [702, 28] on link "Desktop" at bounding box center [691, 24] width 39 height 33
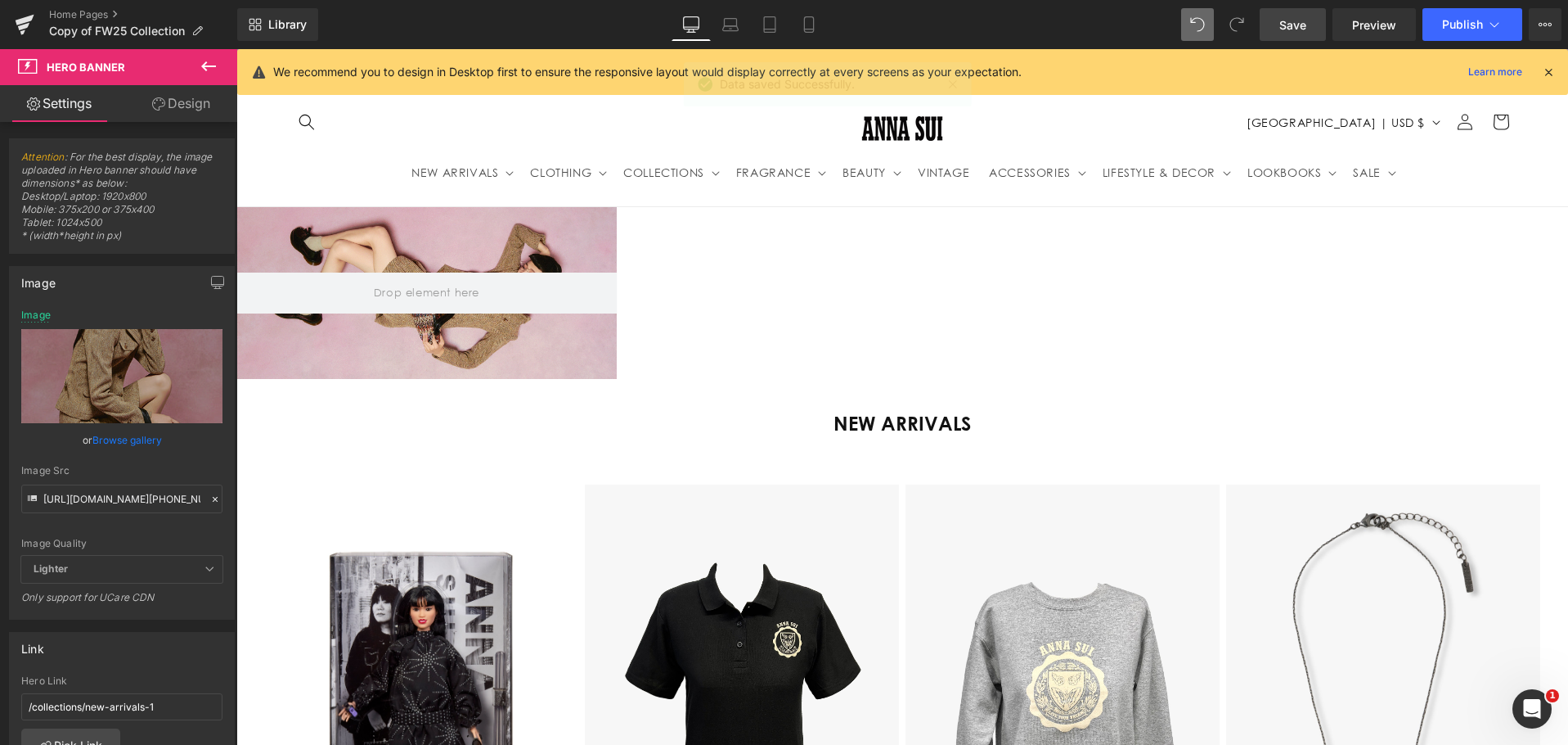
type input "[URL][DOMAIN_NAME]"
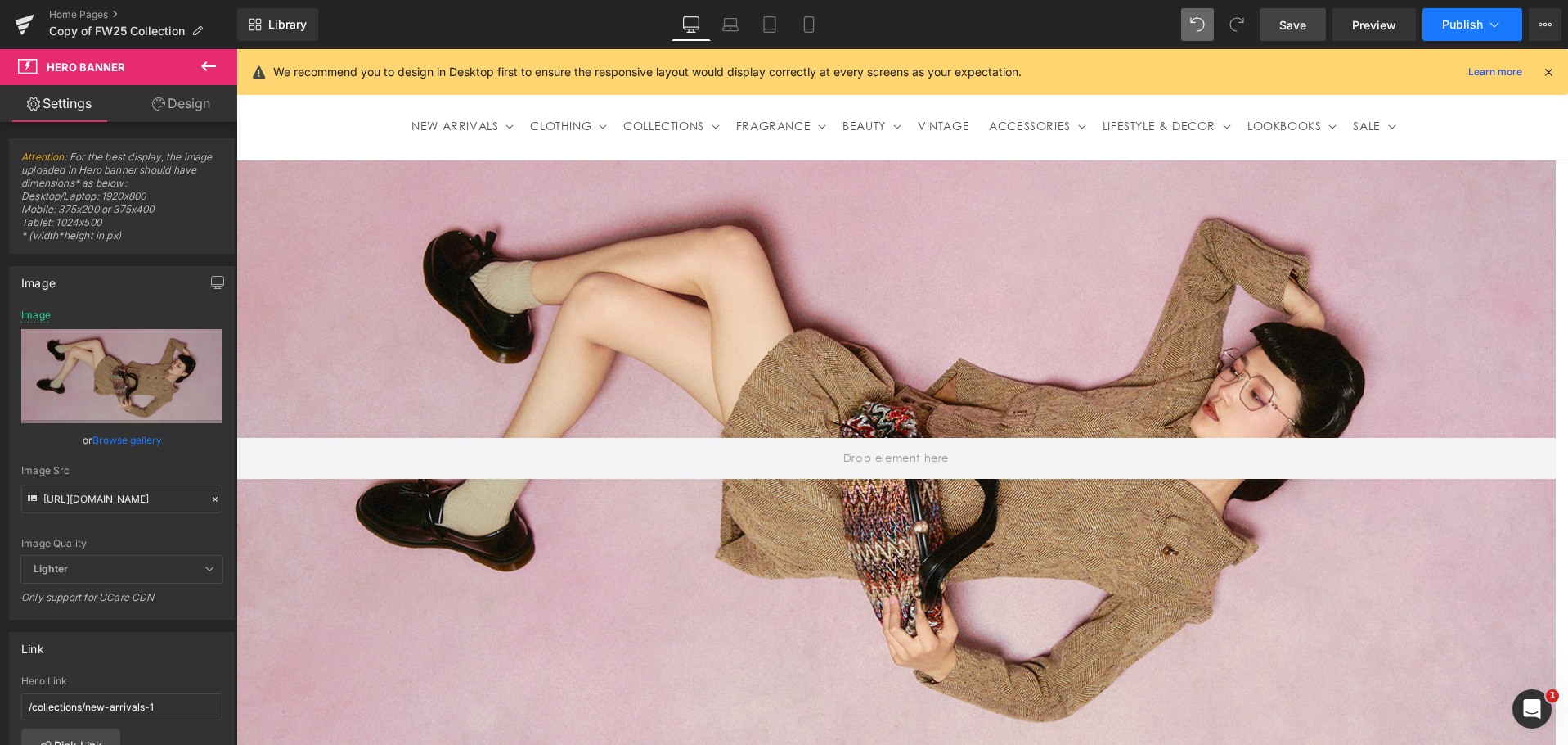
click at [1482, 29] on span "Publish" at bounding box center [1462, 25] width 41 height 13
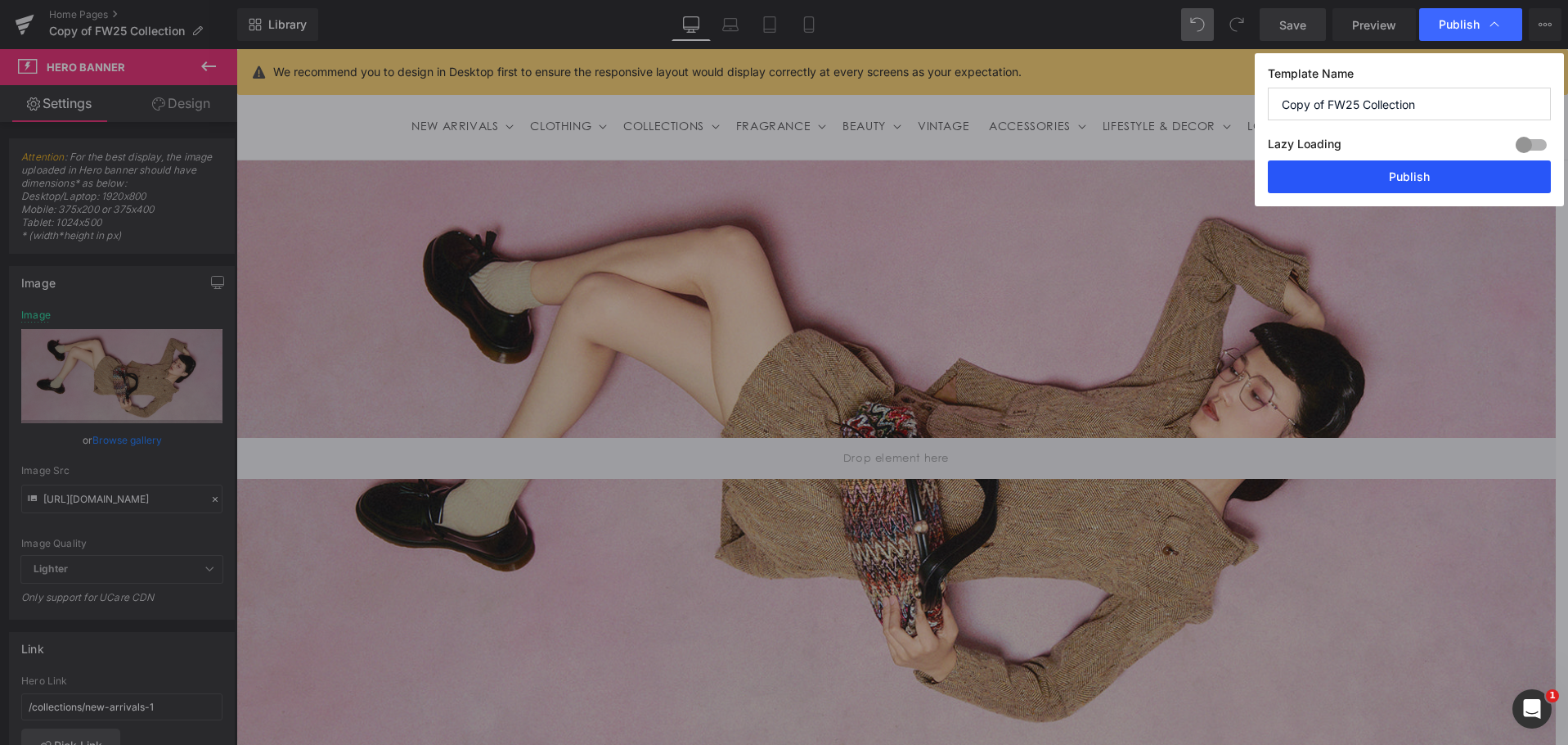
click at [1372, 176] on button "Publish" at bounding box center [1409, 176] width 283 height 33
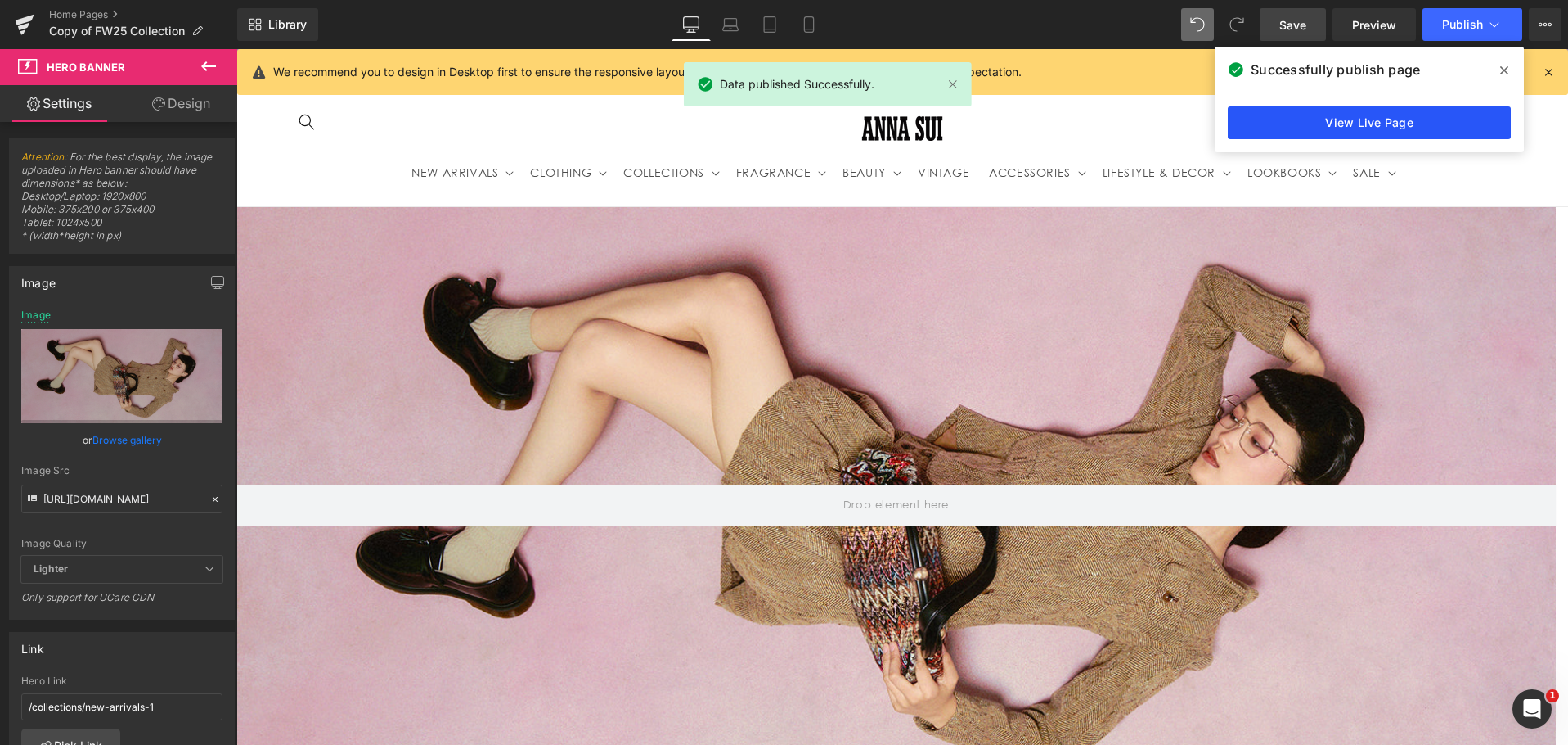
click at [1339, 117] on link "View Live Page" at bounding box center [1369, 123] width 283 height 33
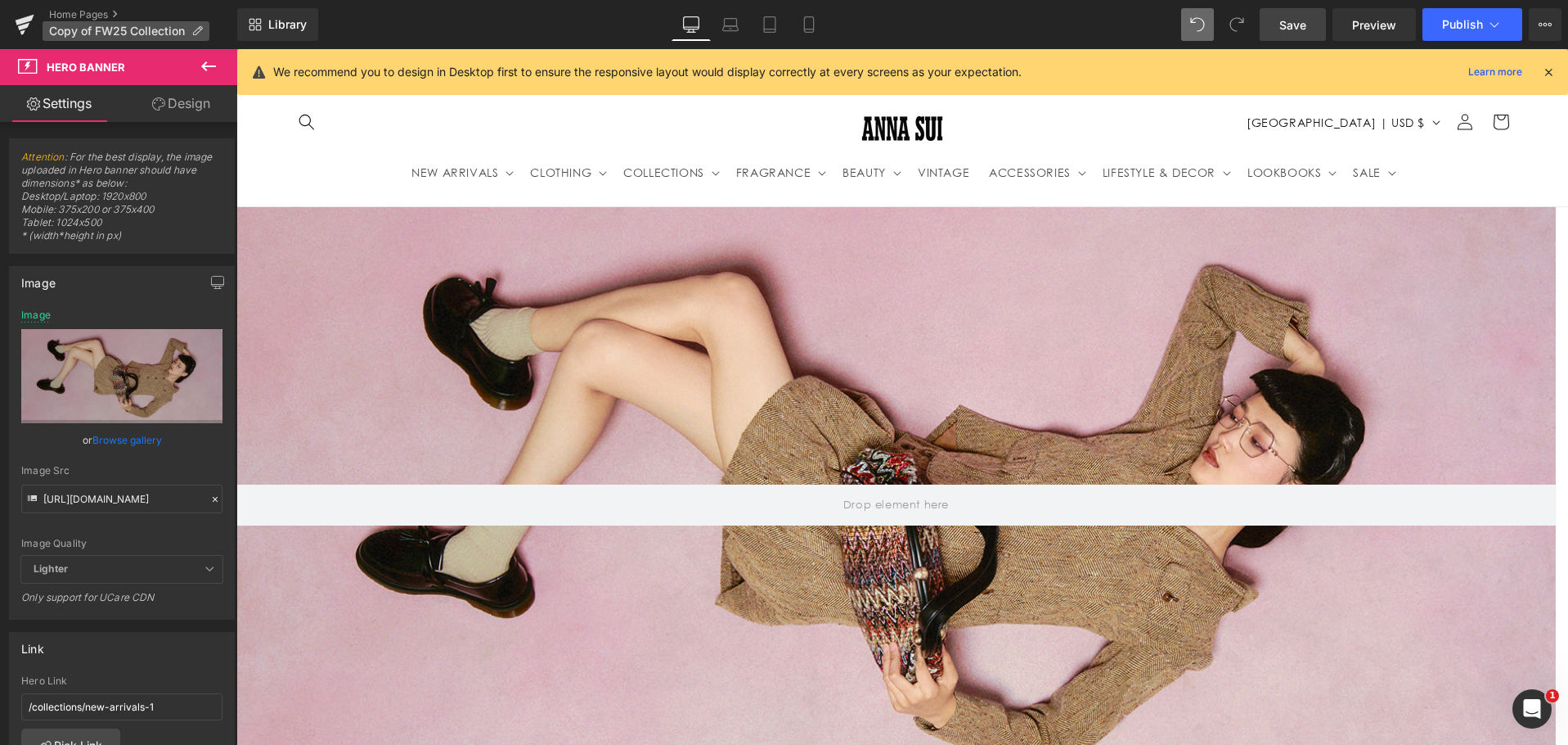
drag, startPoint x: 28, startPoint y: 18, endPoint x: 61, endPoint y: 29, distance: 34.8
click at [28, 18] on icon at bounding box center [25, 20] width 19 height 11
